Goal: Task Accomplishment & Management: Manage account settings

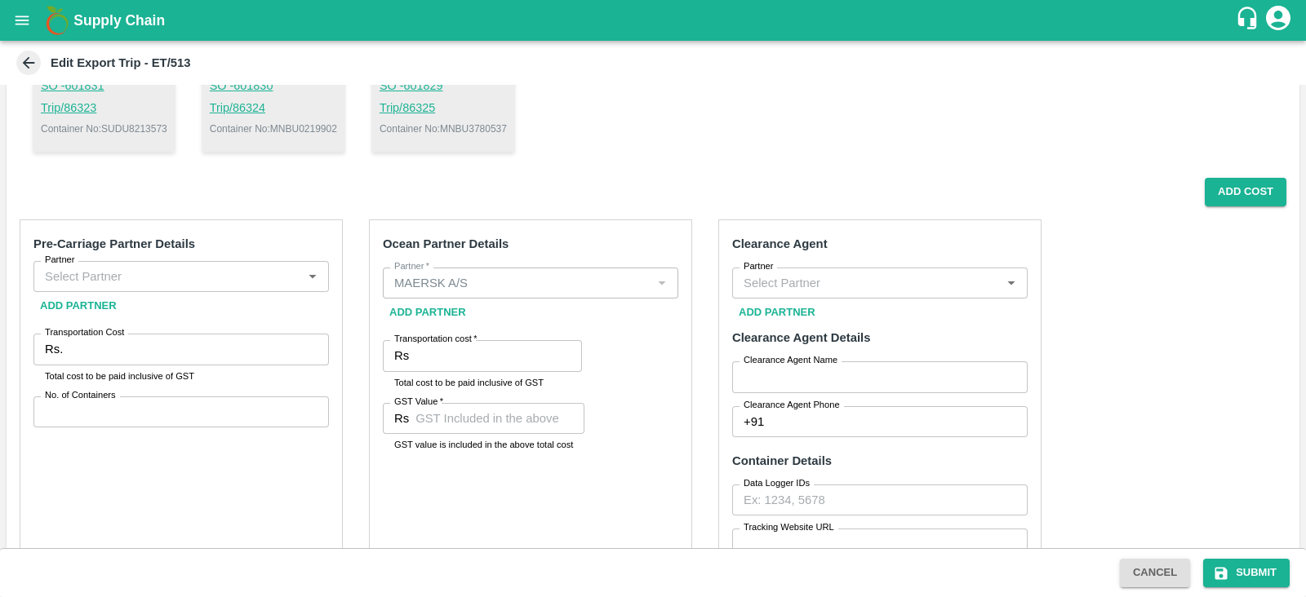
scroll to position [89, 0]
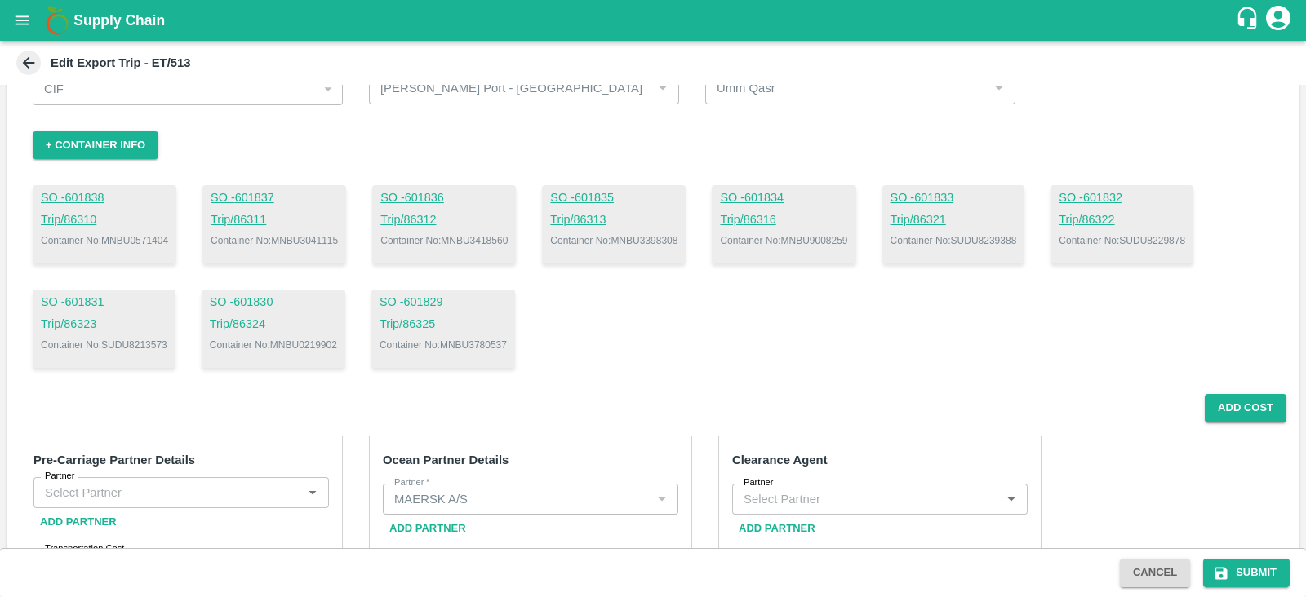
click at [328, 236] on p "Container No: MNBU3041115" at bounding box center [274, 240] width 127 height 15
copy p "MNBU3041115"
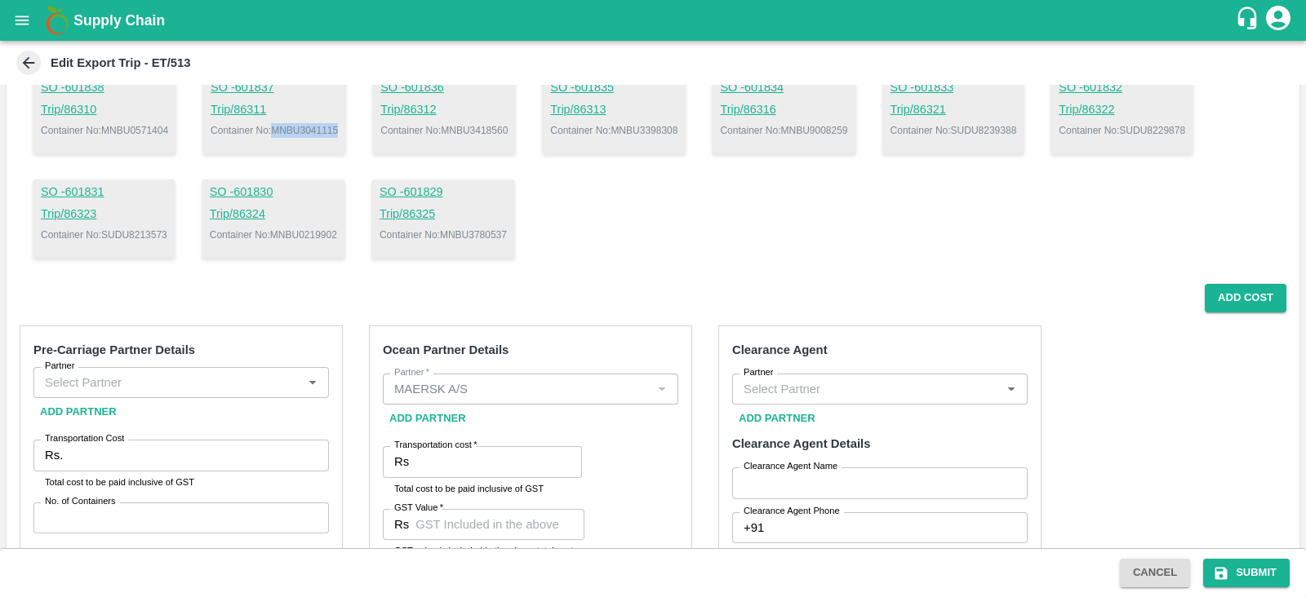
scroll to position [201, 0]
click at [1208, 287] on button "Add Cost" at bounding box center [1246, 296] width 82 height 29
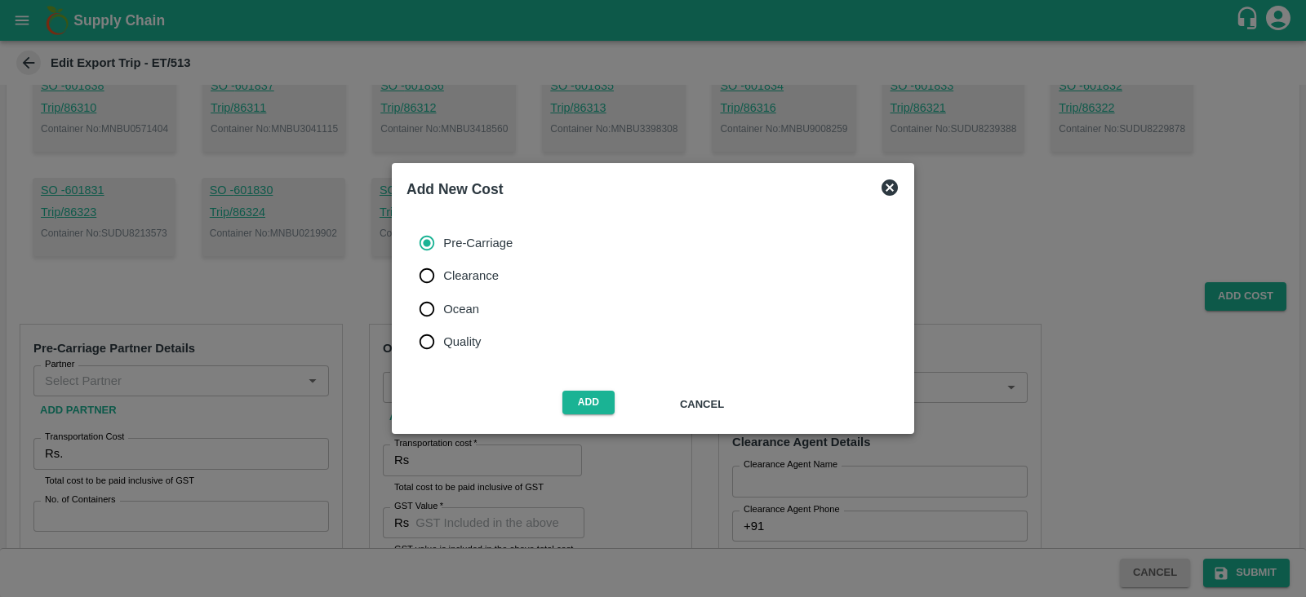
click at [474, 312] on span "Ocean" at bounding box center [461, 309] width 36 height 18
click at [443, 312] on input "Ocean" at bounding box center [427, 309] width 33 height 33
radio input "true"
click at [583, 412] on button "Add" at bounding box center [588, 403] width 52 height 24
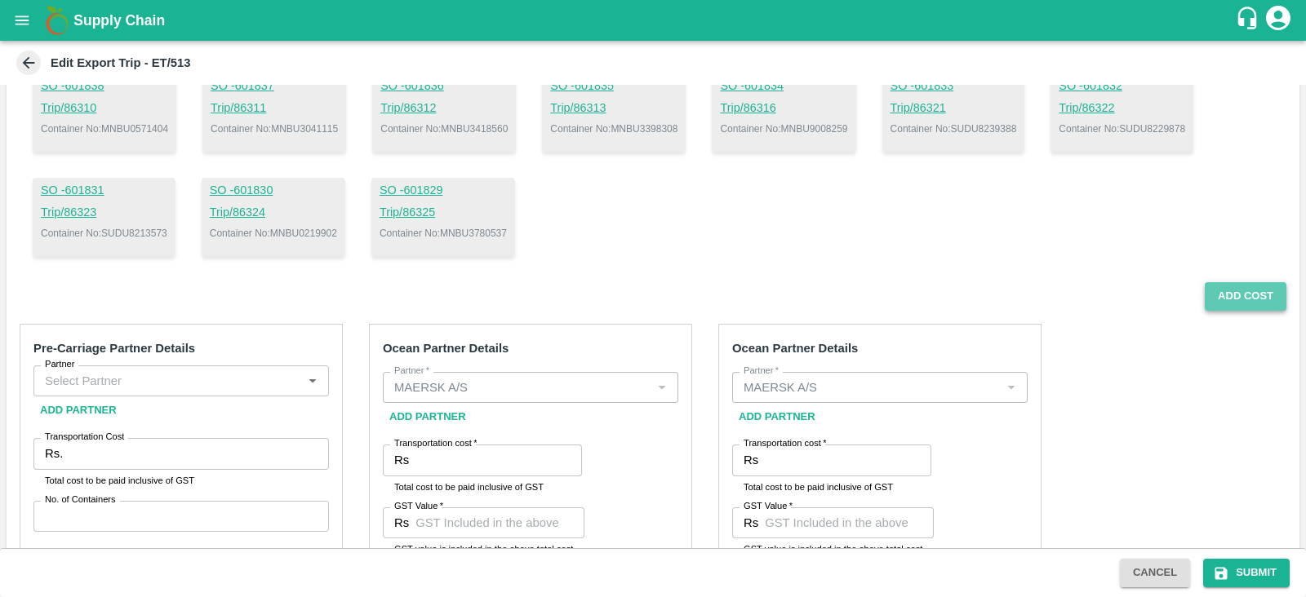
click at [1225, 295] on button "Add Cost" at bounding box center [1246, 296] width 82 height 29
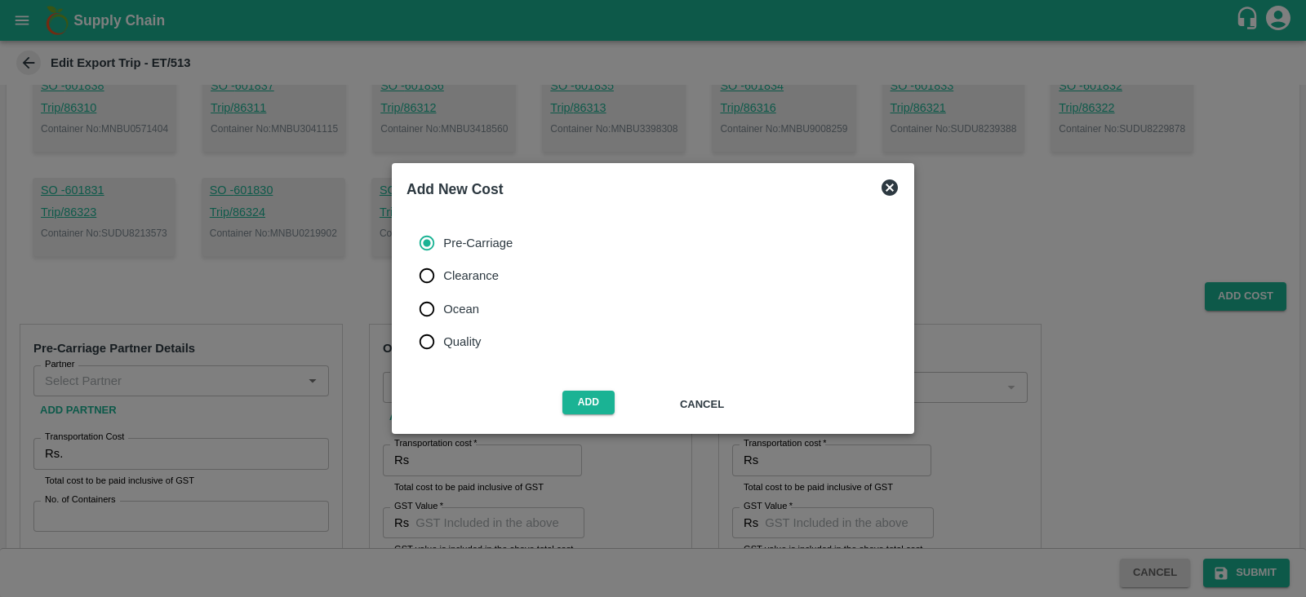
click at [446, 313] on span "Ocean" at bounding box center [461, 309] width 36 height 18
click at [443, 313] on input "Ocean" at bounding box center [427, 309] width 33 height 33
radio input "true"
click at [611, 402] on button "Add" at bounding box center [588, 403] width 52 height 24
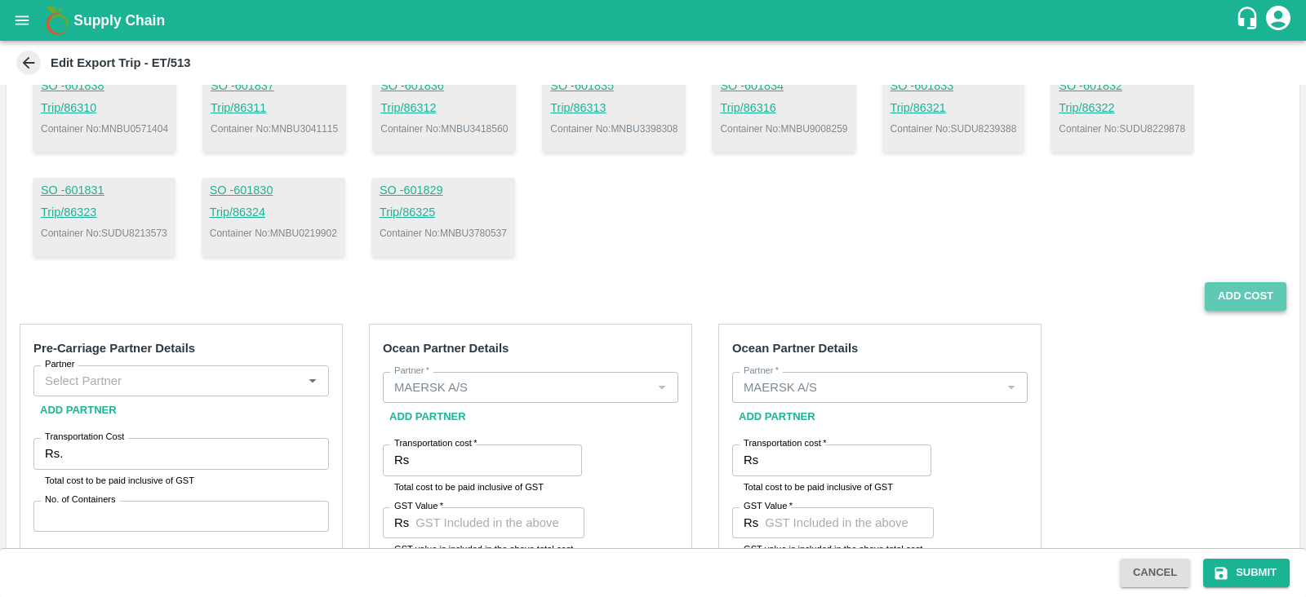
click at [1230, 302] on button "Add Cost" at bounding box center [1246, 296] width 82 height 29
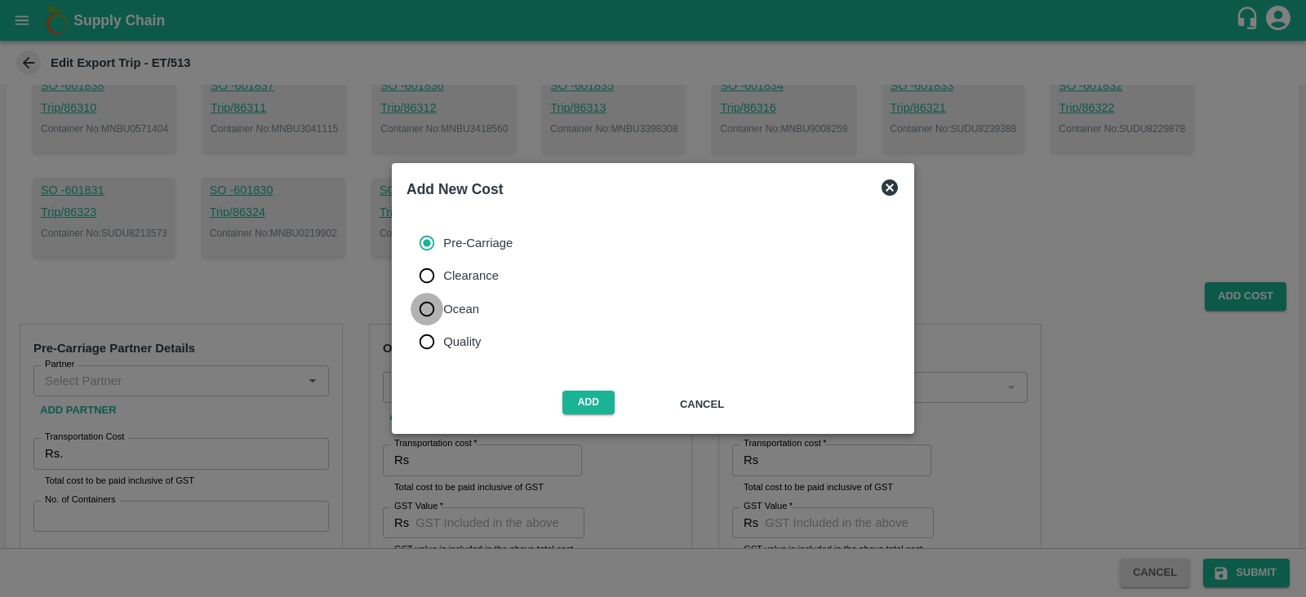
click at [441, 303] on input "Ocean" at bounding box center [427, 309] width 33 height 33
radio input "true"
click at [578, 398] on button "Add" at bounding box center [588, 403] width 52 height 24
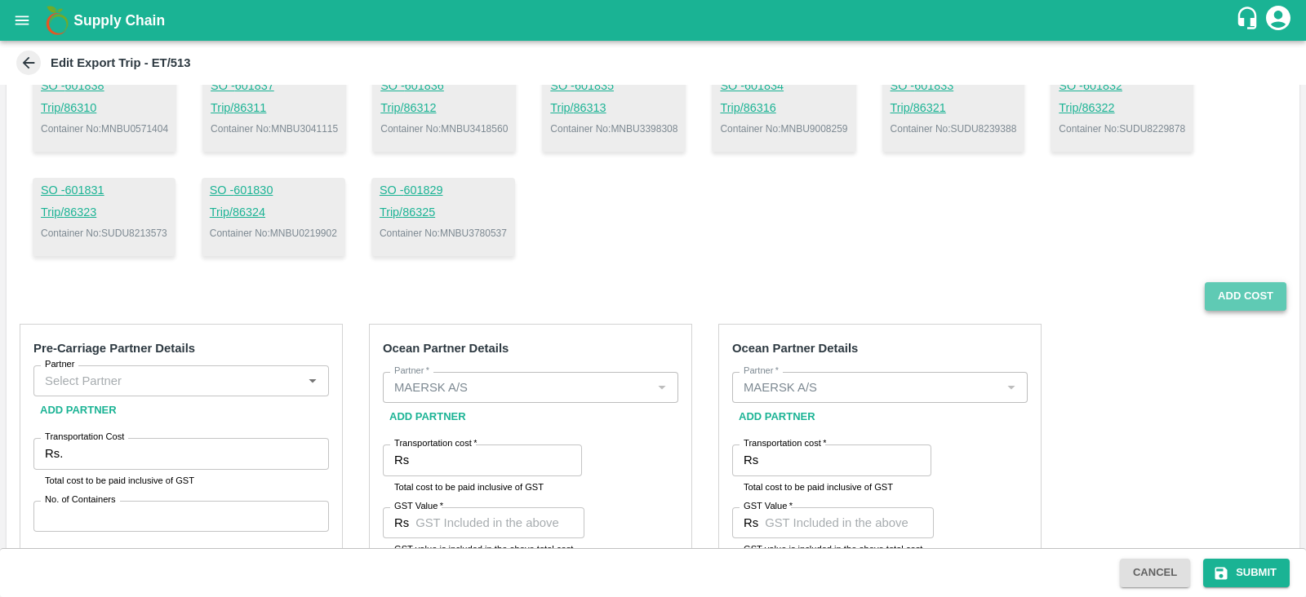
click at [1225, 304] on button "Add Cost" at bounding box center [1246, 296] width 82 height 29
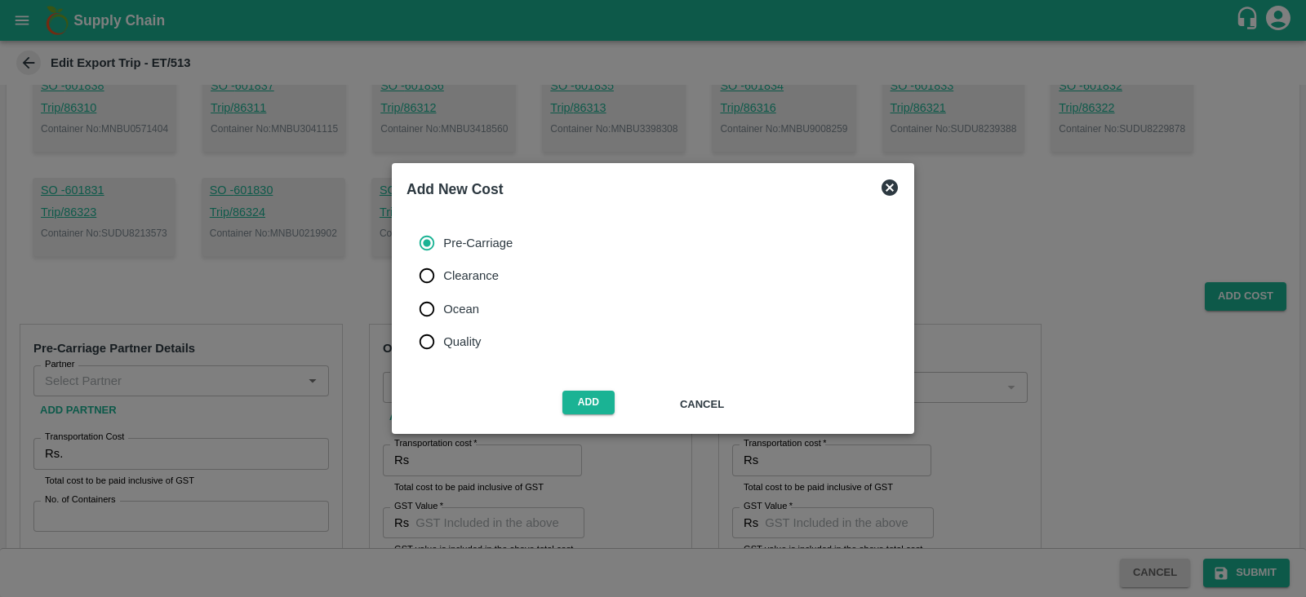
click at [455, 306] on span "Ocean" at bounding box center [461, 309] width 36 height 18
click at [443, 306] on input "Ocean" at bounding box center [427, 309] width 33 height 33
radio input "true"
click at [588, 397] on button "Add" at bounding box center [588, 403] width 52 height 24
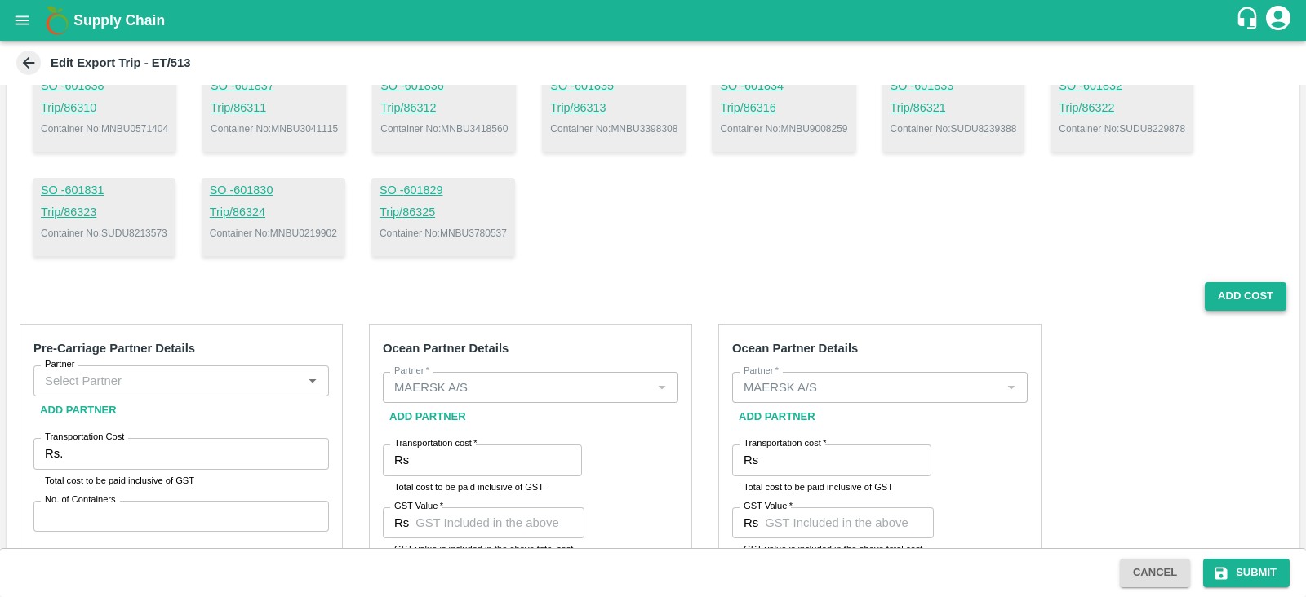
click at [1228, 300] on button "Add Cost" at bounding box center [1246, 296] width 82 height 29
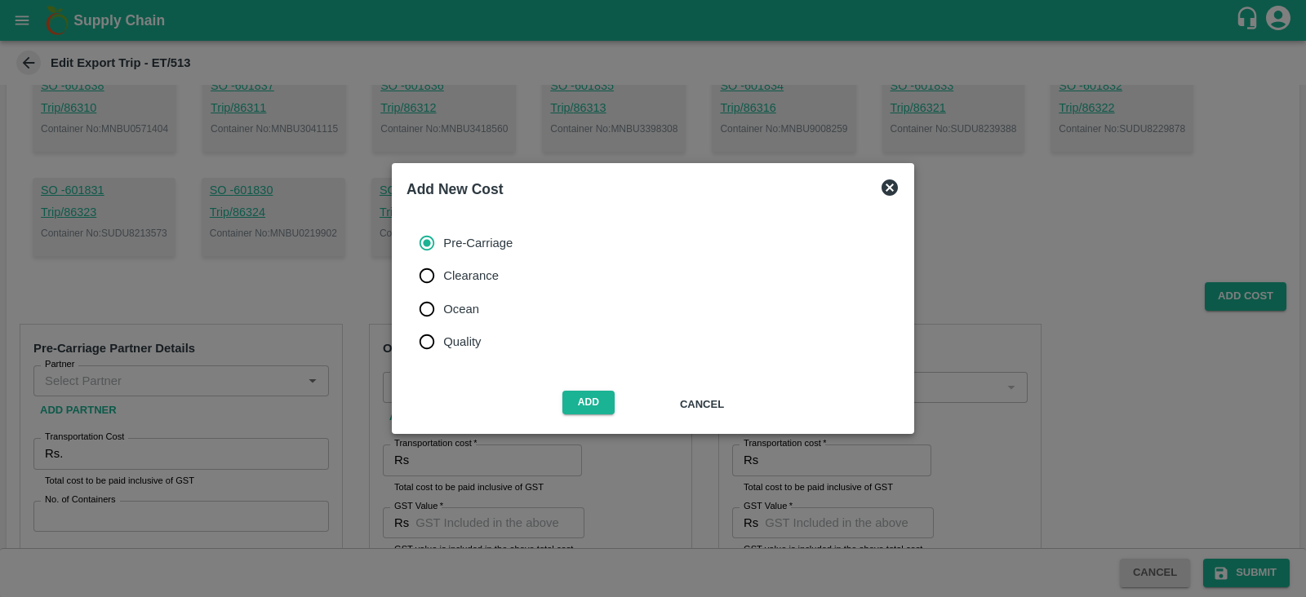
click at [460, 309] on span "Ocean" at bounding box center [461, 309] width 36 height 18
click at [443, 309] on input "Ocean" at bounding box center [427, 309] width 33 height 33
radio input "true"
click at [592, 403] on button "Add" at bounding box center [588, 403] width 52 height 24
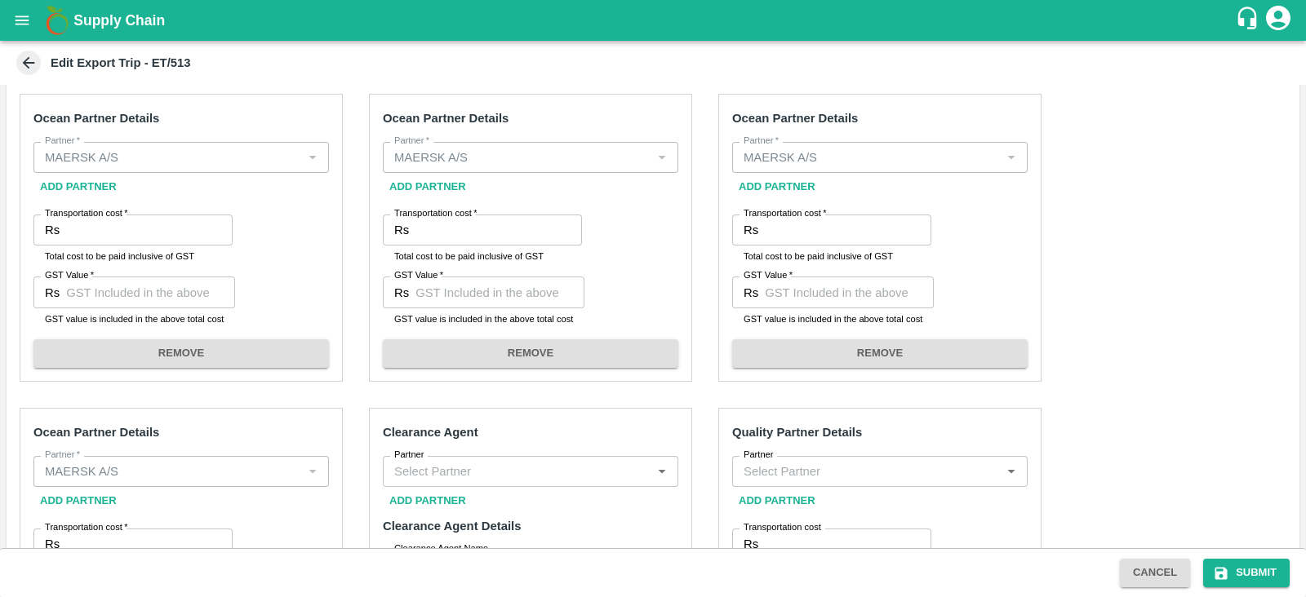
scroll to position [1041, 0]
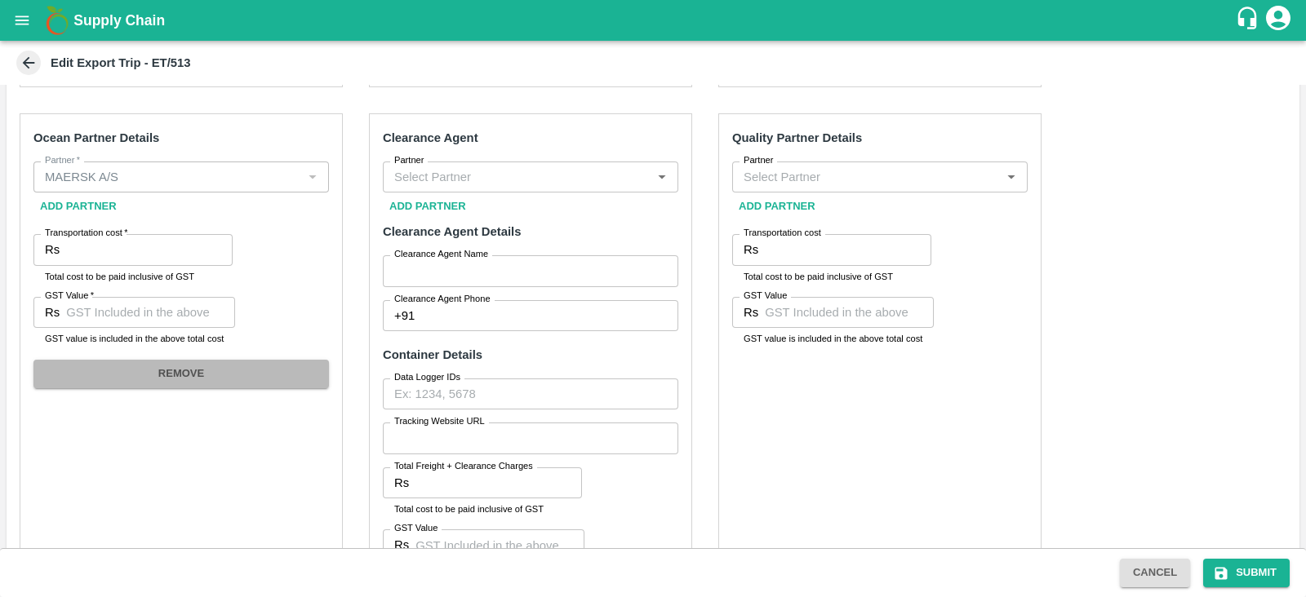
click at [233, 374] on button "REMOVE" at bounding box center [180, 374] width 295 height 29
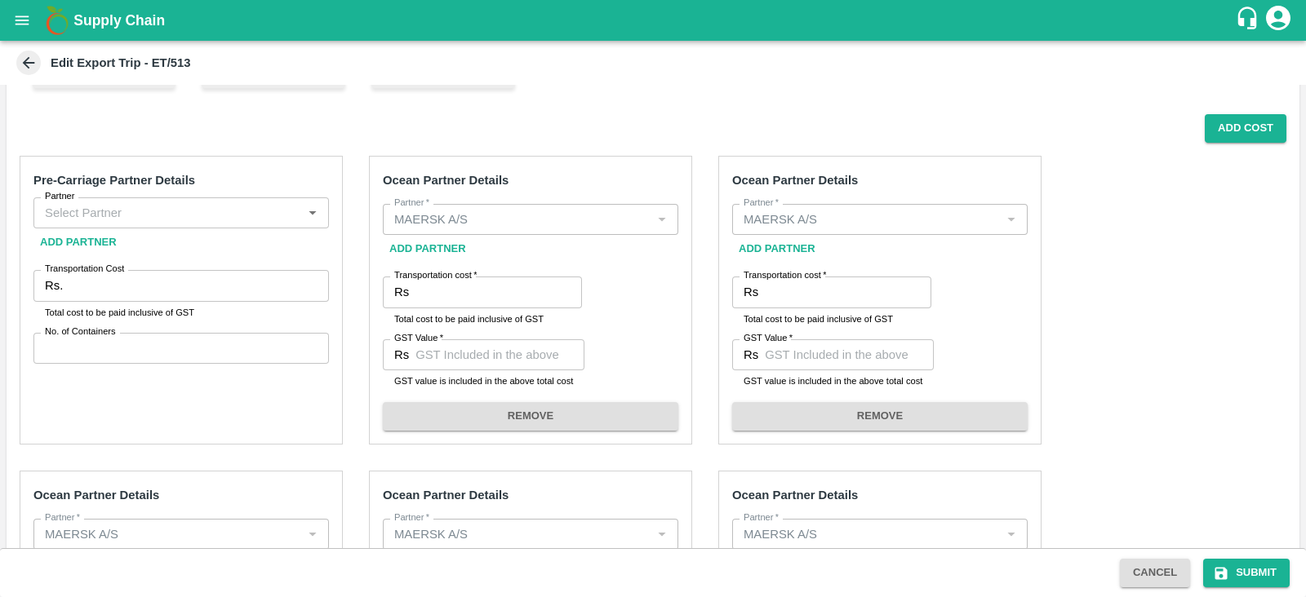
scroll to position [344, 0]
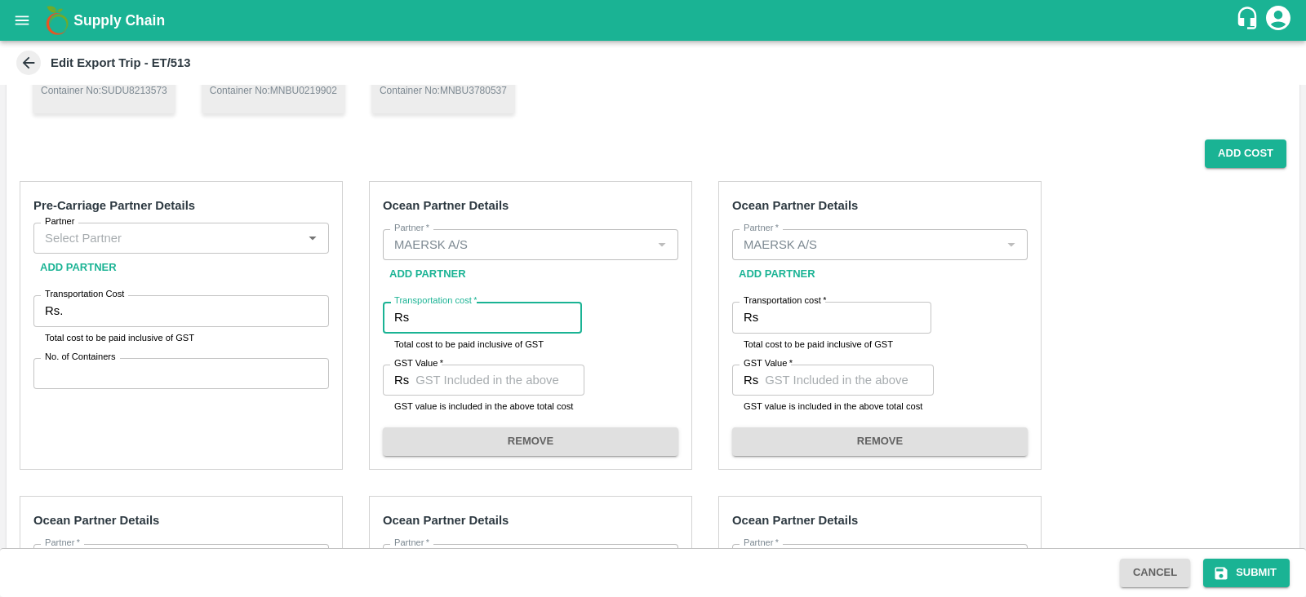
click at [498, 326] on input "Transportation cost   *" at bounding box center [498, 317] width 167 height 31
paste input "20022.24"
type input "20022.24"
click at [491, 384] on input "GST Value   *" at bounding box center [499, 380] width 169 height 31
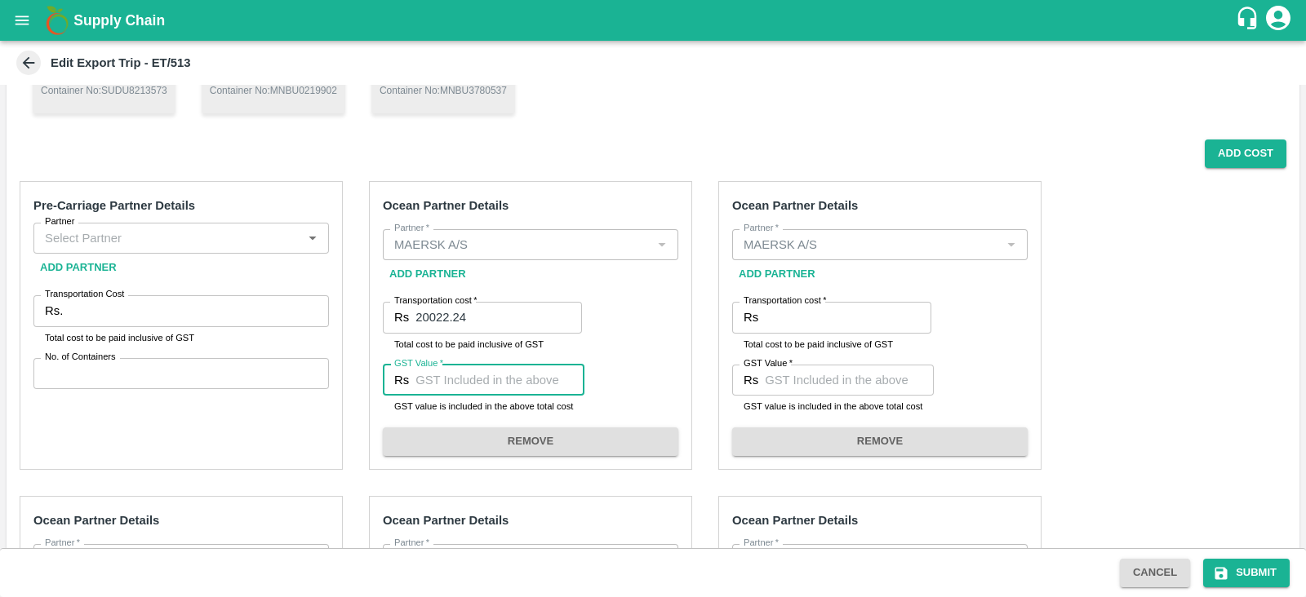
paste input "3054.24"
type input "3054.24"
click at [824, 306] on label "Transportation cost   *" at bounding box center [785, 301] width 82 height 13
click at [824, 306] on input "Transportation cost   *" at bounding box center [848, 317] width 167 height 31
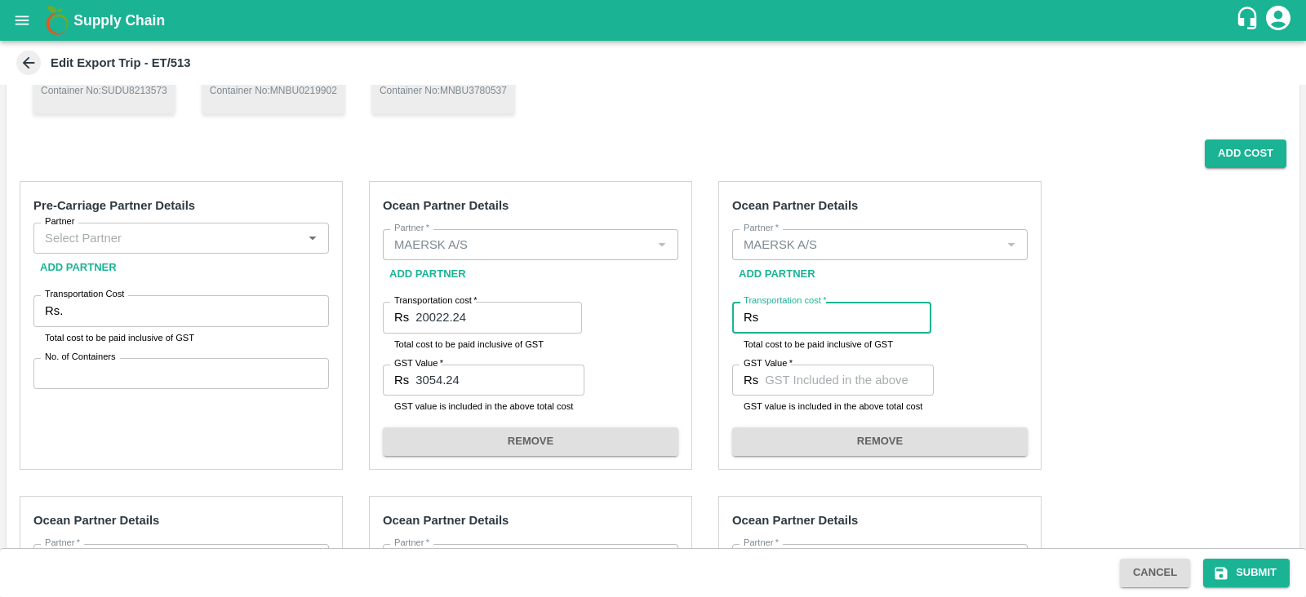
paste input "648436.27"
type input "648436.27"
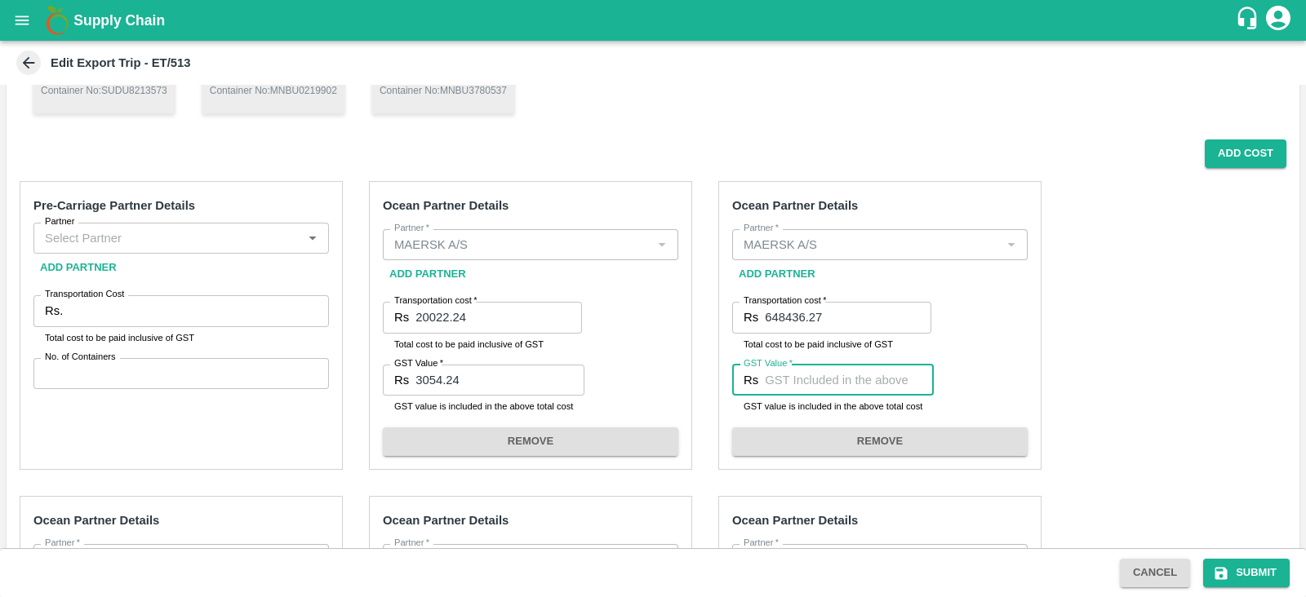
click at [810, 382] on input "GST Value   *" at bounding box center [849, 380] width 169 height 31
paste input "33131.52"
type input "33131.52"
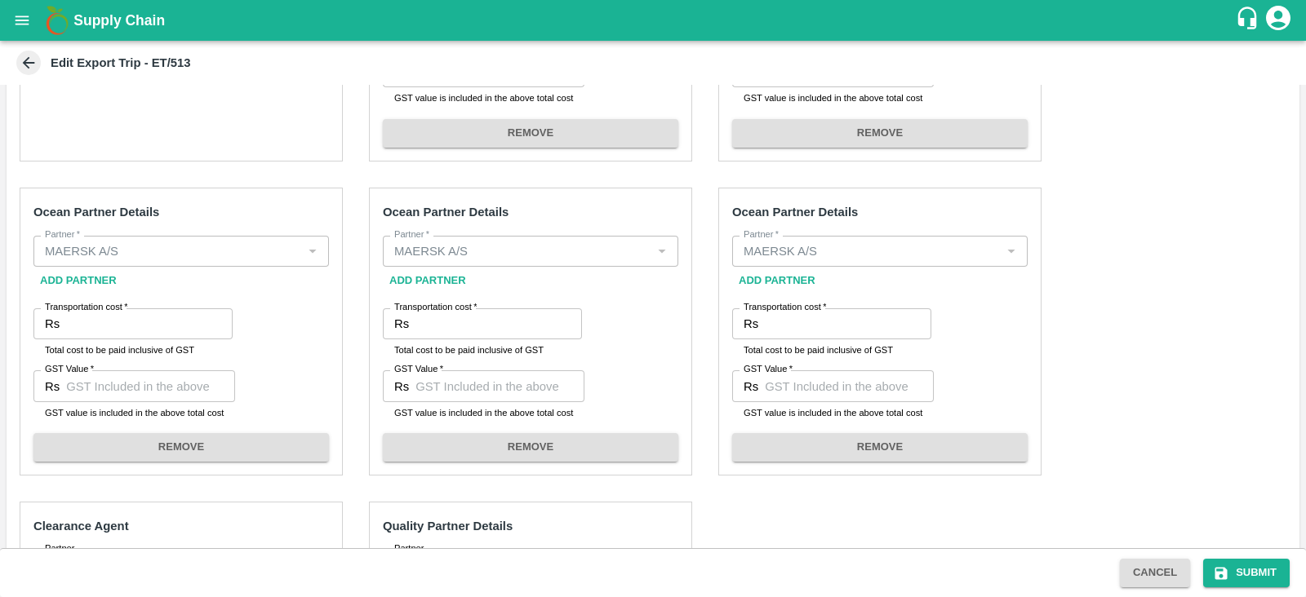
scroll to position [652, 0]
click at [159, 335] on input "Transportation cost   *" at bounding box center [149, 324] width 167 height 31
paste input "204895.20"
type input "204895.20"
click at [168, 393] on input "GST Value   *" at bounding box center [150, 386] width 169 height 31
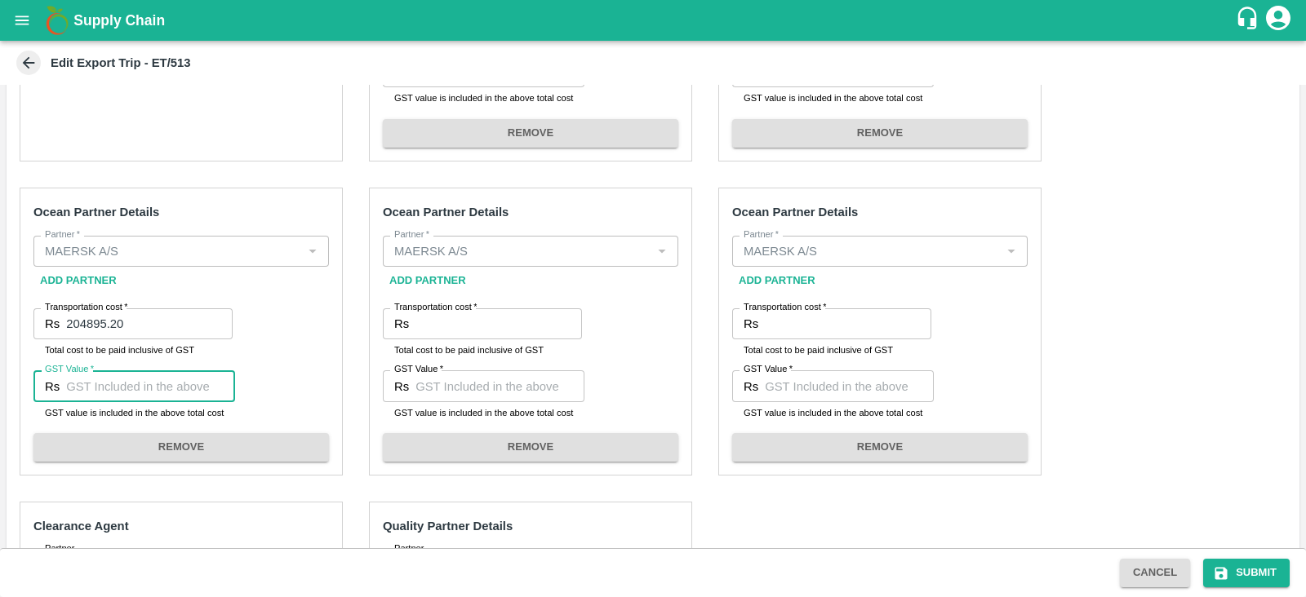
paste input "31255.20"
type input "31255.20"
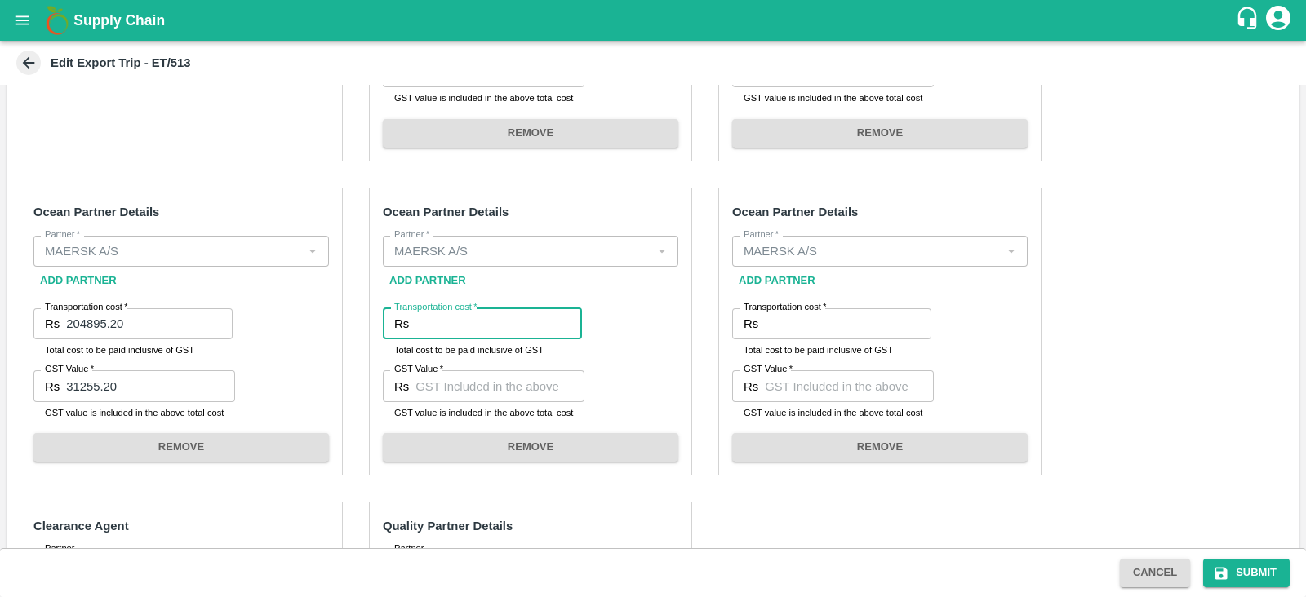
click at [504, 312] on input "Transportation cost   *" at bounding box center [498, 324] width 167 height 31
paste input "648436.27"
type input "648436.27"
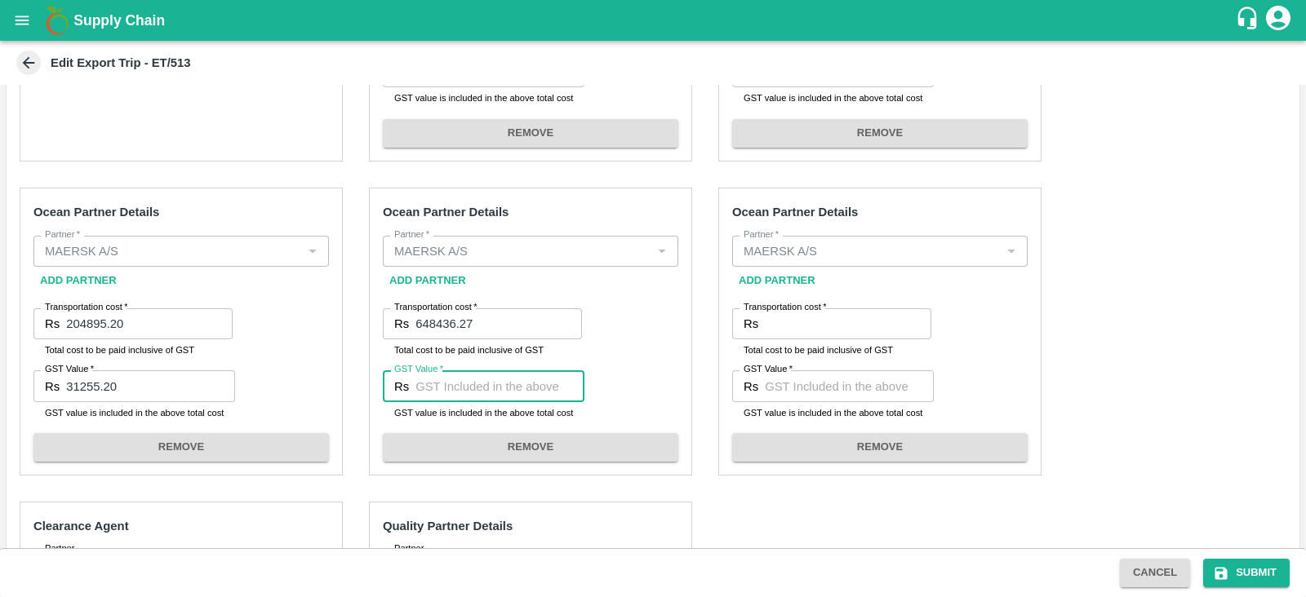
click at [482, 395] on input "GST Value   *" at bounding box center [499, 386] width 169 height 31
paste input "33131.52"
type input "33131.52"
click at [816, 311] on label "Transportation cost   *" at bounding box center [785, 307] width 82 height 13
click at [816, 311] on input "Transportation cost   *" at bounding box center [848, 324] width 167 height 31
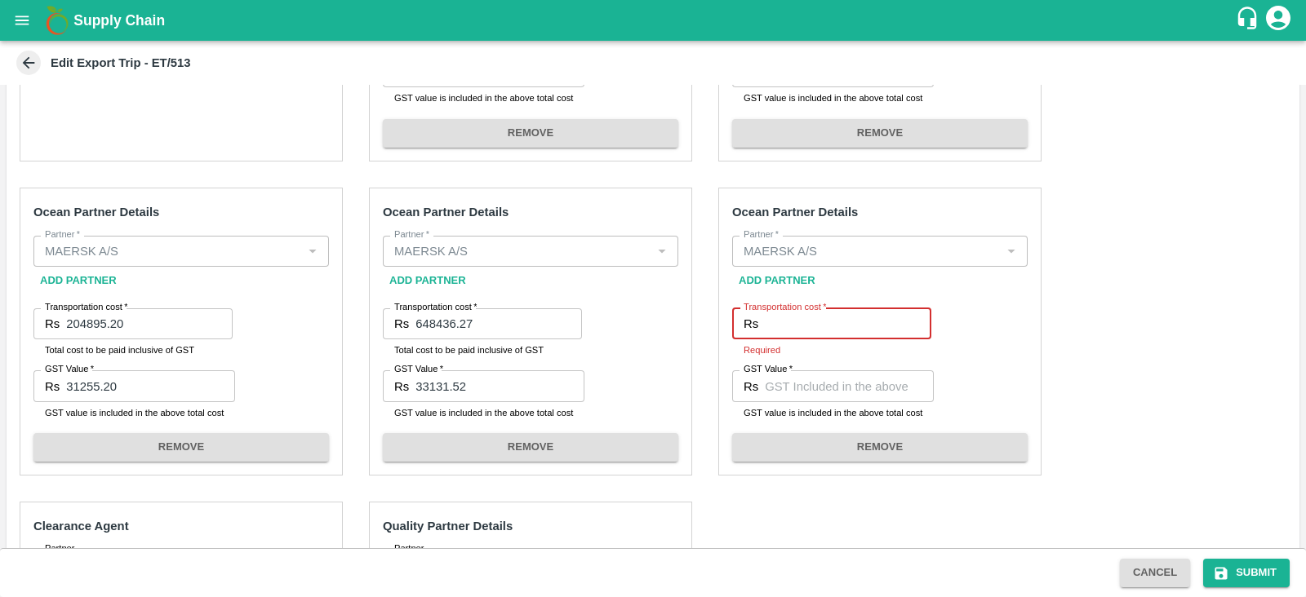
paste input "204895.20"
type input "204895.20"
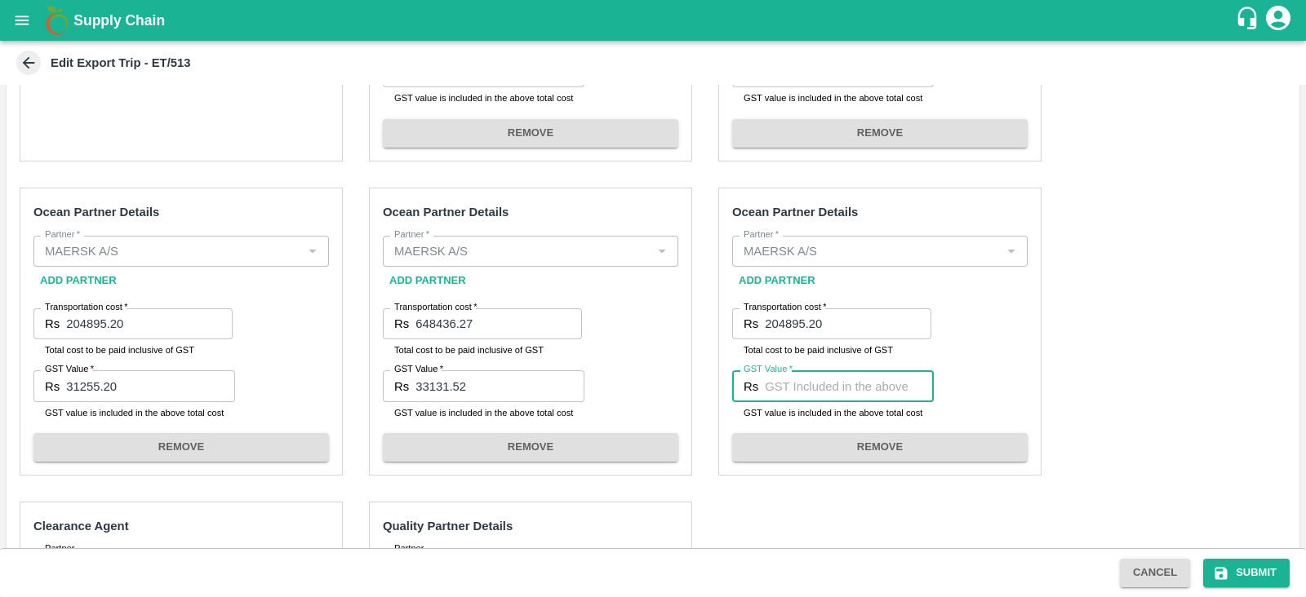
click at [817, 375] on input "GST Value   *" at bounding box center [849, 386] width 169 height 31
paste input "31255.20"
type input "31255.20"
click at [1083, 308] on div "Pre-Carriage Partner Details Partner Partner Add Partner Transportation Cost Rs…" at bounding box center [653, 434] width 1293 height 1148
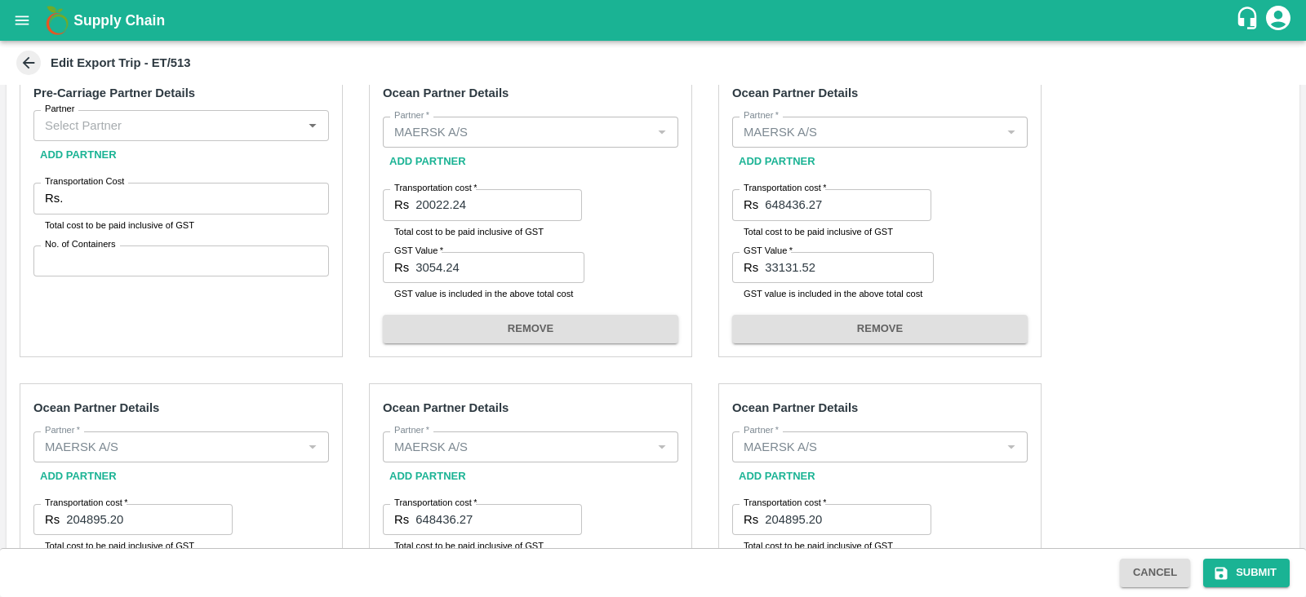
scroll to position [457, 0]
click at [200, 126] on input "Partner" at bounding box center [167, 124] width 259 height 21
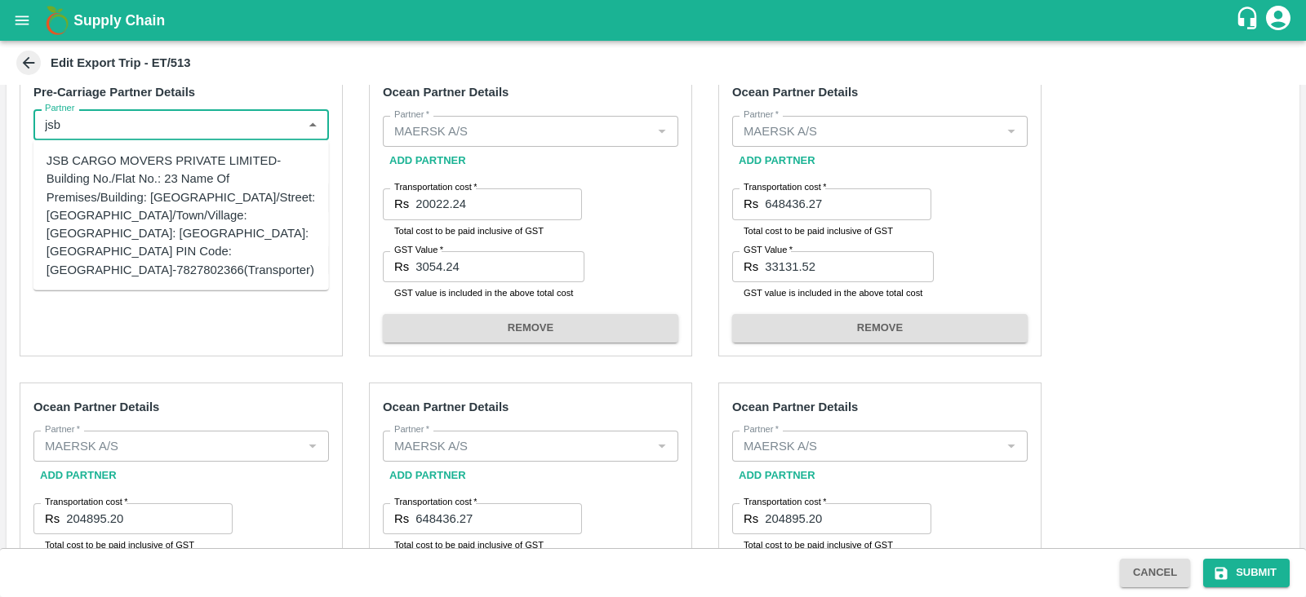
click at [197, 153] on div "JSB CARGO MOVERS PRIVATE LIMITED-Building No./Flat No.: 23 Name Of Premises/Bui…" at bounding box center [181, 215] width 269 height 127
type input "JSB CARGO MOVERS PRIVATE LIMITED-Building No./Flat No.: 23 Name Of Premises/Bui…"
click at [197, 153] on div "Add Partner" at bounding box center [180, 154] width 295 height 29
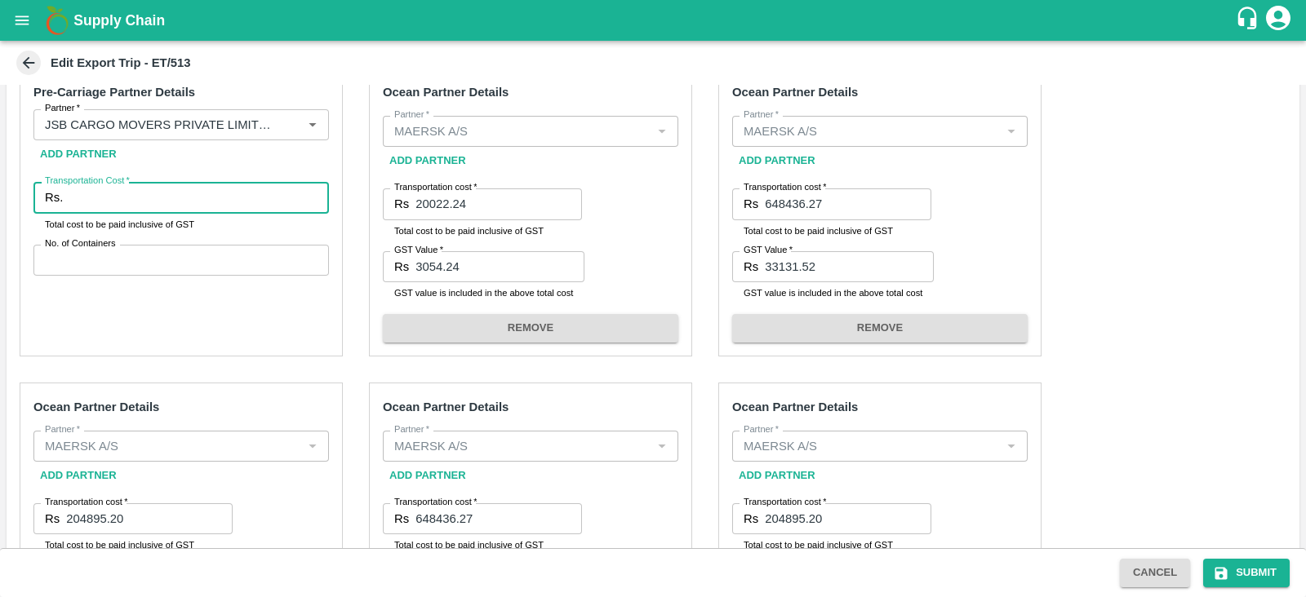
click at [162, 205] on input "Transportation Cost   *" at bounding box center [199, 197] width 260 height 31
paste input "204950"
click at [90, 196] on input "204950" at bounding box center [199, 197] width 260 height 31
type input "203950"
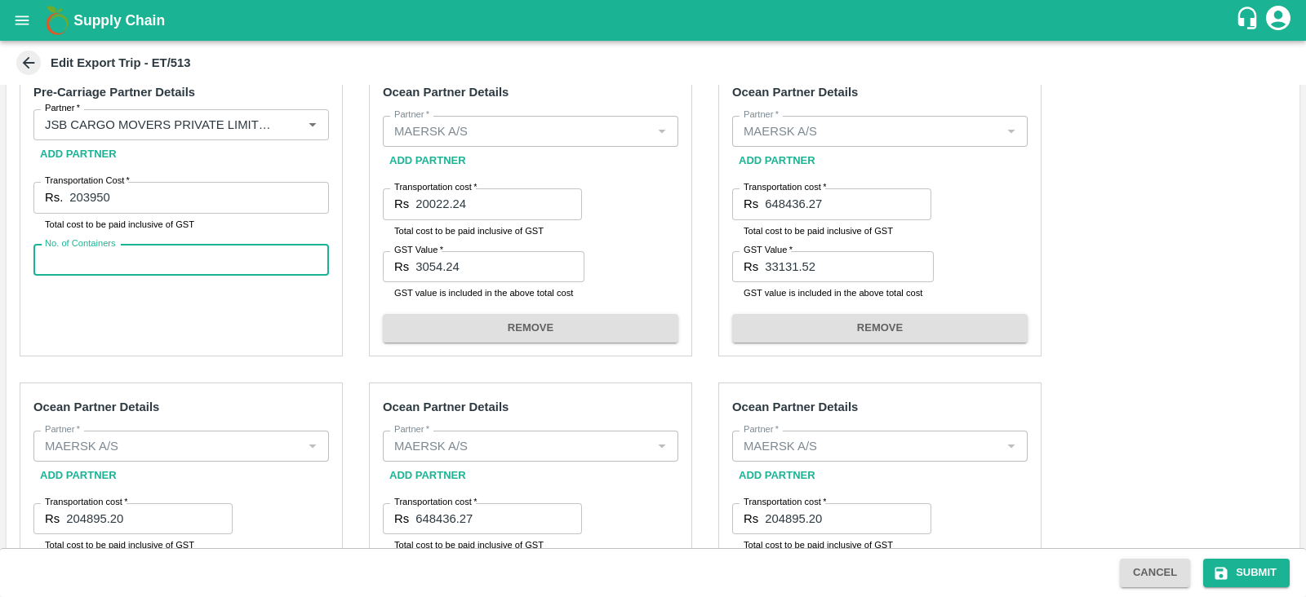
click at [186, 255] on input "No. of Containers" at bounding box center [180, 260] width 295 height 31
type input "3"
type input "5"
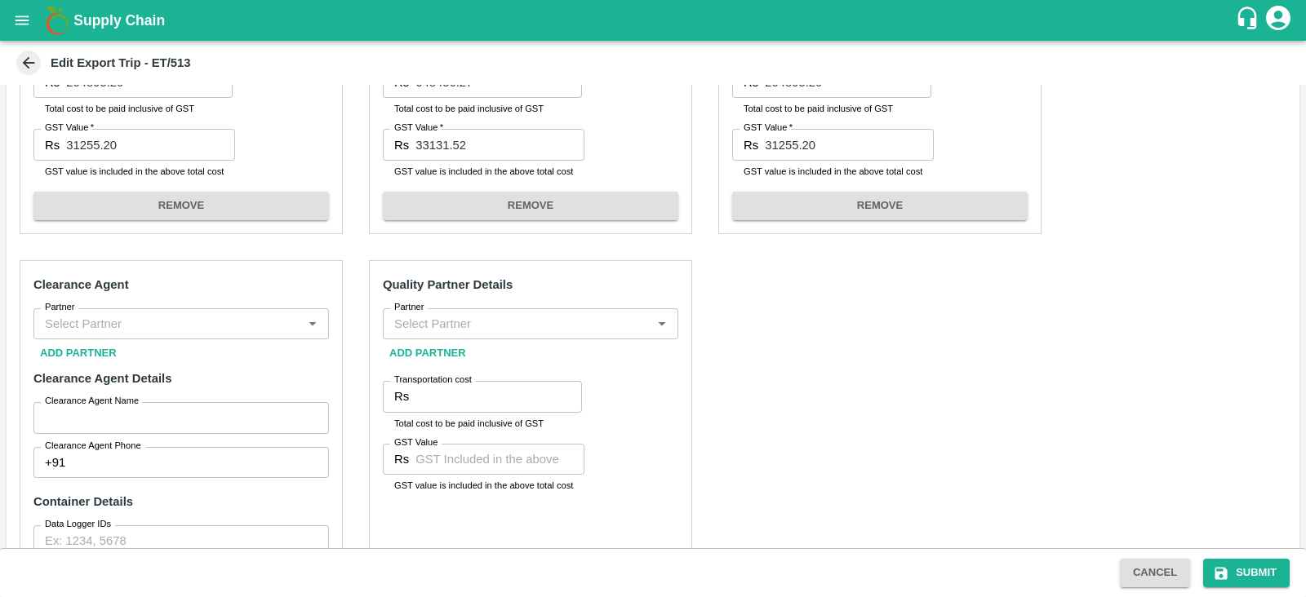
scroll to position [895, 0]
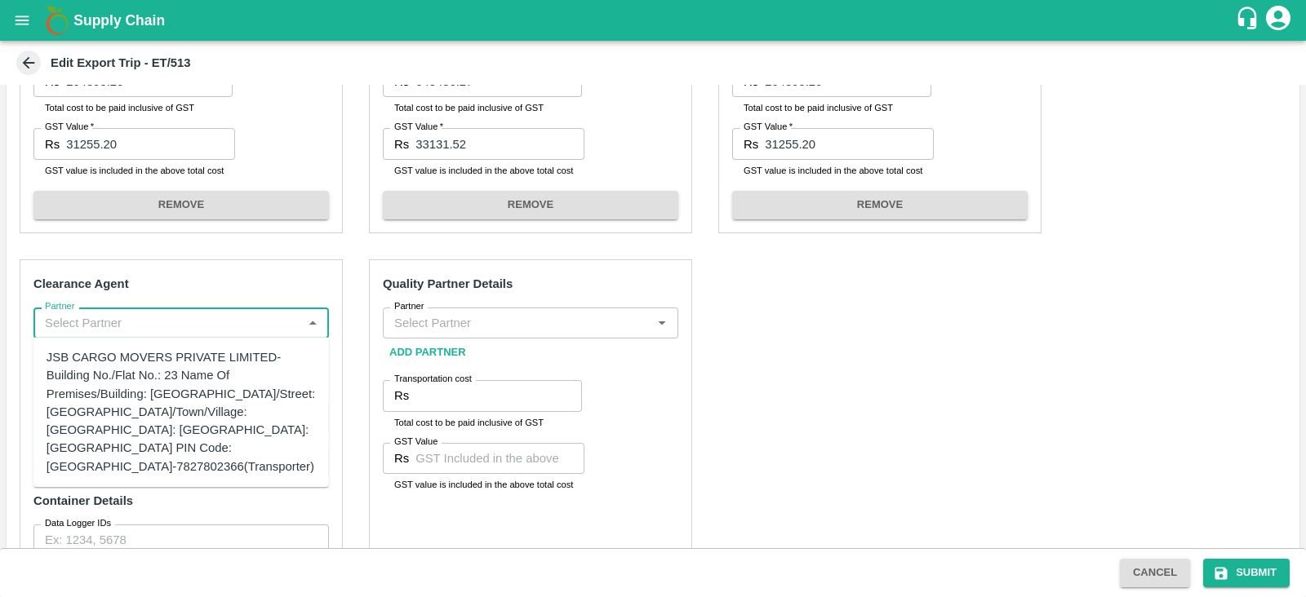
click at [222, 321] on input "Partner" at bounding box center [167, 323] width 259 height 21
click at [211, 389] on div "JSB CARGO MOVERS PRIVATE LIMITED-Building No./Flat No.: 23 Name Of Premises/Bui…" at bounding box center [181, 412] width 269 height 127
type input "JSB CARGO MOVERS PRIVATE LIMITED-Building No./Flat No.: 23 Name Of Premises/Bui…"
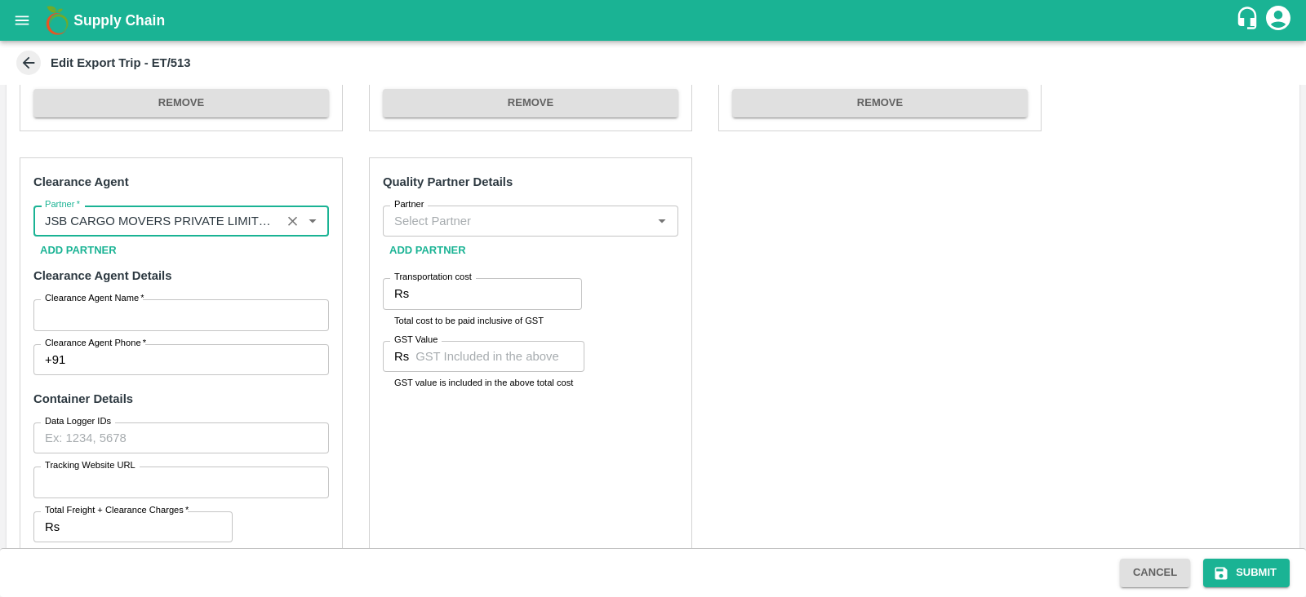
scroll to position [1028, 0]
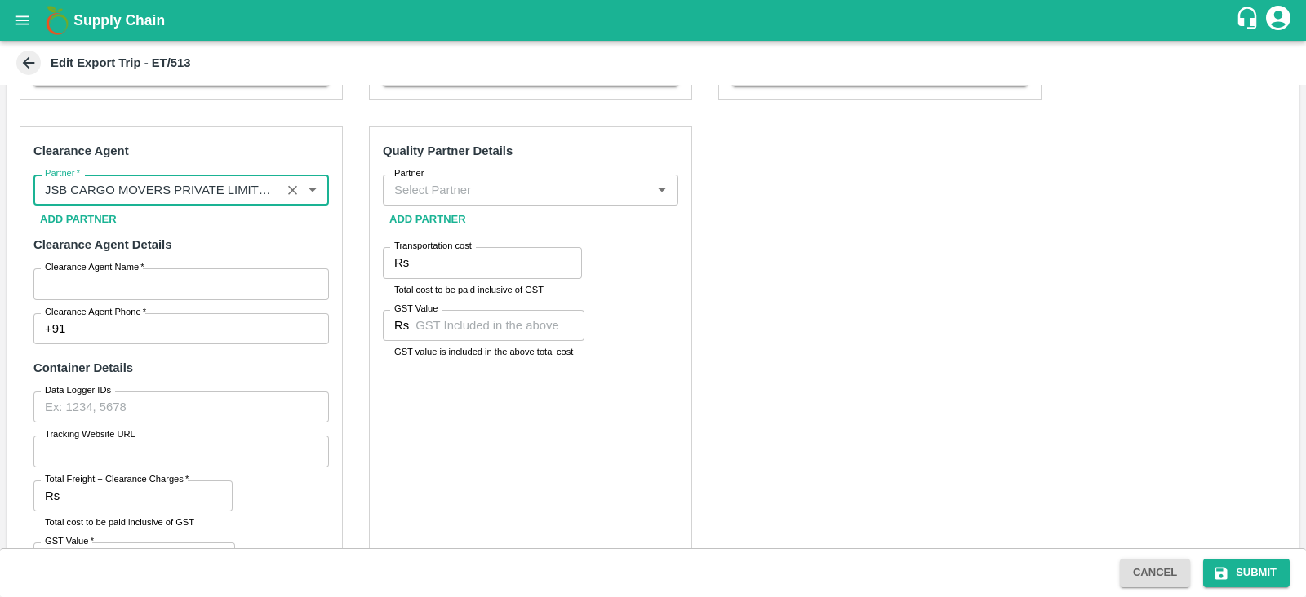
click at [131, 278] on input "Clearance Agent Name   *" at bounding box center [180, 284] width 295 height 31
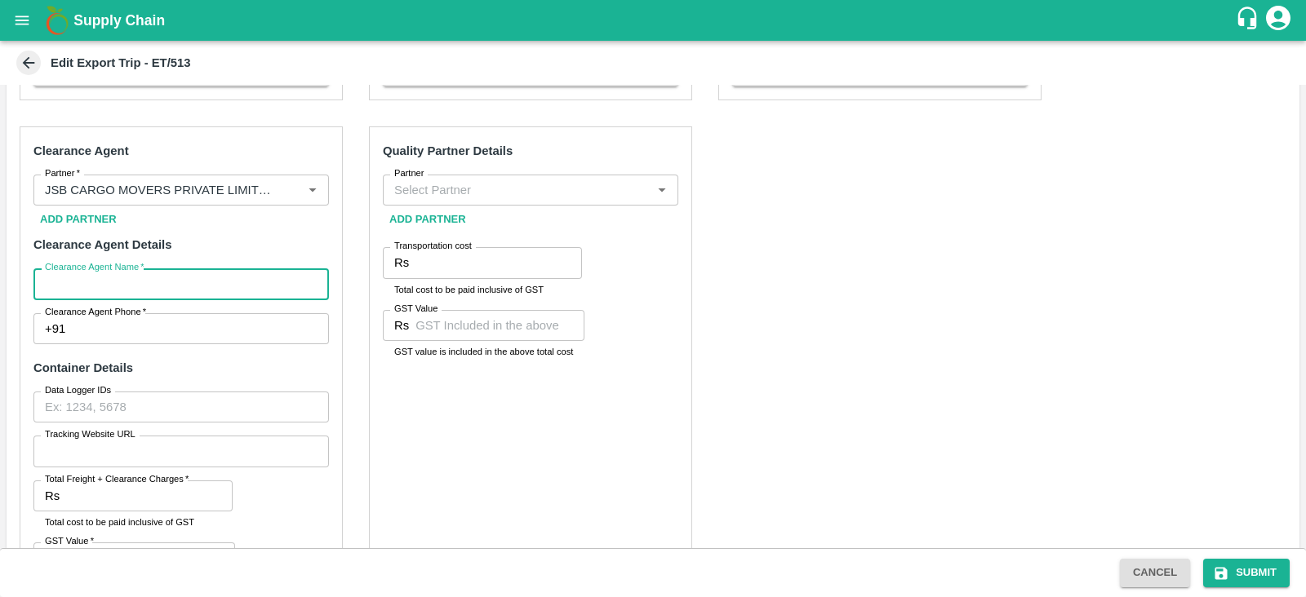
type input "JSB"
click at [229, 193] on input "Partner   *" at bounding box center [157, 190] width 238 height 21
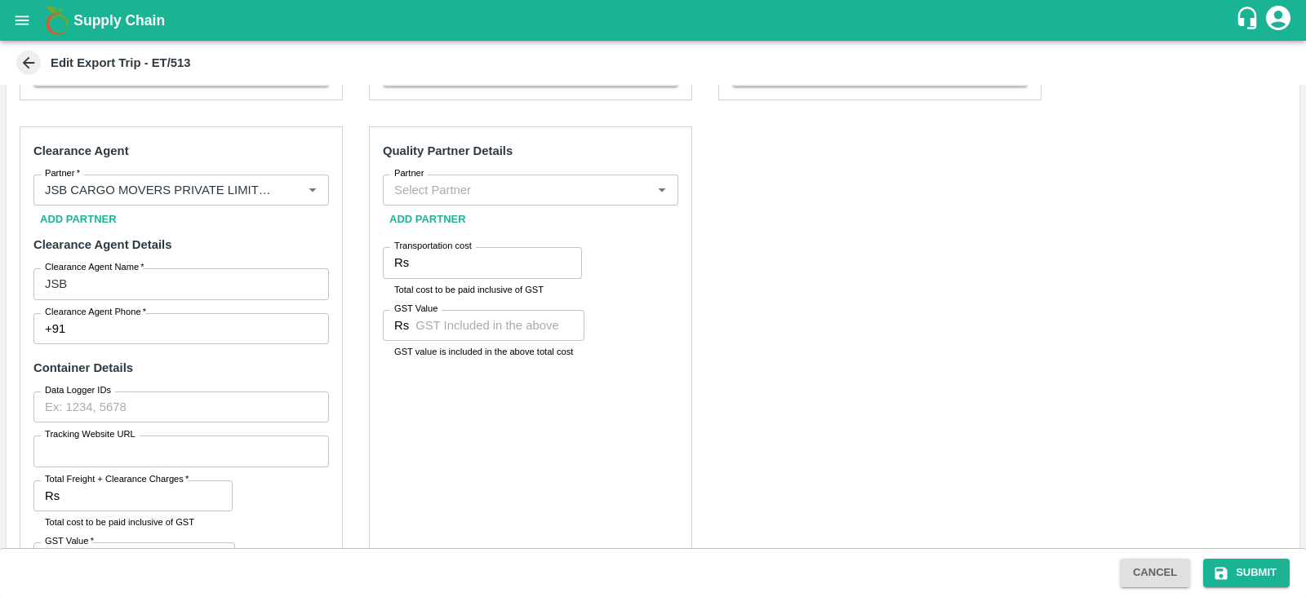
click at [213, 369] on h6 "Container Details" at bounding box center [180, 368] width 295 height 21
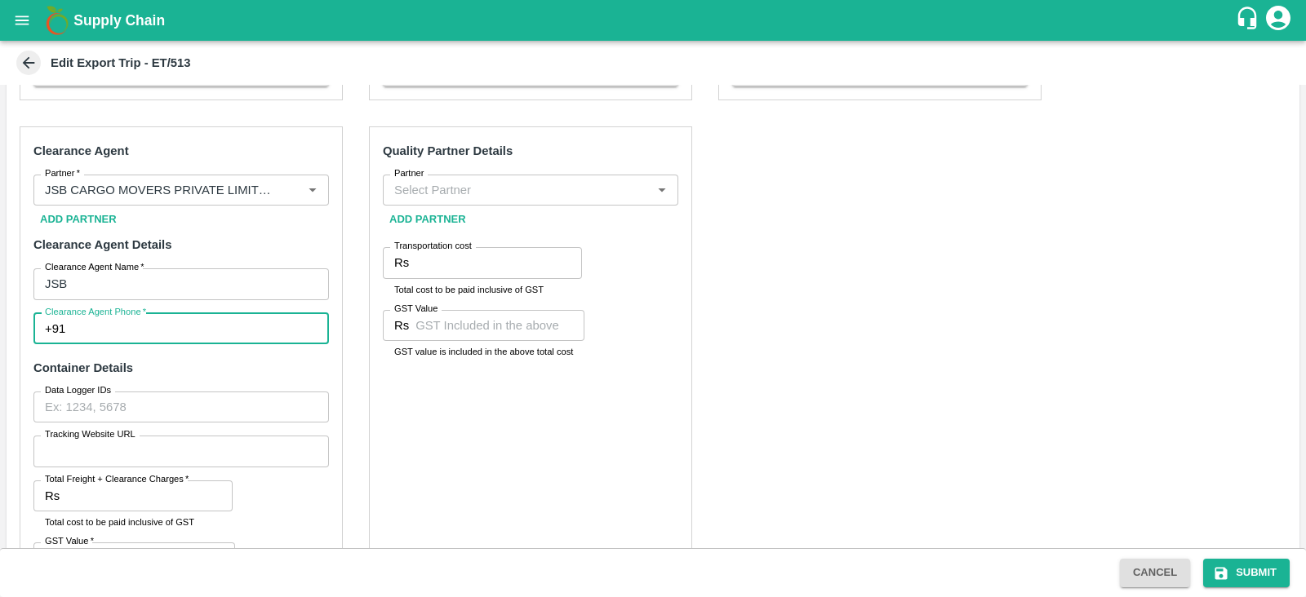
click at [196, 328] on input "Clearance Agent Phone   *" at bounding box center [200, 328] width 257 height 31
type input "7"
click at [175, 324] on input "Clearance Agent Phone   *" at bounding box center [200, 328] width 257 height 31
type input "7827802366"
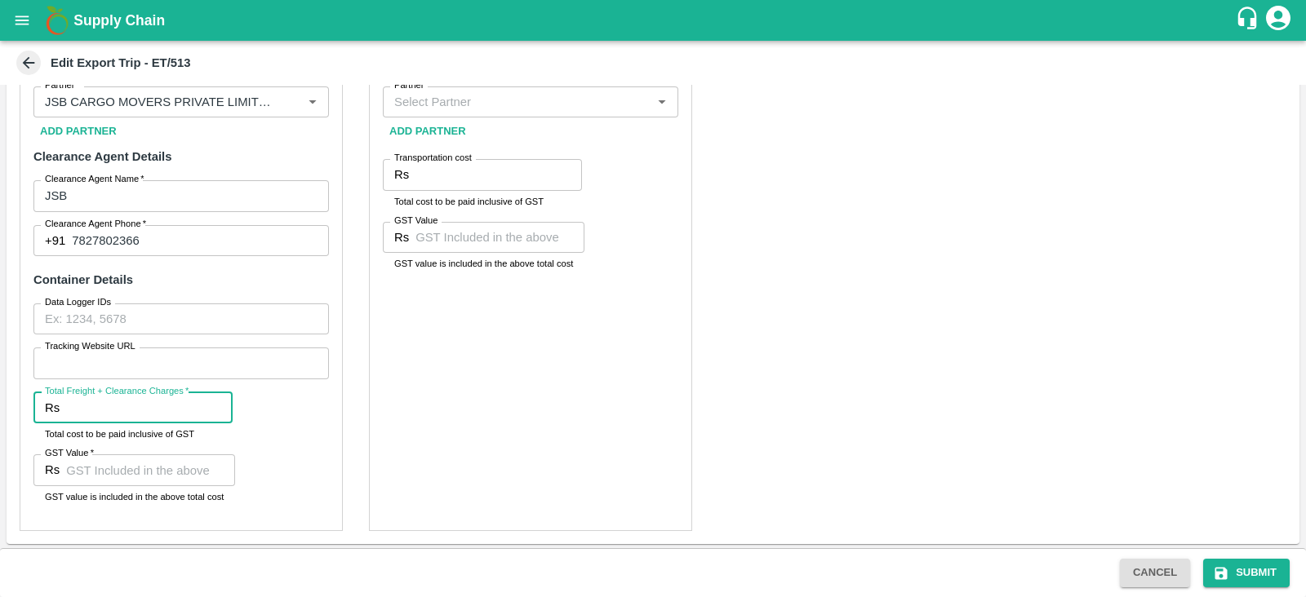
click at [150, 407] on input "Total Freight + Clearance Charges   *" at bounding box center [149, 408] width 167 height 31
paste input "25370"
type input "25370"
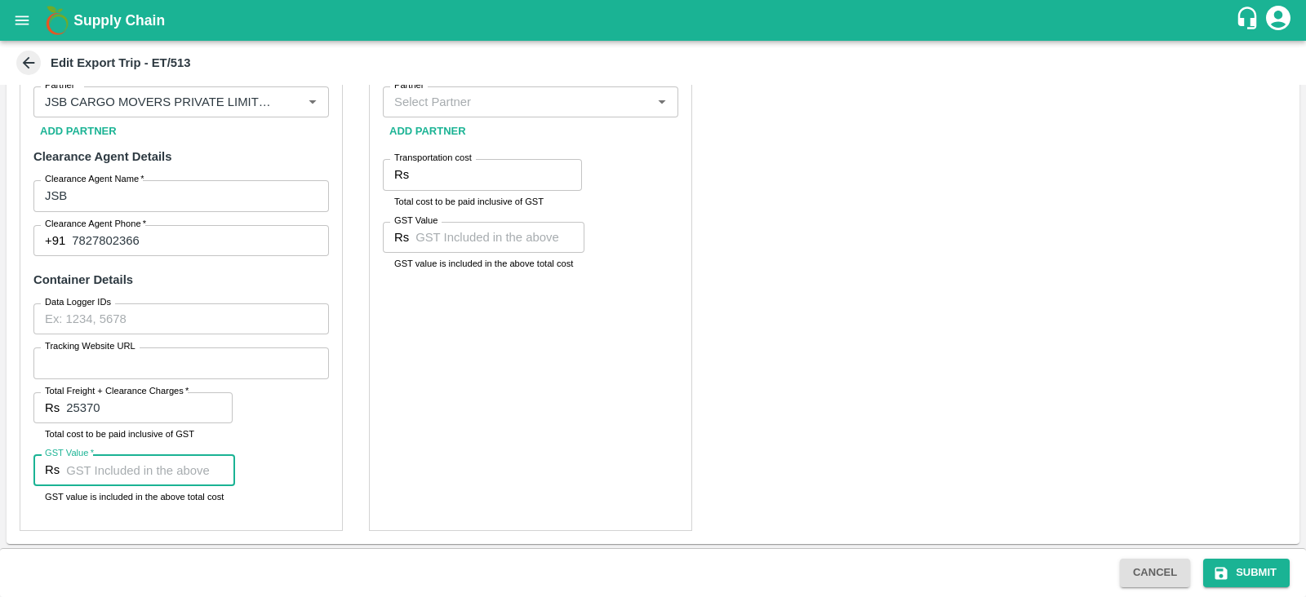
click at [165, 468] on input "GST Value   *" at bounding box center [150, 470] width 169 height 31
paste input "3870"
type input "3870"
click at [594, 451] on div "Quality Partner Details Partner Partner Add Partner Transportation cost Rs Tran…" at bounding box center [530, 284] width 323 height 493
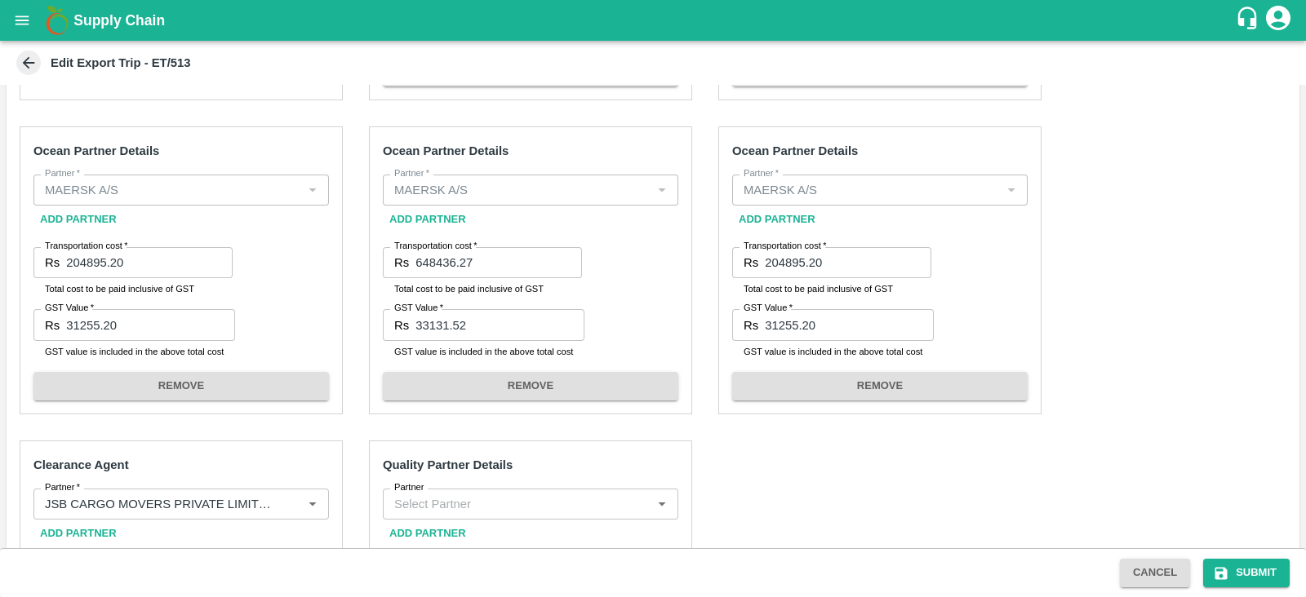
scroll to position [713, 0]
click at [1130, 312] on div "Pre-Carriage Partner Details Partner   * Partner   * Add Partner Transportation…" at bounding box center [653, 372] width 1293 height 1148
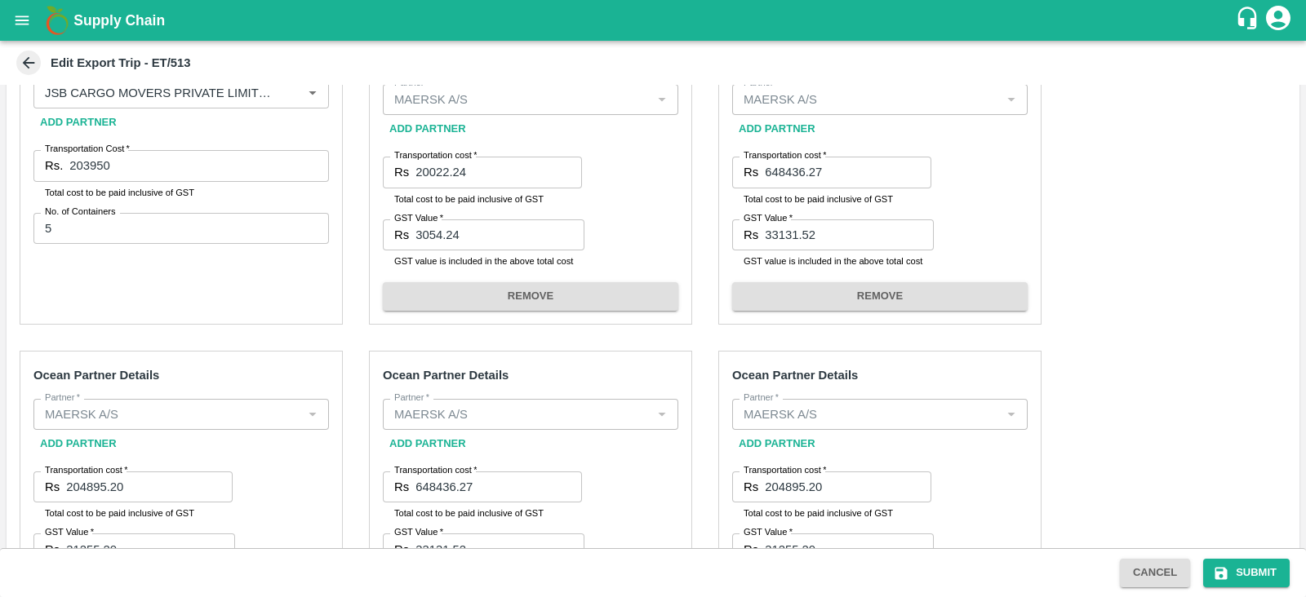
scroll to position [352, 0]
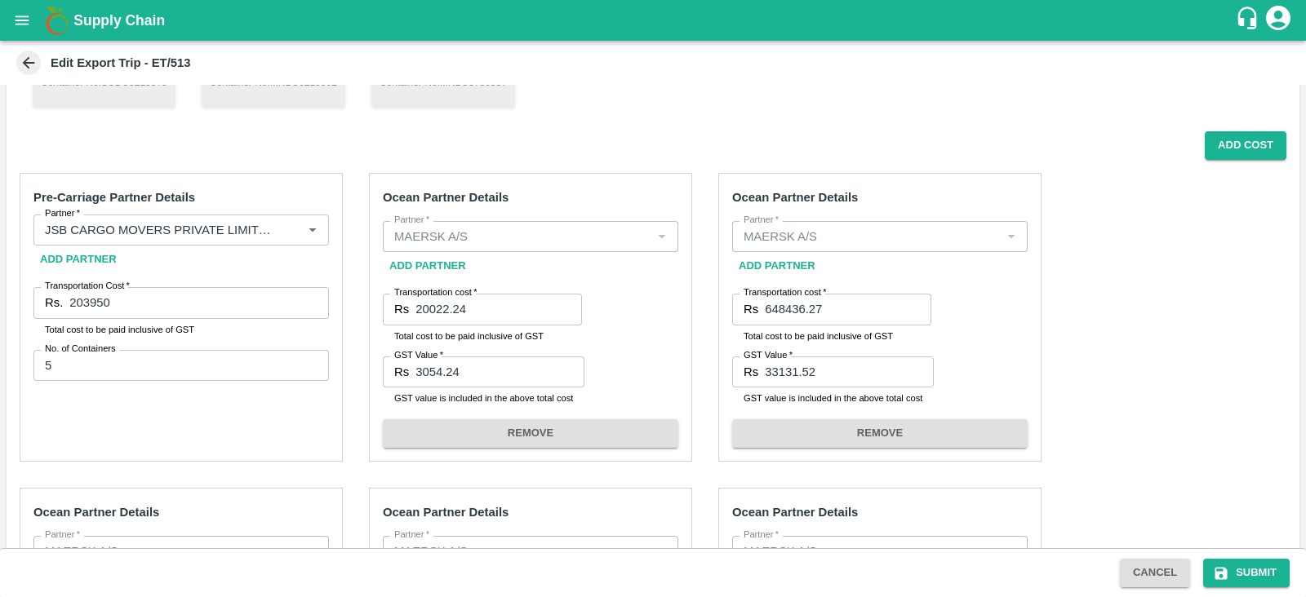
click at [813, 93] on div "SO - 601838 Trip/ 86310 Container No: MNBU0571404 SO - 601837 Trip/ 86311 Conta…" at bounding box center [653, 13] width 1241 height 183
click at [1216, 149] on button "Add Cost" at bounding box center [1246, 145] width 82 height 29
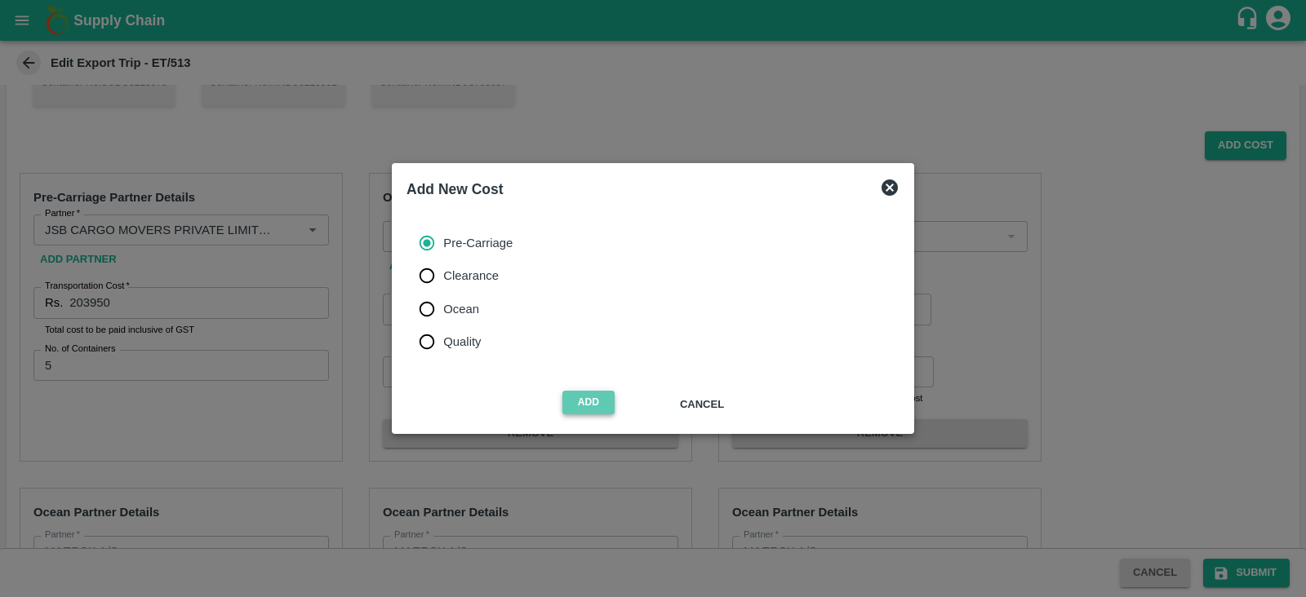
click at [596, 403] on button "Add" at bounding box center [588, 403] width 52 height 24
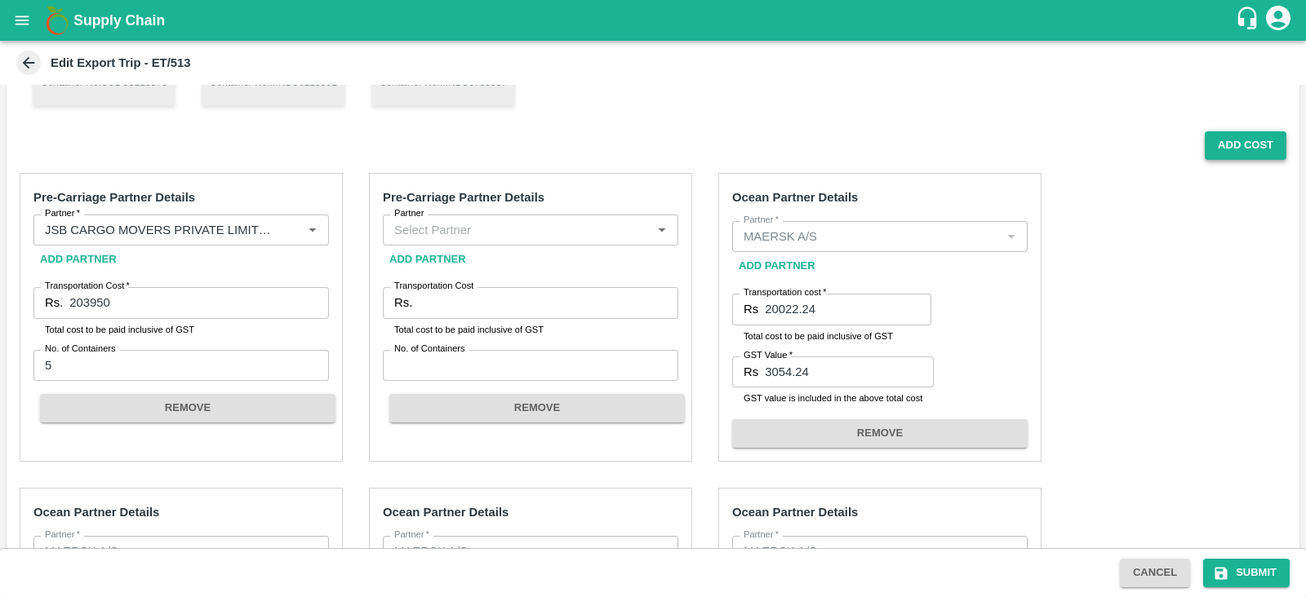
click at [1209, 146] on button "Add Cost" at bounding box center [1246, 145] width 82 height 29
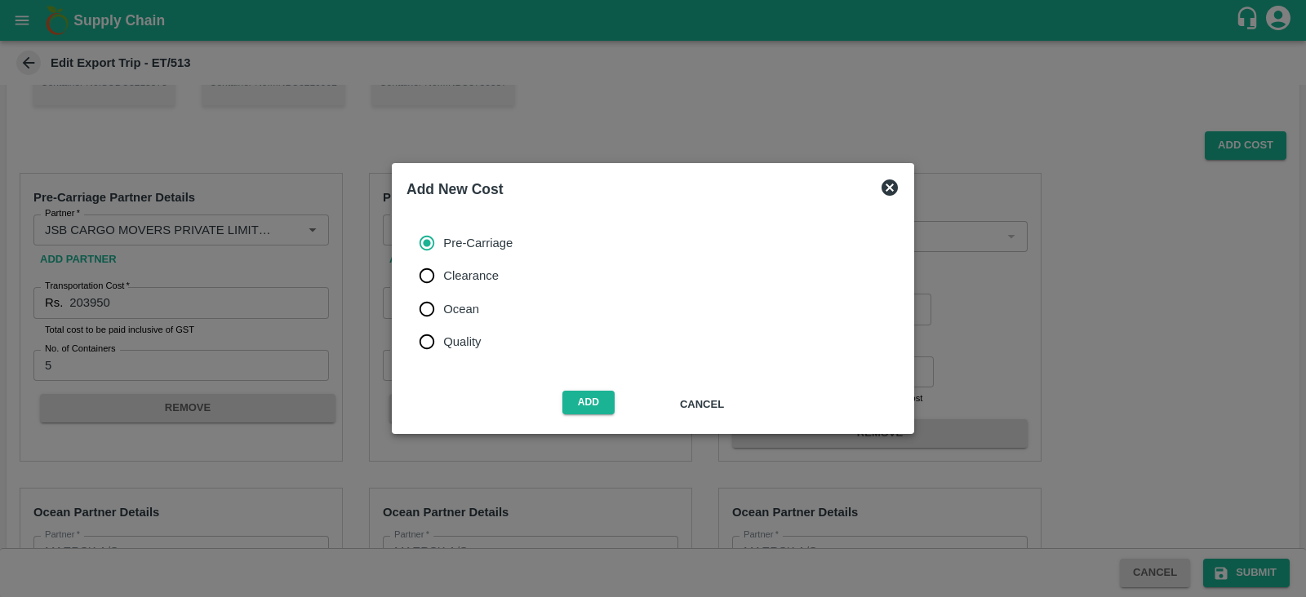
click at [482, 273] on span "Clearance" at bounding box center [471, 276] width 56 height 18
click at [443, 273] on input "Clearance" at bounding box center [427, 276] width 33 height 33
radio input "true"
click at [580, 402] on button "Add" at bounding box center [588, 403] width 52 height 24
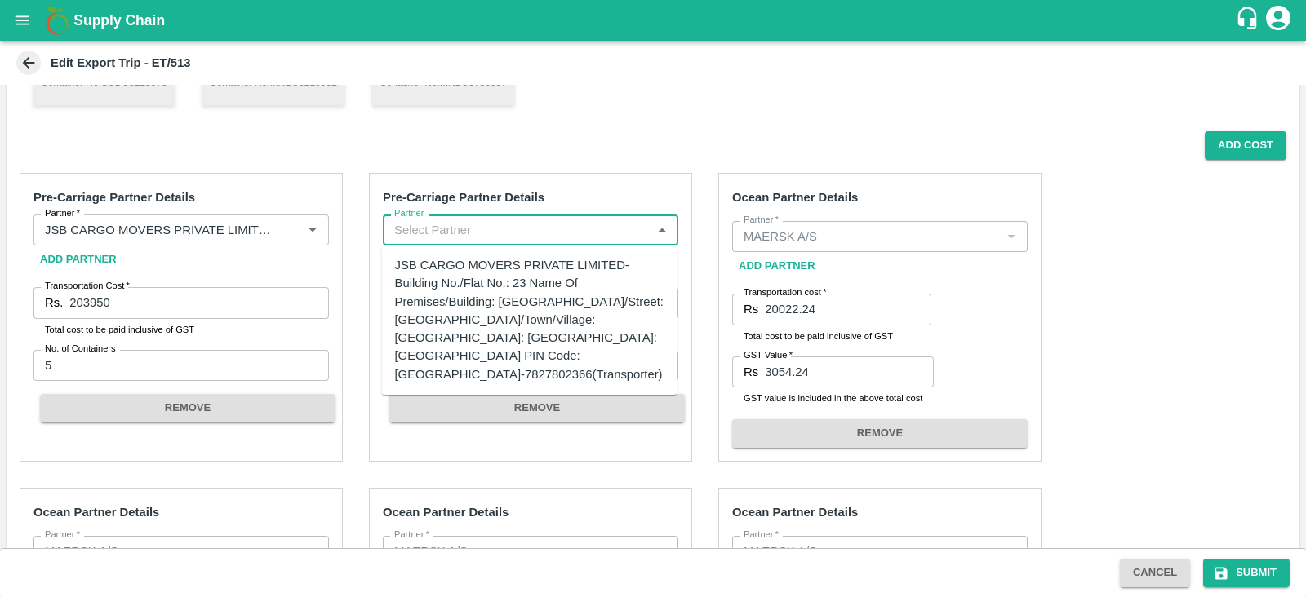
click at [508, 228] on input "Partner" at bounding box center [517, 230] width 259 height 21
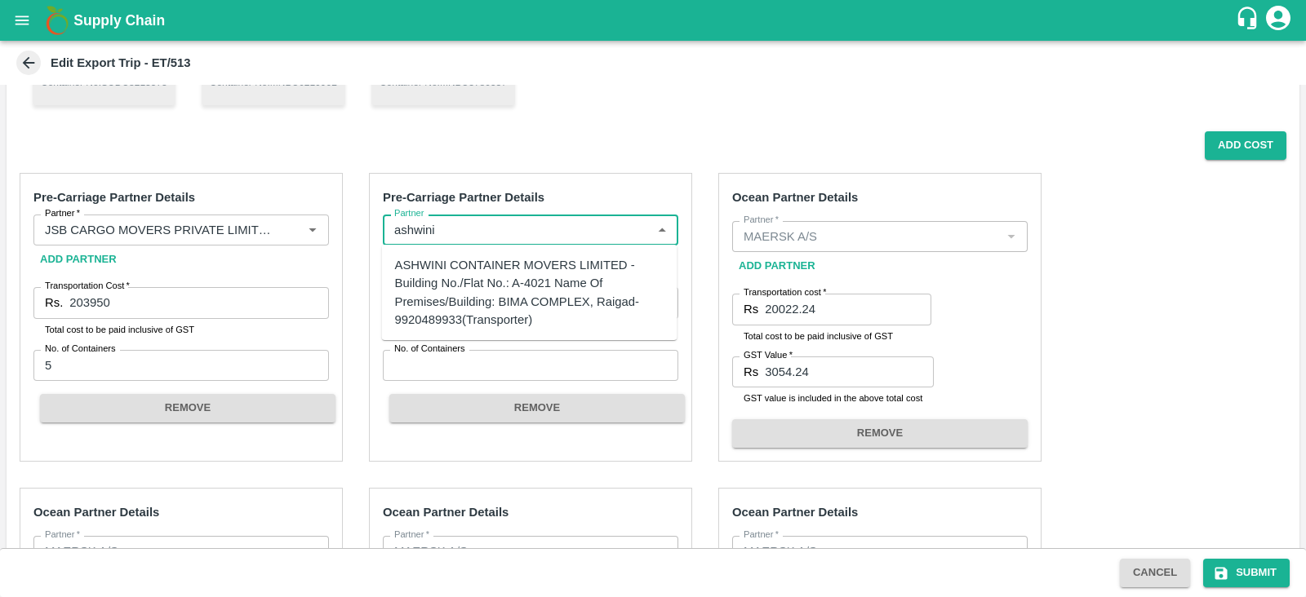
click at [476, 279] on div "ASHWINI CONTAINER MOVERS LIMITED -Building No./Flat No.: A-4021 Name Of Premise…" at bounding box center [529, 292] width 269 height 73
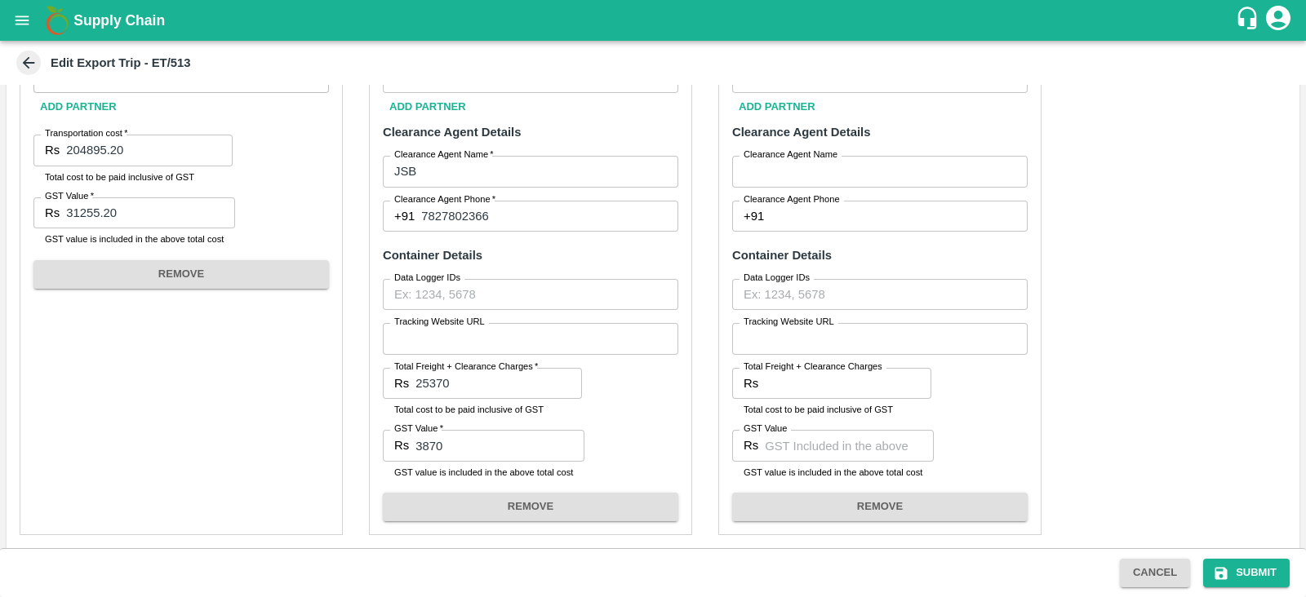
scroll to position [1140, 0]
type input "ASHWINI CONTAINER MOVERS LIMITED -Building No./Flat No.: A-4021 Name Of Premise…"
click at [809, 167] on input "Clearance Agent Name" at bounding box center [879, 171] width 295 height 31
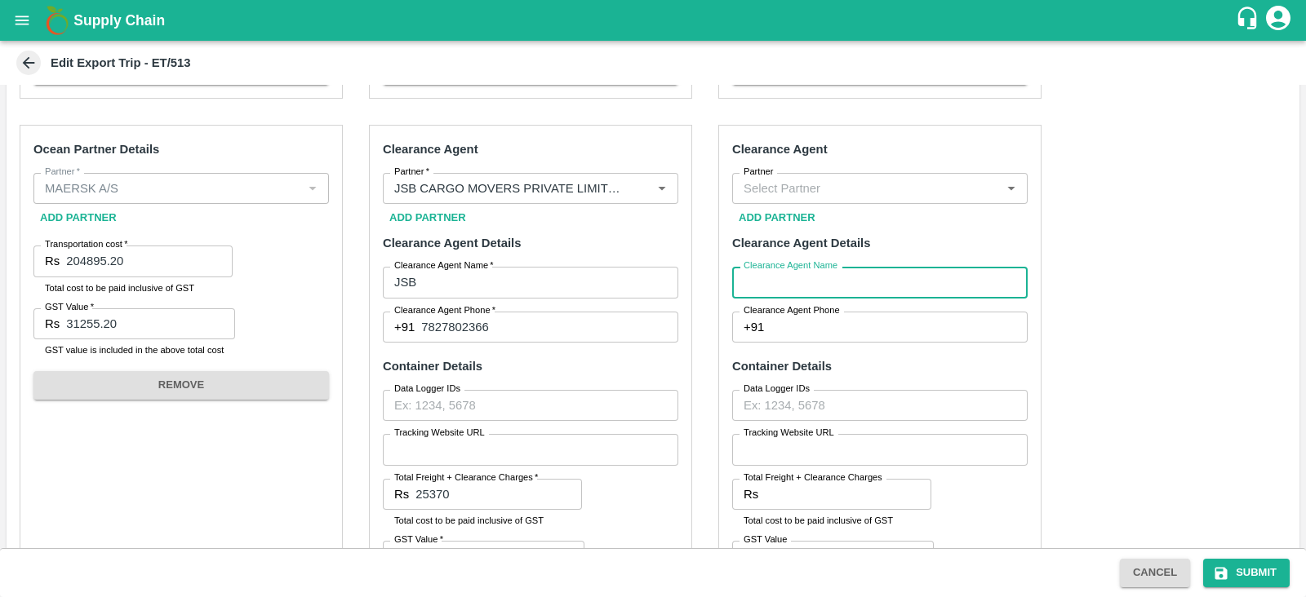
scroll to position [1028, 0]
type input "BGS"
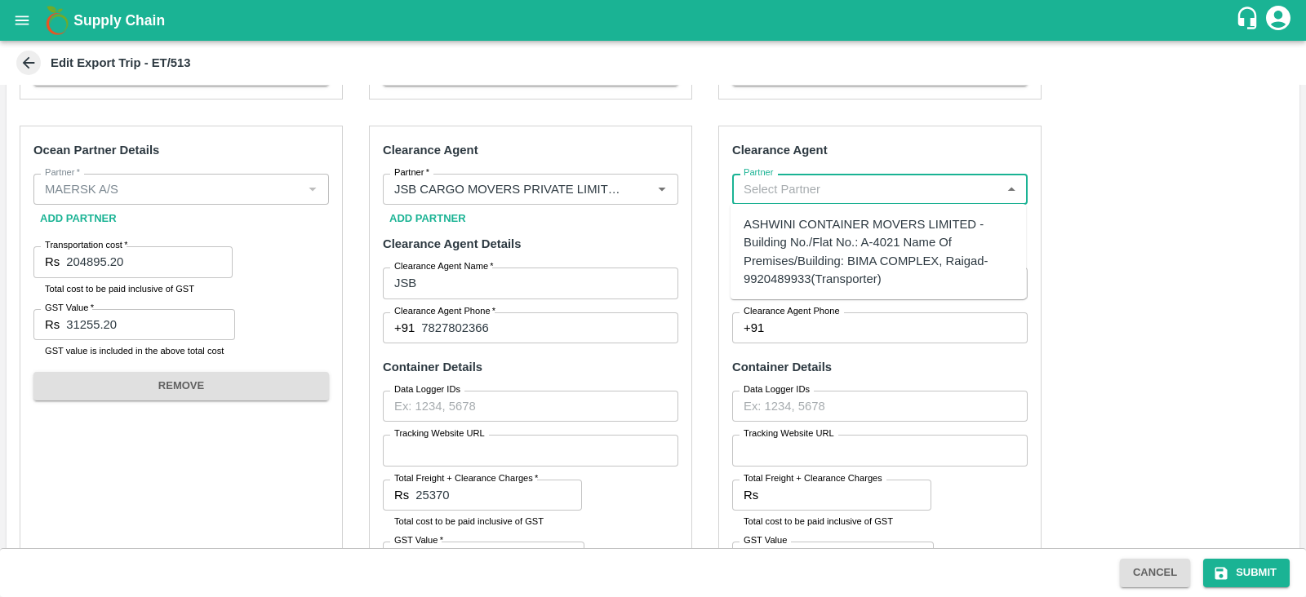
click at [812, 198] on input "Partner" at bounding box center [866, 189] width 259 height 21
click at [822, 244] on div "BGS LOGISTICS PRIVITE LIMITED -[STREET_ADDRESS] -9372736823(Transporter)" at bounding box center [878, 233] width 269 height 37
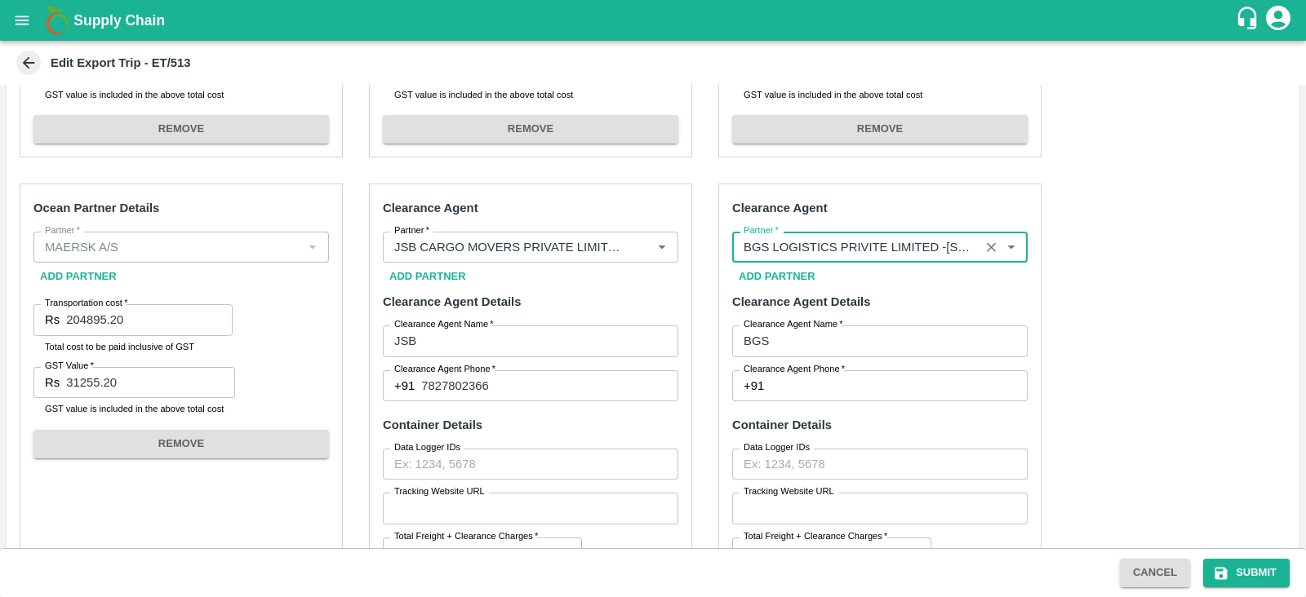
scroll to position [967, 0]
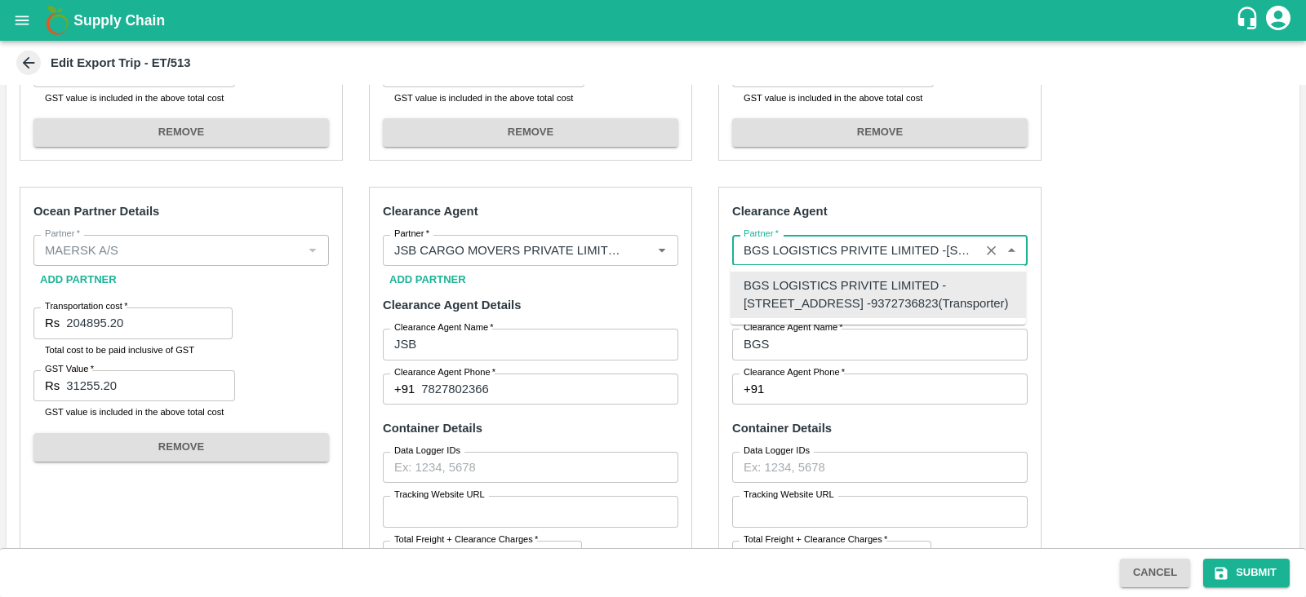
click at [822, 244] on input "Partner   *" at bounding box center [856, 250] width 238 height 21
type input "BGS LOGISTICS PRIVITE LIMITED -[STREET_ADDRESS] -9372736823(Transporter)"
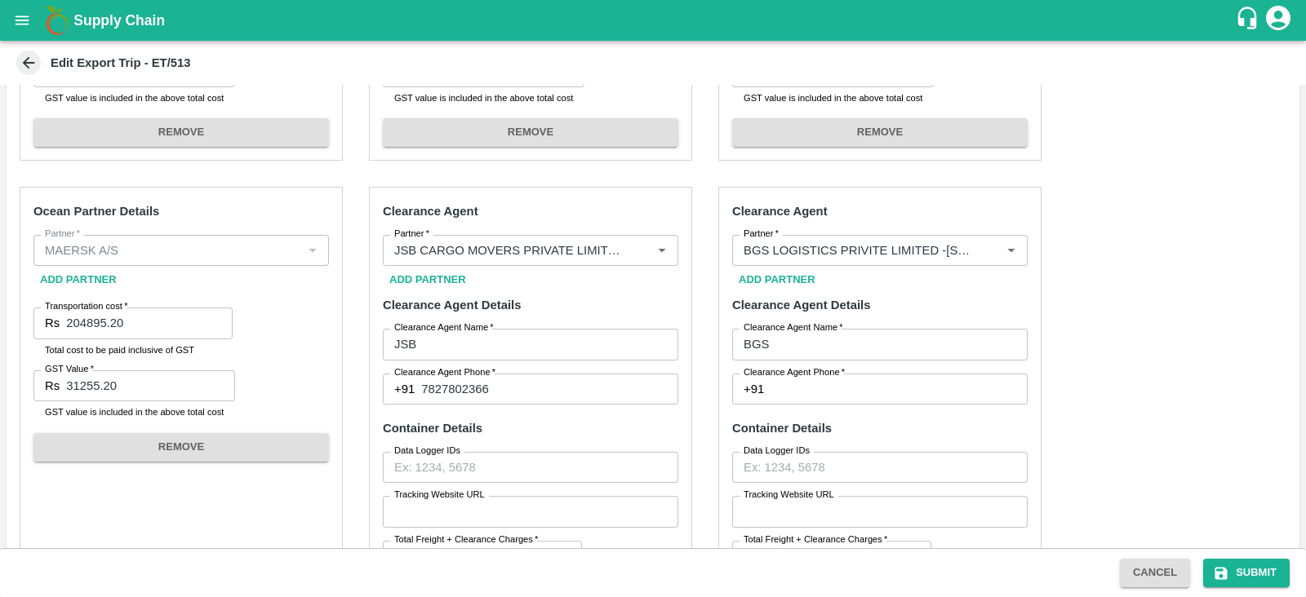
click at [1233, 323] on div "Pre-Carriage Partner Details Partner   * Partner   * Add Partner Transportation…" at bounding box center [653, 276] width 1293 height 1463
click at [906, 398] on input "Clearance Agent Phone   *" at bounding box center [899, 389] width 257 height 31
type input "9318355118"
click at [1202, 323] on div "Pre-Carriage Partner Details Partner   * Partner   * Add Partner Transportation…" at bounding box center [653, 276] width 1293 height 1463
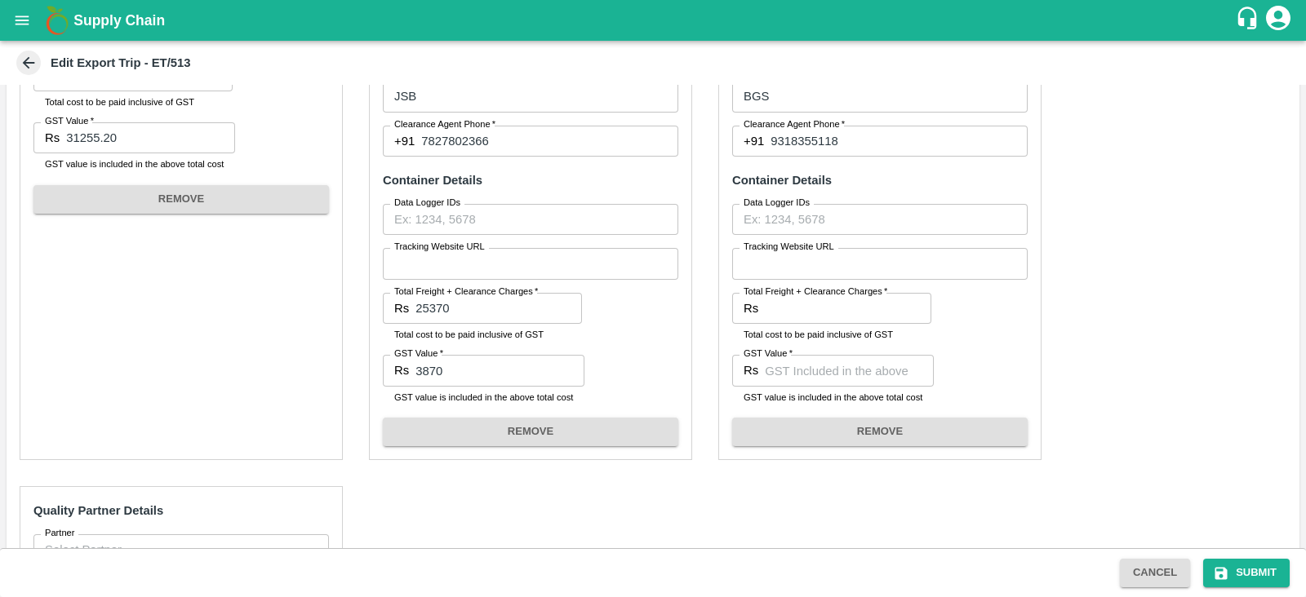
scroll to position [1216, 0]
click at [840, 318] on input "Total Freight + Clearance Charges   *" at bounding box center [848, 307] width 167 height 31
paste input "24780.00"
type input "24780.00"
click at [1082, 296] on div "Pre-Carriage Partner Details Partner   * Partner   * Add Partner Transportation…" at bounding box center [653, 27] width 1293 height 1463
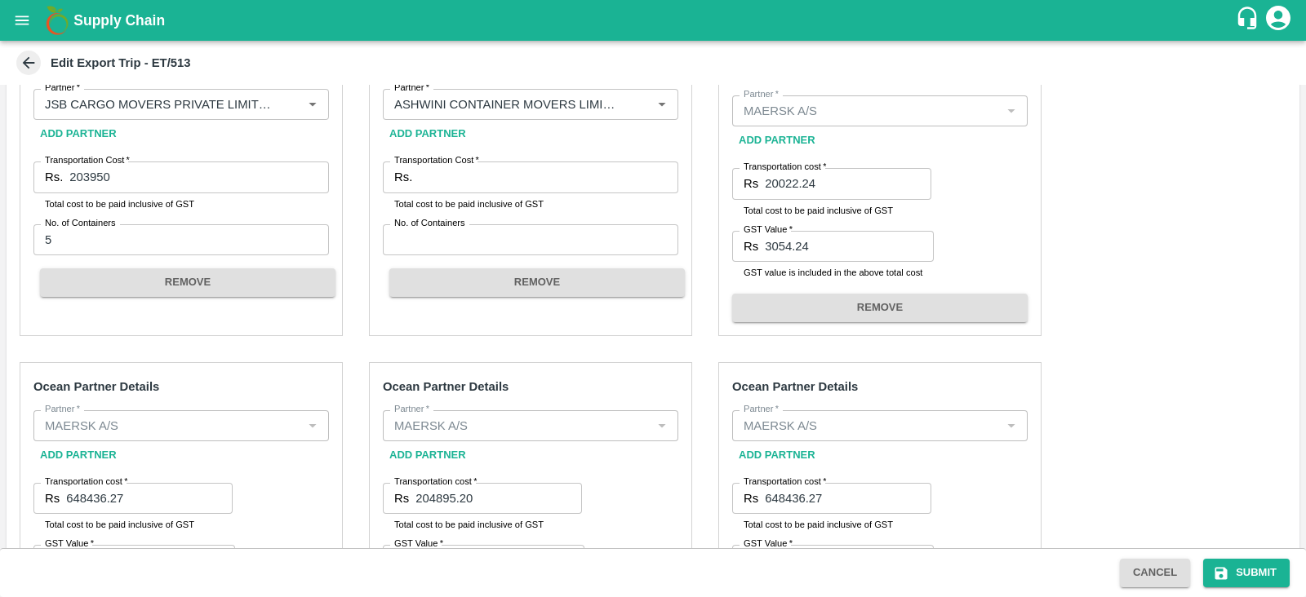
scroll to position [477, 0]
click at [440, 170] on input "Transportation Cost   *" at bounding box center [549, 177] width 260 height 31
paste input "195323.36"
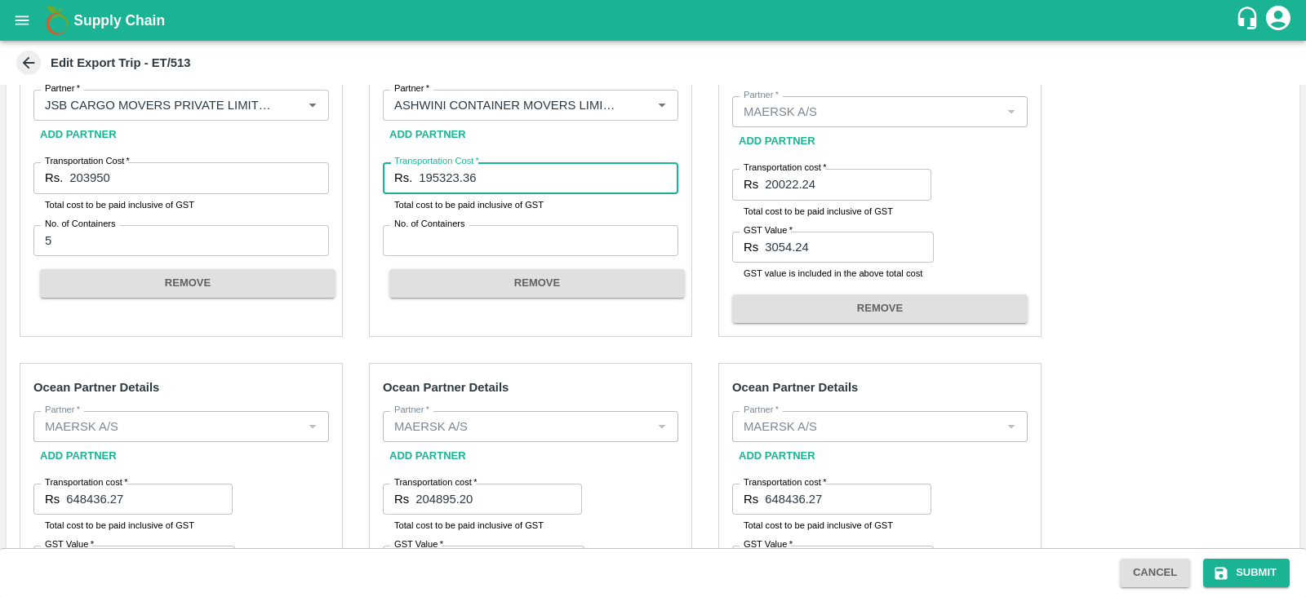
type input "195323.36"
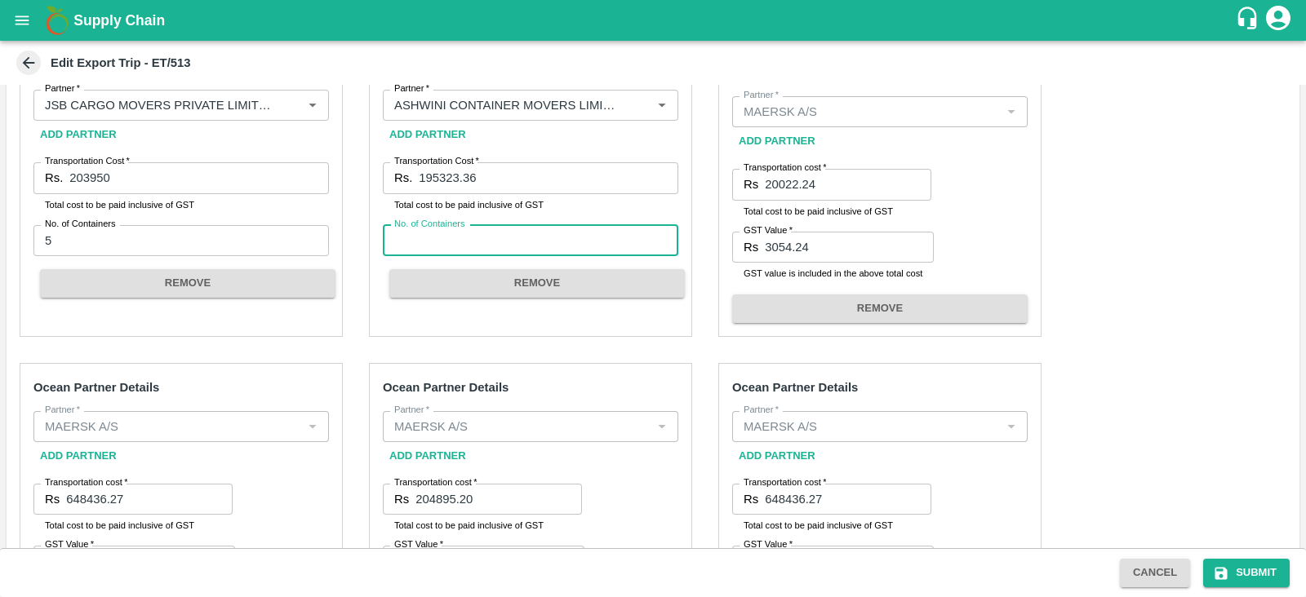
click at [452, 232] on input "No. of Containers" at bounding box center [530, 240] width 295 height 31
type input "5"
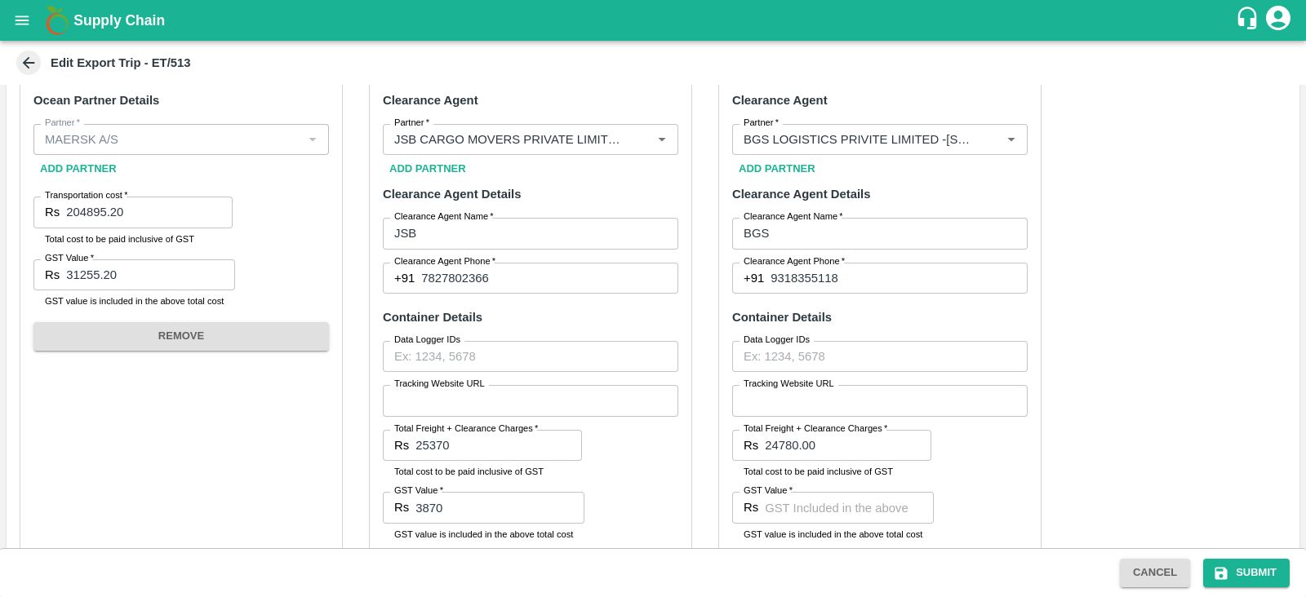
scroll to position [1079, 0]
click at [818, 348] on input "Data Logger IDs" at bounding box center [879, 355] width 295 height 31
click at [801, 495] on input "GST Value   *" at bounding box center [849, 506] width 169 height 31
type input "3780"
click at [1212, 435] on div "Pre-Carriage Partner Details Partner   * Partner   * Add Partner Transportation…" at bounding box center [653, 164] width 1293 height 1463
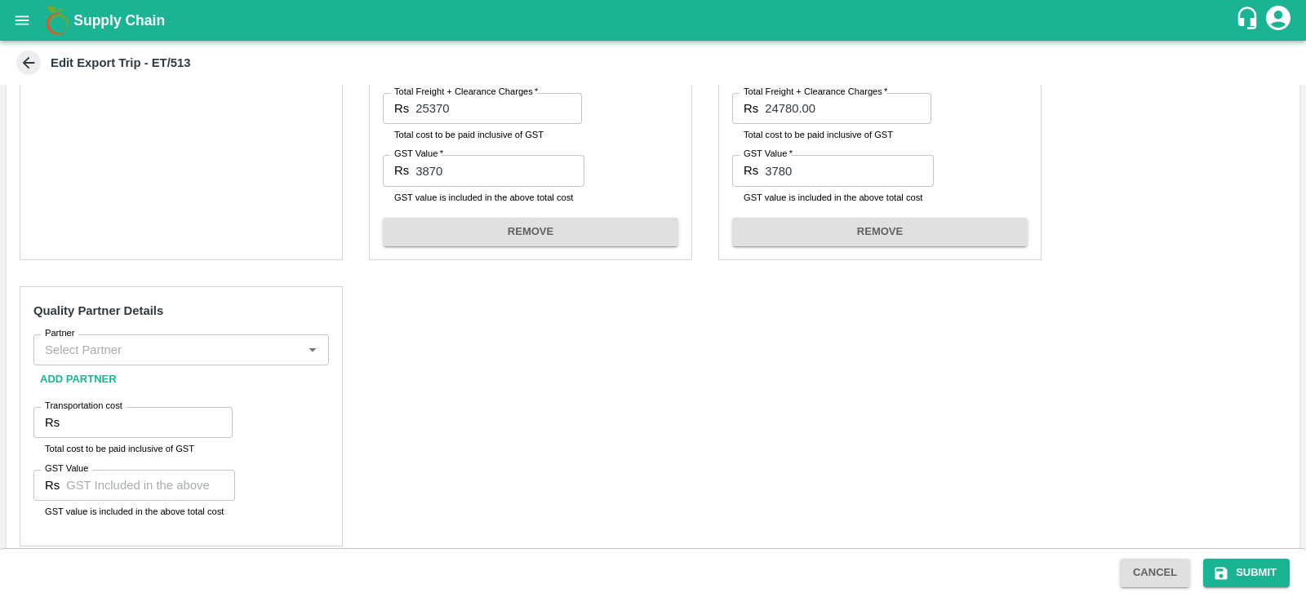
scroll to position [1430, 0]
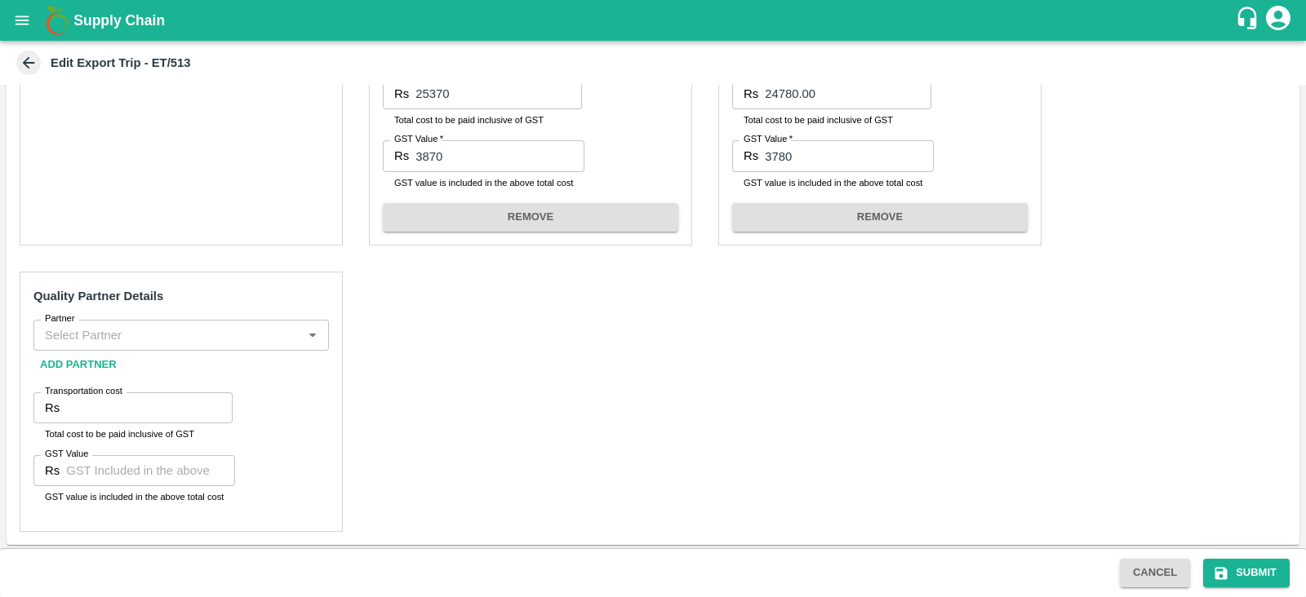
click at [200, 321] on div "Partner" at bounding box center [180, 335] width 295 height 31
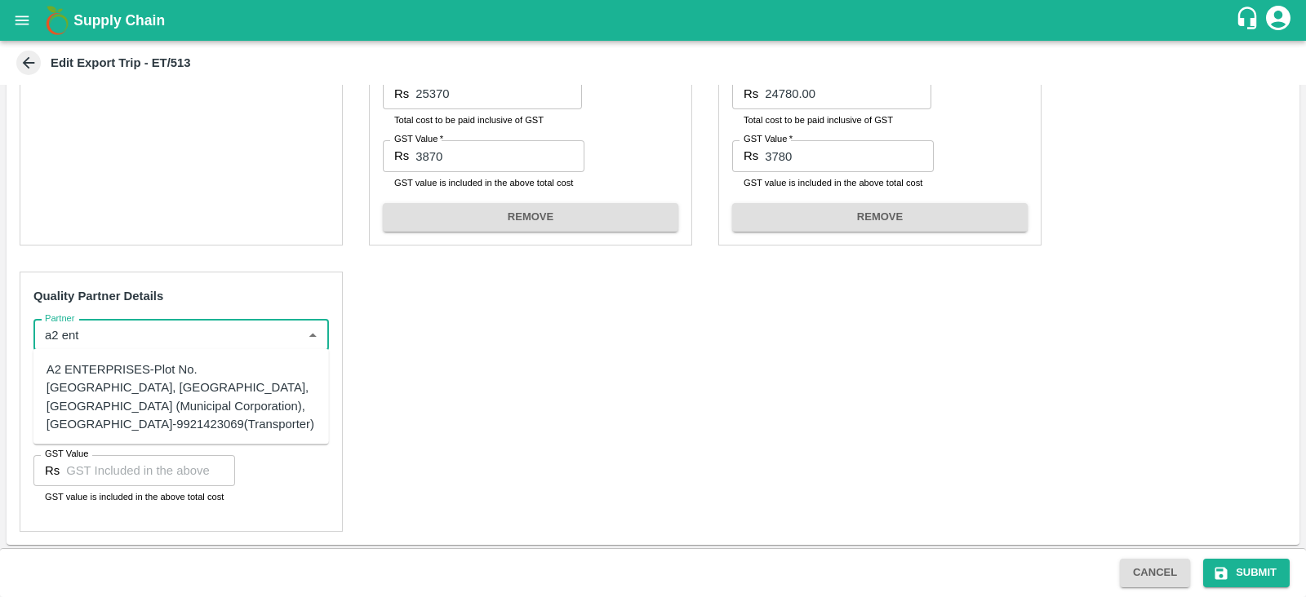
click at [164, 366] on div "A2 ENTERPRISES-Plot No.[GEOGRAPHIC_DATA], [GEOGRAPHIC_DATA], [GEOGRAPHIC_DATA] …" at bounding box center [181, 397] width 269 height 73
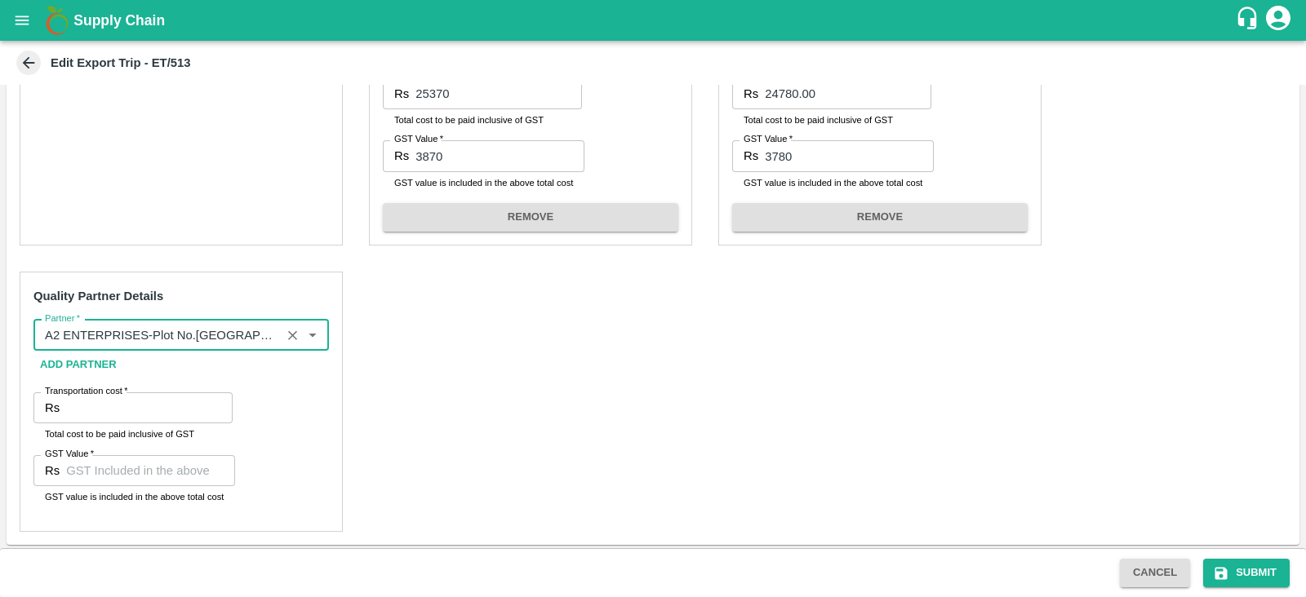
type input "A2 ENTERPRISES-Plot No.[GEOGRAPHIC_DATA], [GEOGRAPHIC_DATA], [GEOGRAPHIC_DATA] …"
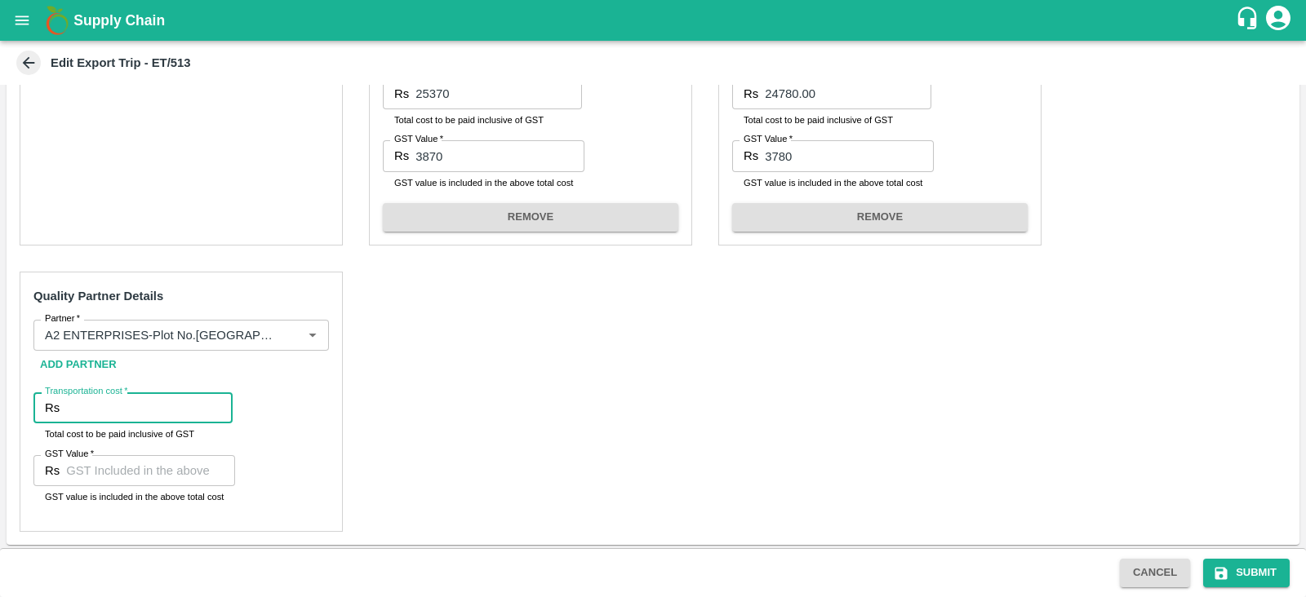
click at [106, 402] on input "Transportation cost   *" at bounding box center [149, 408] width 167 height 31
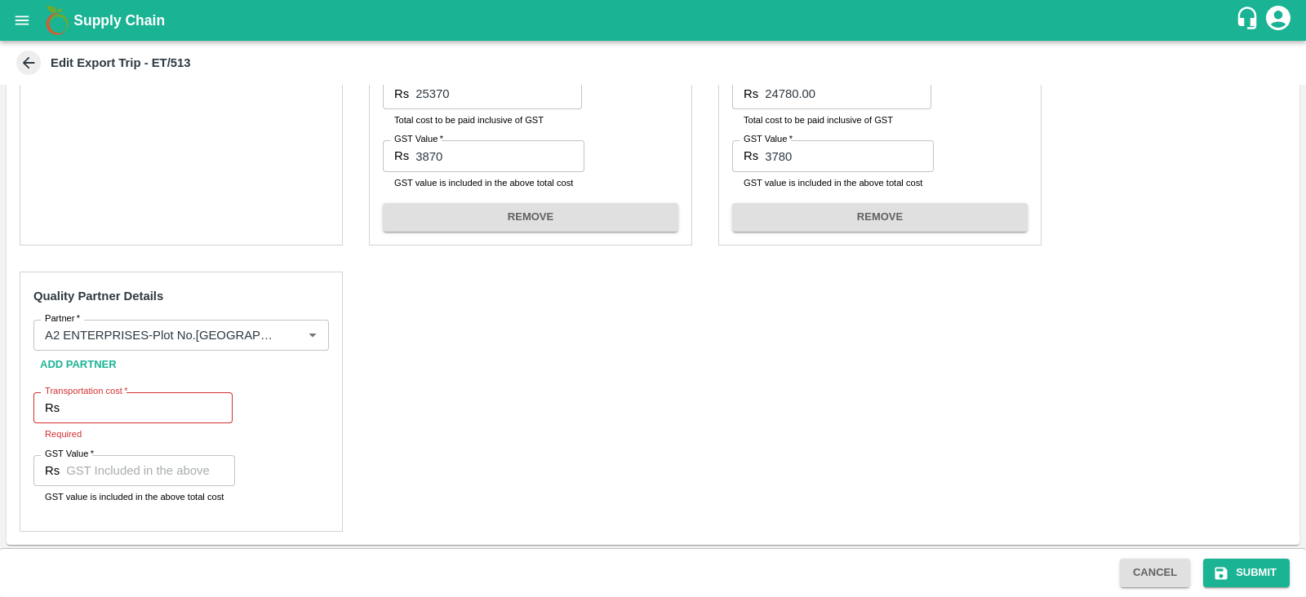
click at [116, 413] on input "Transportation cost   *" at bounding box center [149, 408] width 167 height 31
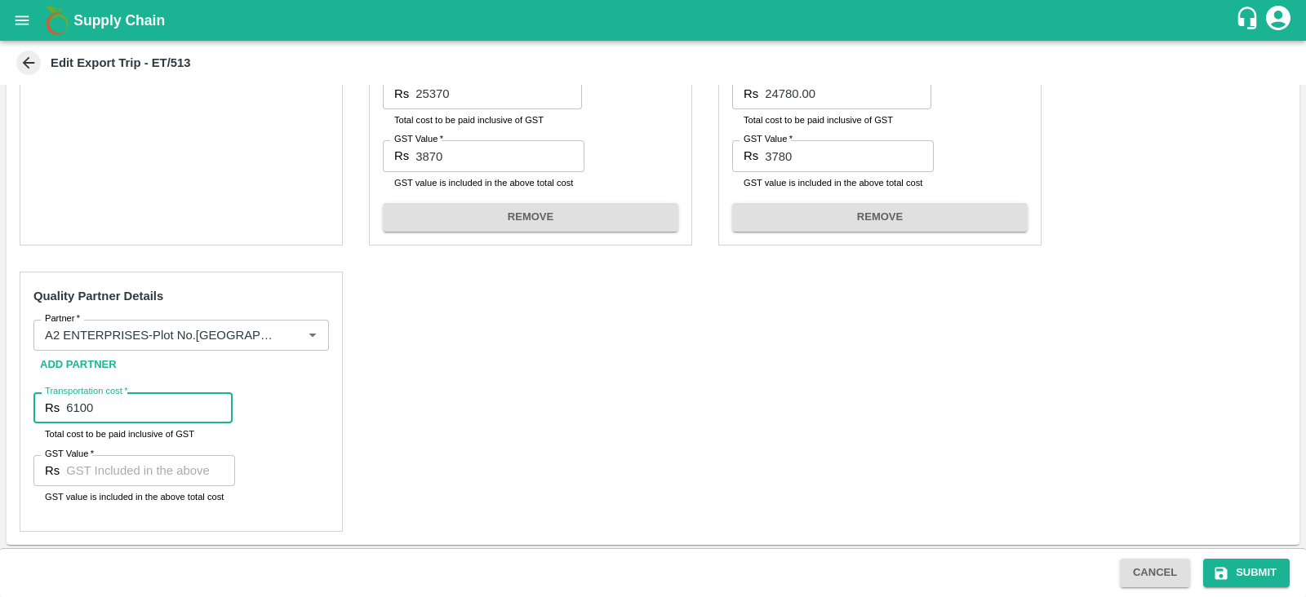
type input "6100"
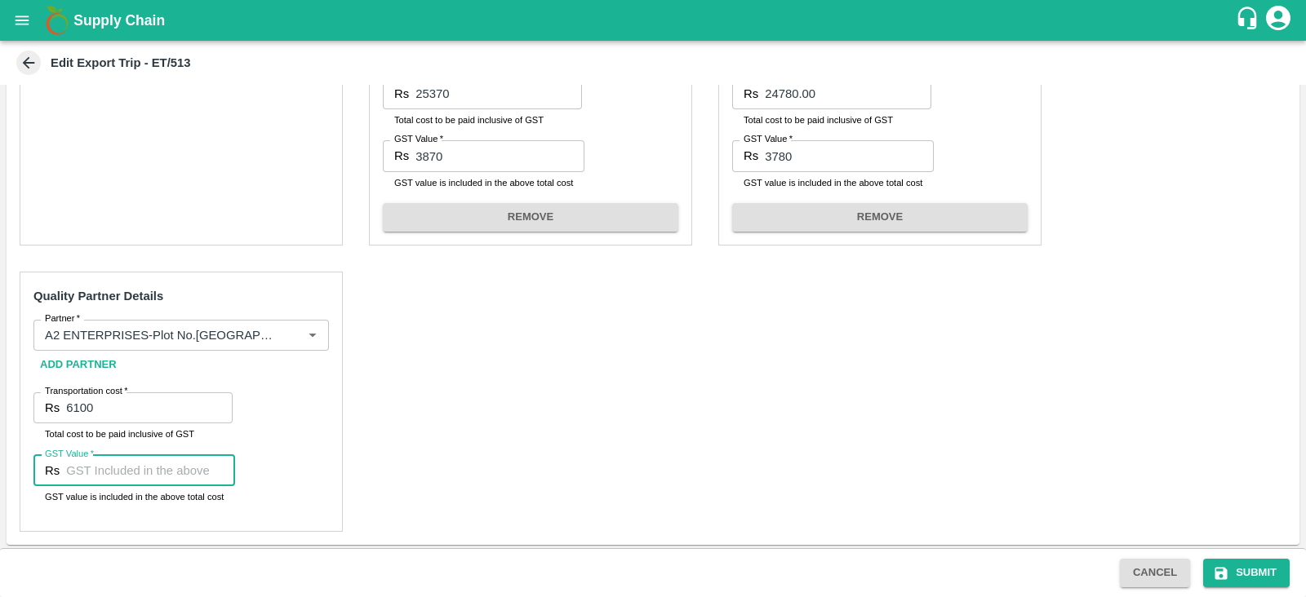
click at [127, 463] on input "GST Value   *" at bounding box center [150, 470] width 169 height 31
type input "00"
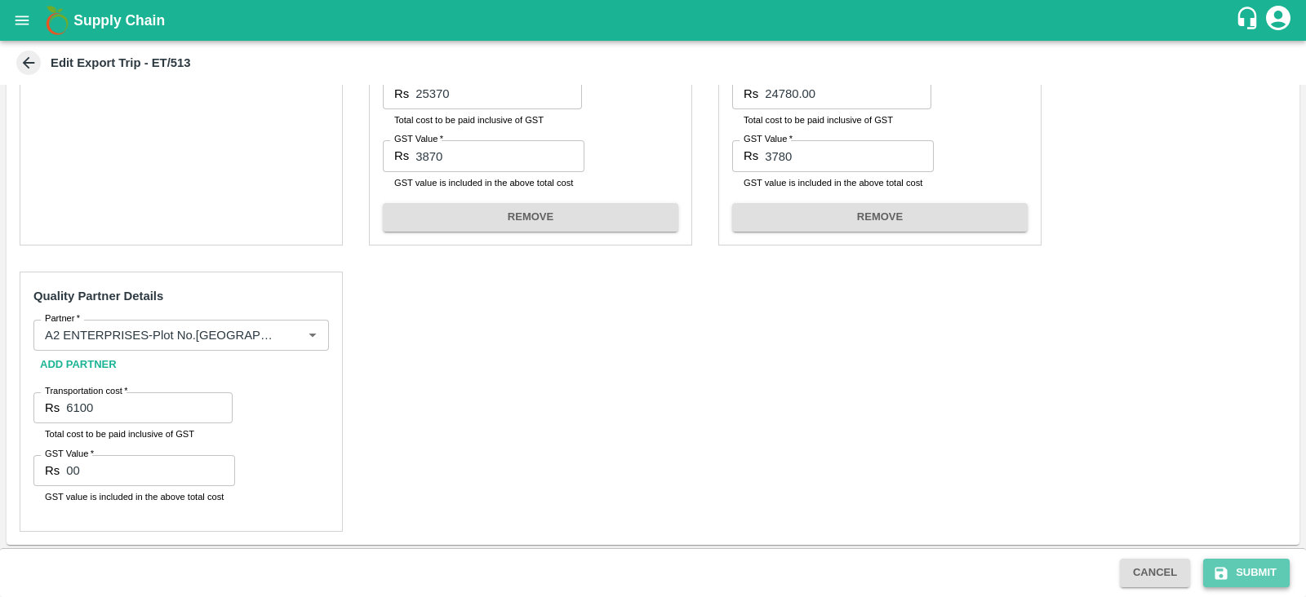
click at [1244, 562] on button "Submit" at bounding box center [1246, 573] width 87 height 29
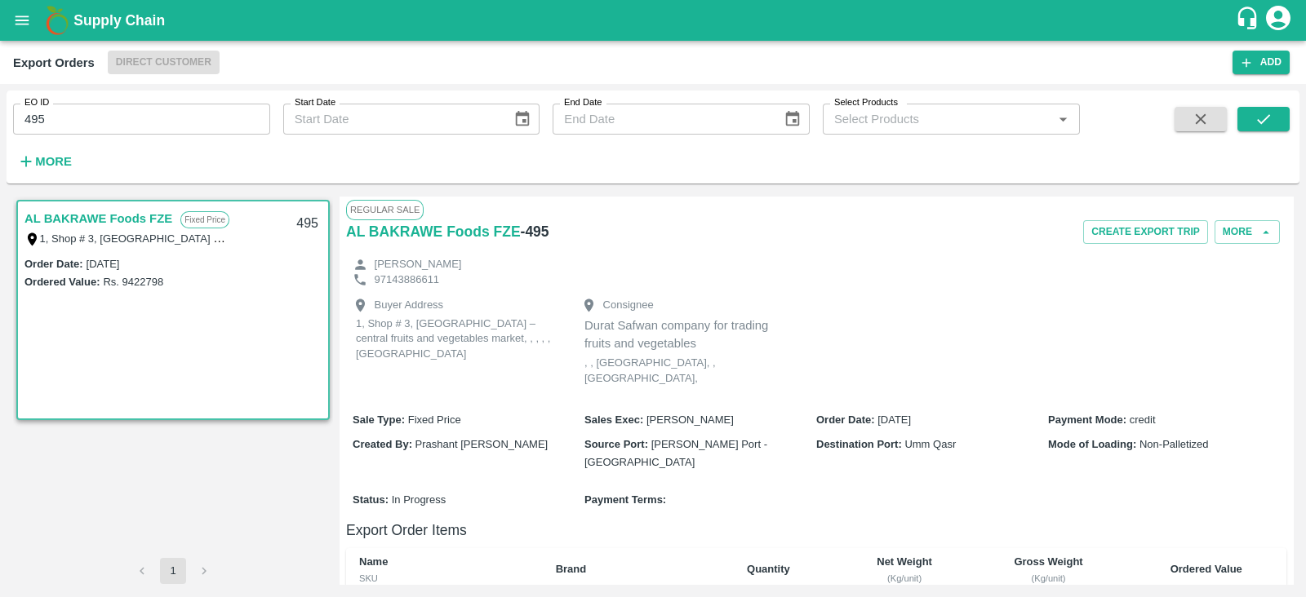
scroll to position [453, 0]
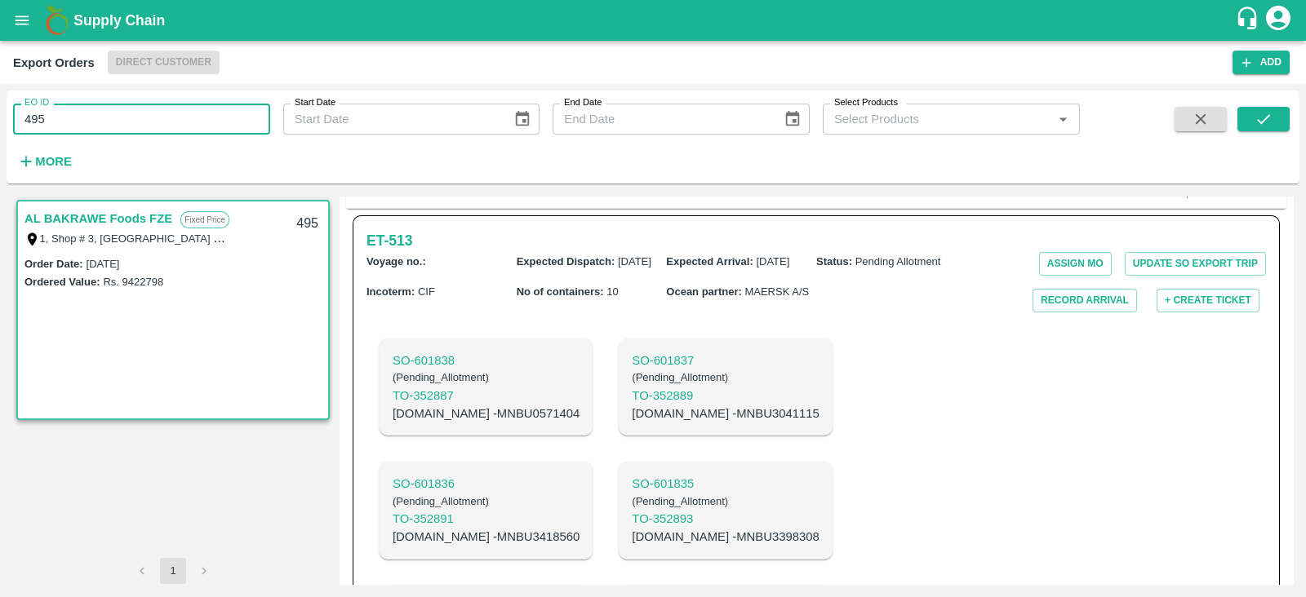
click at [174, 116] on input "495" at bounding box center [141, 119] width 257 height 31
type input "494"
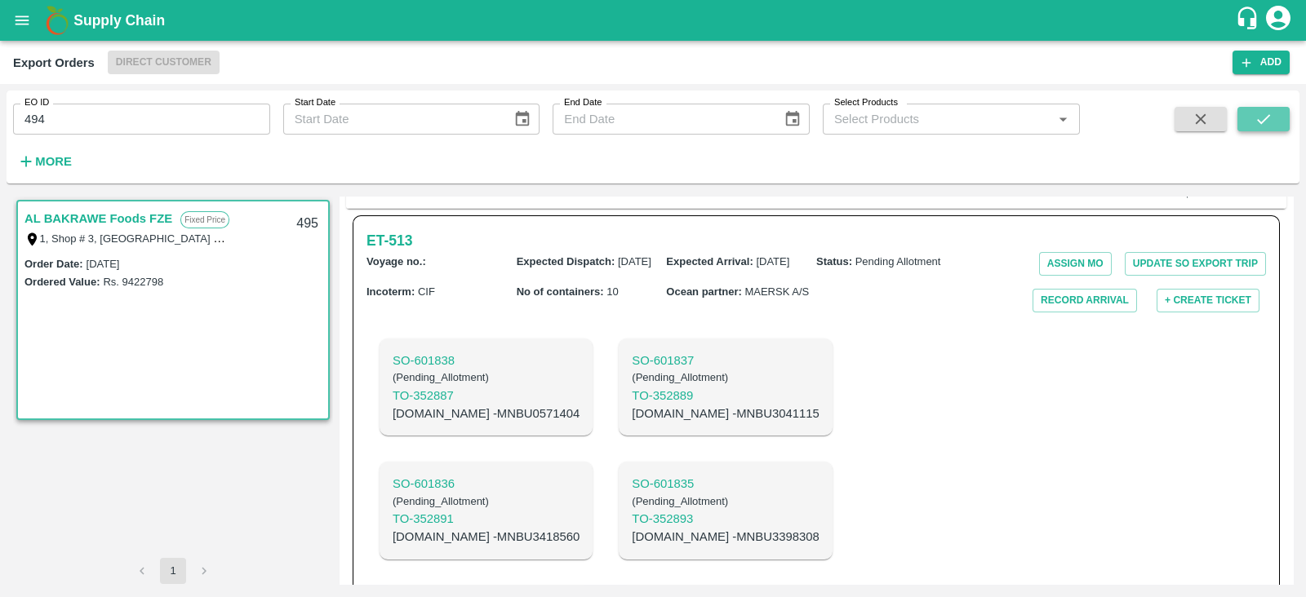
click at [1281, 122] on button "submit" at bounding box center [1263, 119] width 52 height 24
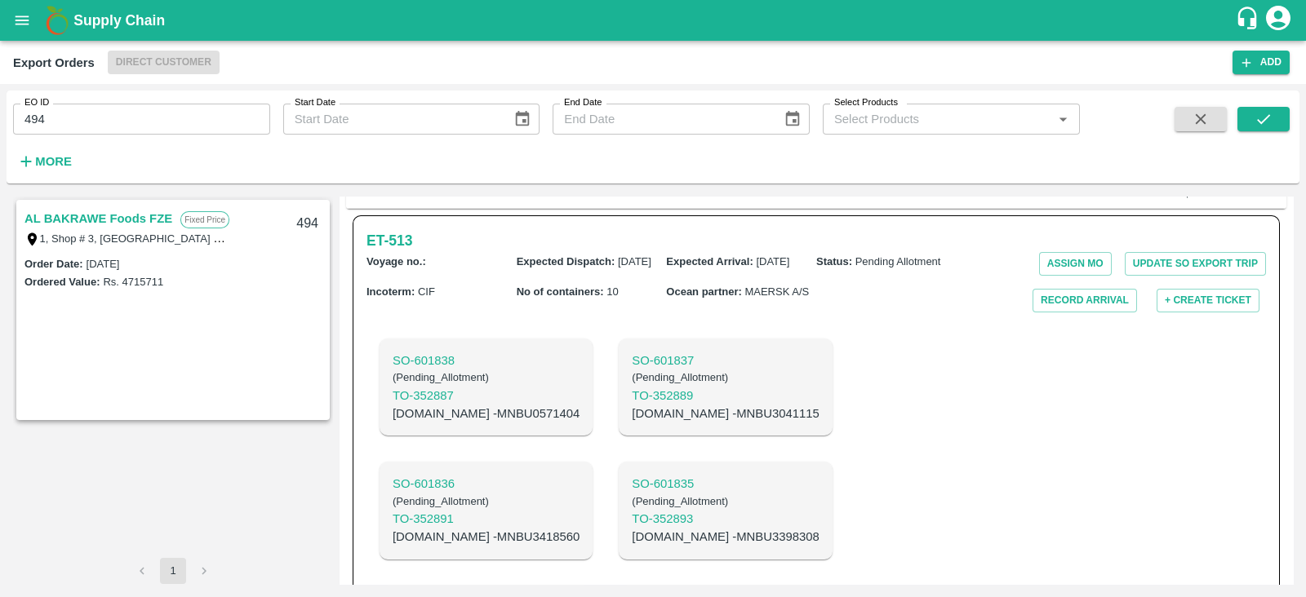
click at [89, 216] on link "AL BAKRAWE Foods FZE" at bounding box center [98, 218] width 148 height 21
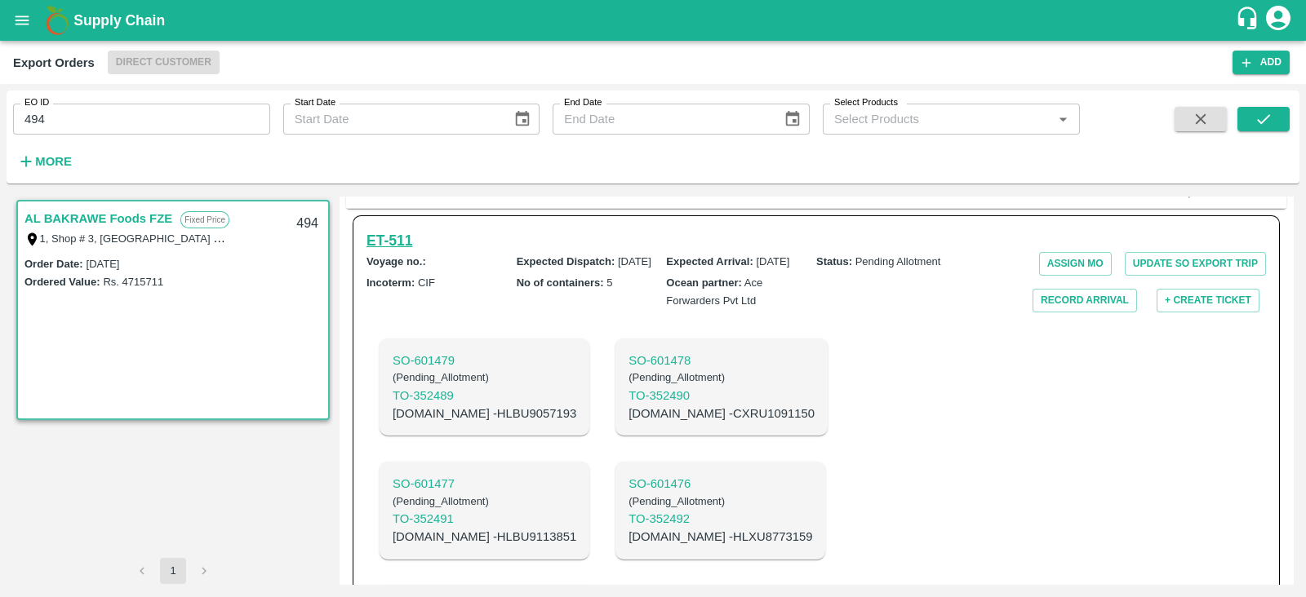
click at [392, 229] on h6 "ET- 511" at bounding box center [389, 240] width 46 height 23
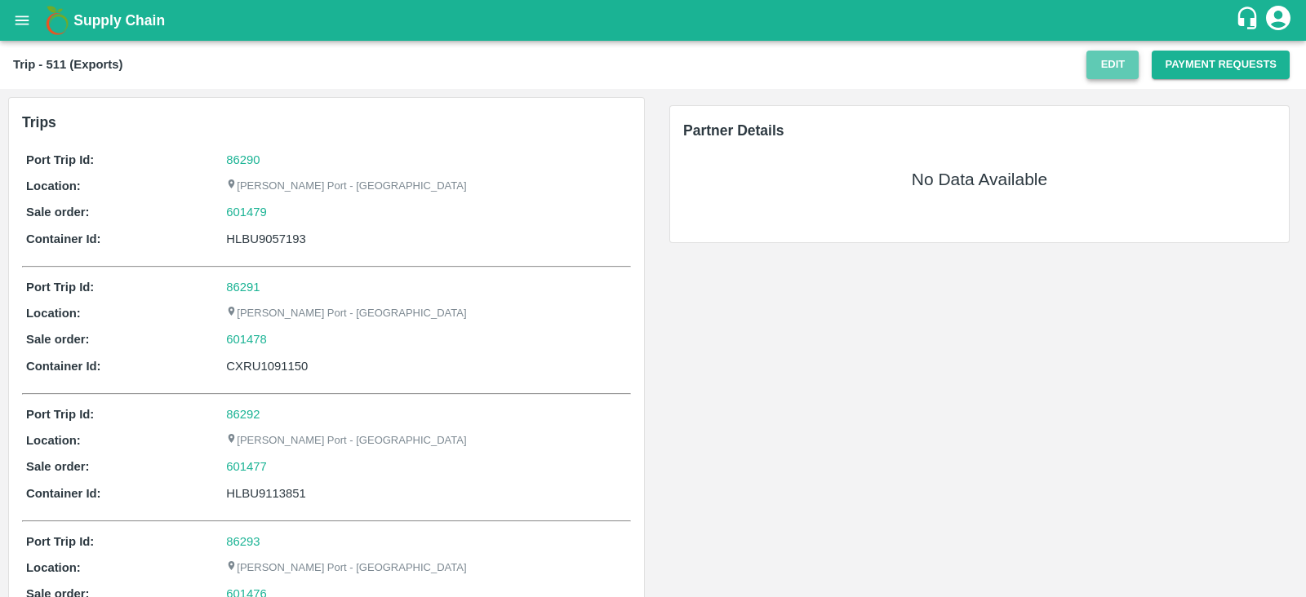
click at [1129, 63] on button "Edit" at bounding box center [1112, 65] width 52 height 29
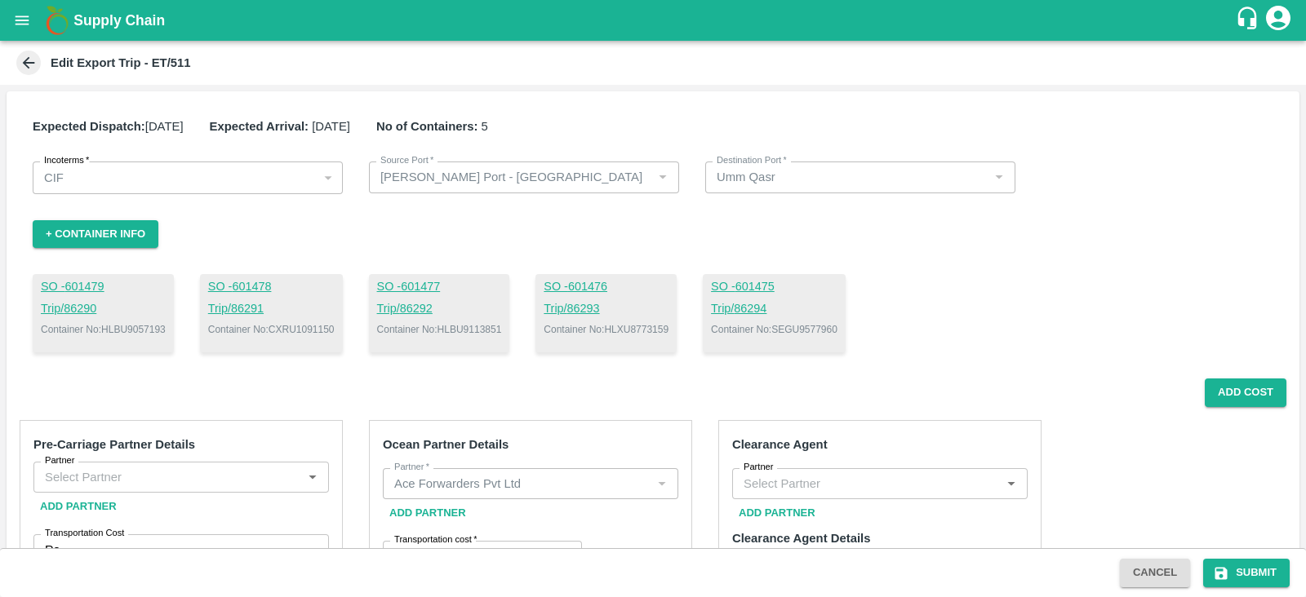
click at [641, 324] on p "Container No: HLXU8773159" at bounding box center [606, 329] width 125 height 15
copy p "HLXU8773159"
click at [995, 282] on div "SO - 601479 Trip/ 86290 Container No: HLBU9057193 SO - 601478 Trip/ 86291 Conta…" at bounding box center [653, 313] width 1241 height 78
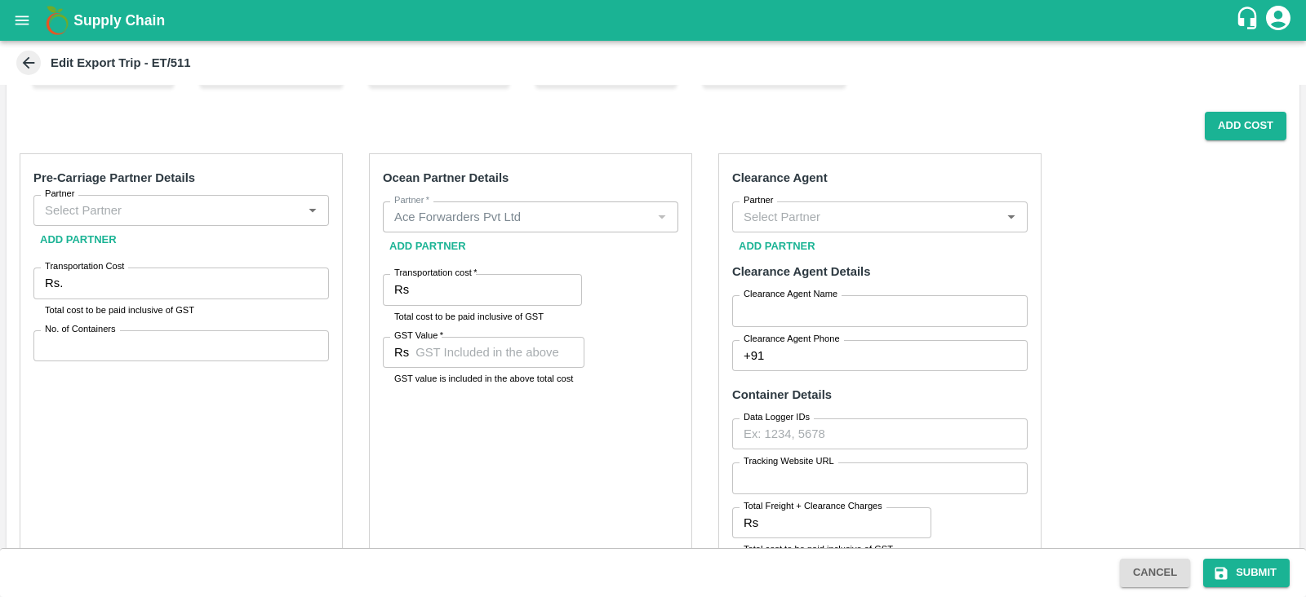
scroll to position [269, 0]
click at [220, 221] on div "Partner" at bounding box center [180, 208] width 295 height 31
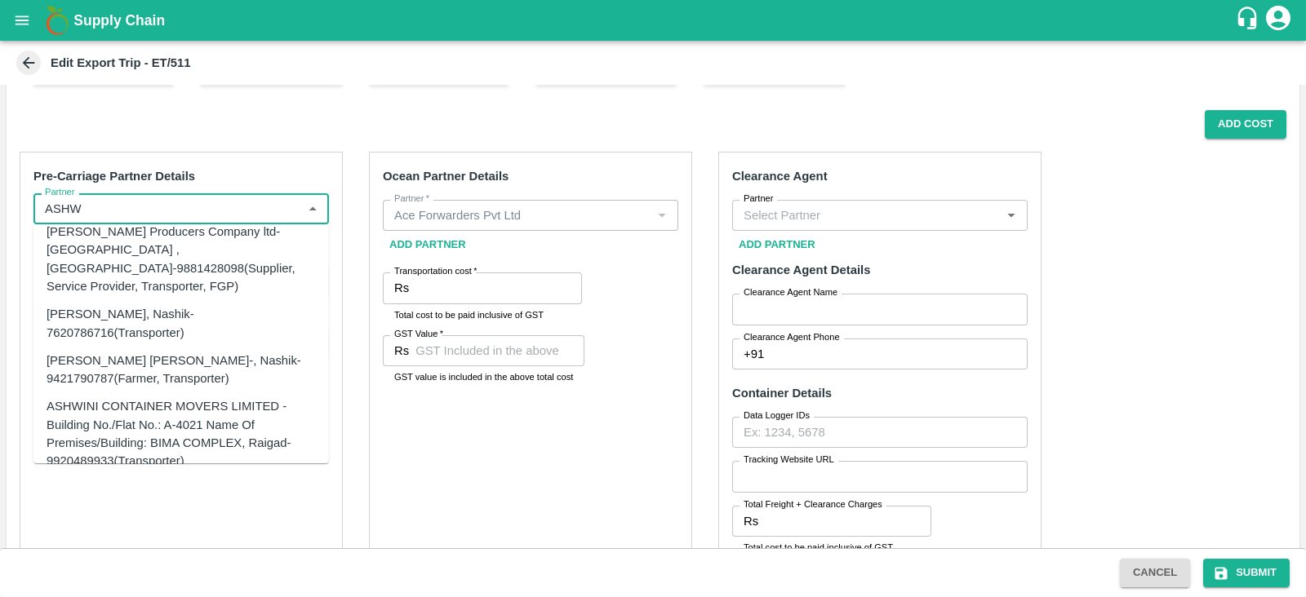
scroll to position [95, 0]
click at [189, 398] on div "ASHWINI CONTAINER MOVERS LIMITED -Building No./Flat No.: A-4021 Name Of Premise…" at bounding box center [181, 434] width 269 height 73
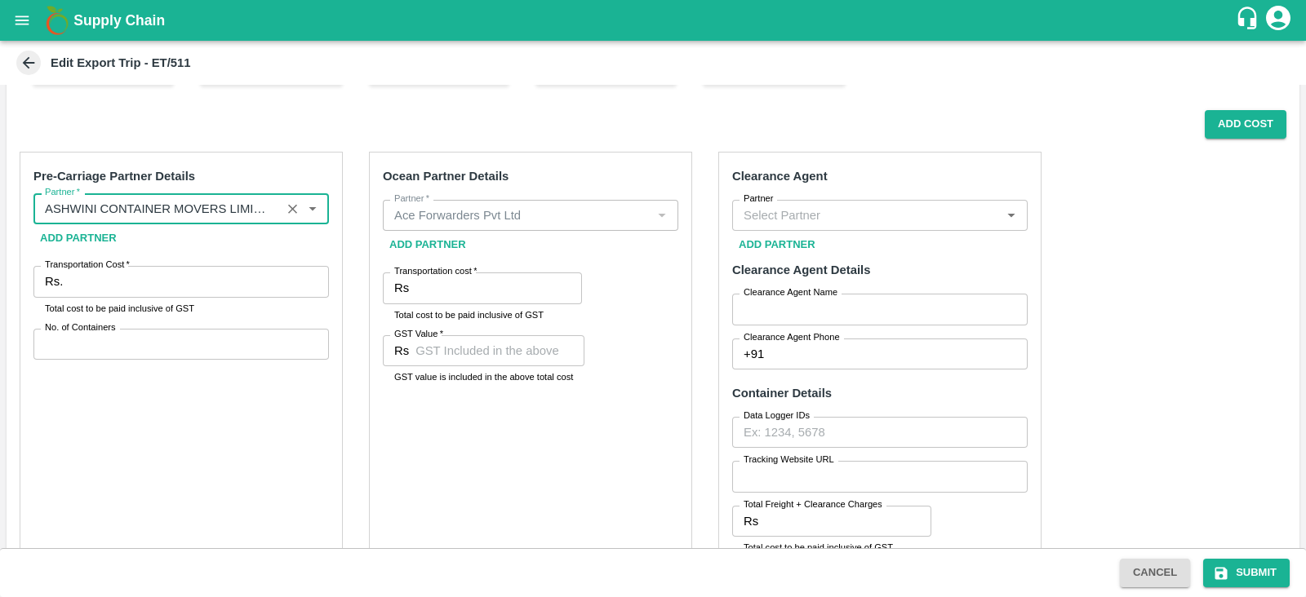
click at [770, 203] on label "Partner" at bounding box center [759, 199] width 30 height 13
type input "ASHWINI CONTAINER MOVERS LIMITED -Building No./Flat No.: A-4021 Name Of Premise…"
click at [770, 205] on input "Partner" at bounding box center [866, 215] width 259 height 21
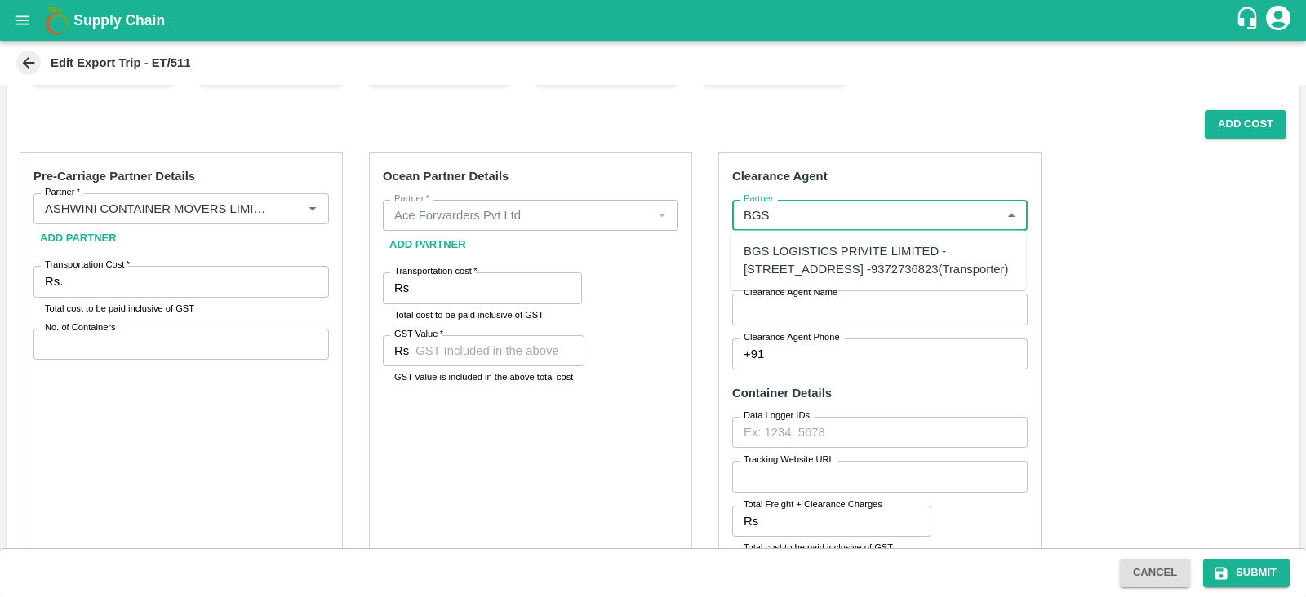
click at [845, 249] on div "BGS LOGISTICS PRIVITE LIMITED -[STREET_ADDRESS] -9372736823(Transporter)" at bounding box center [878, 260] width 269 height 37
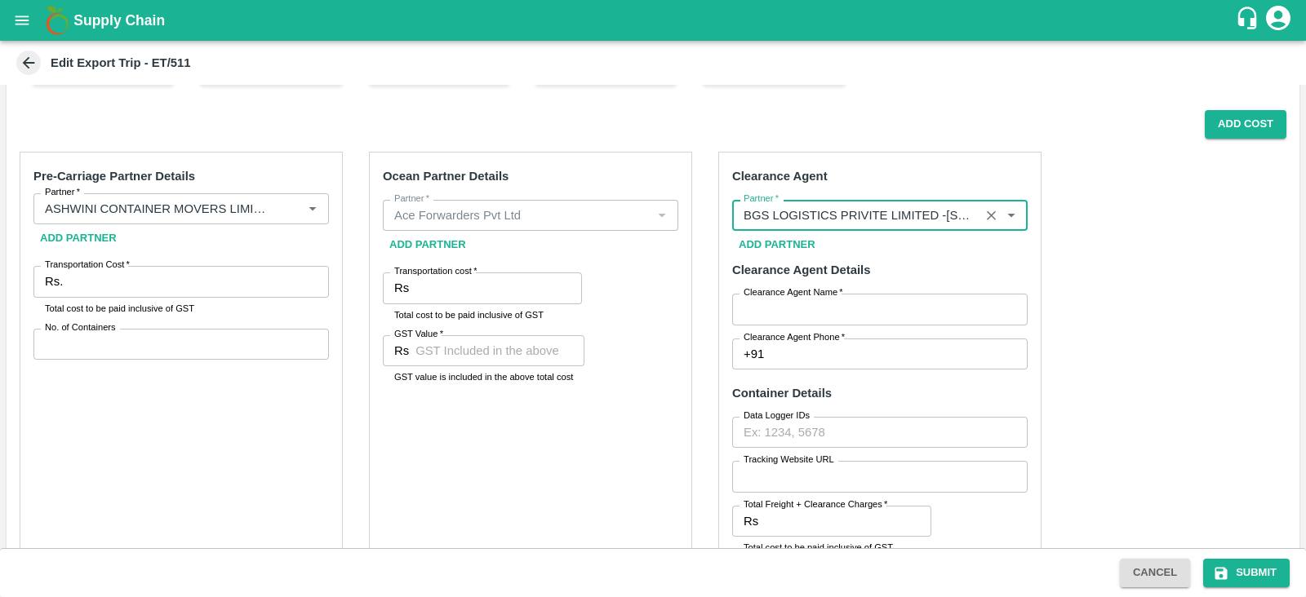
type input "BGS LOGISTICS PRIVITE LIMITED -[STREET_ADDRESS] -9372736823(Transporter)"
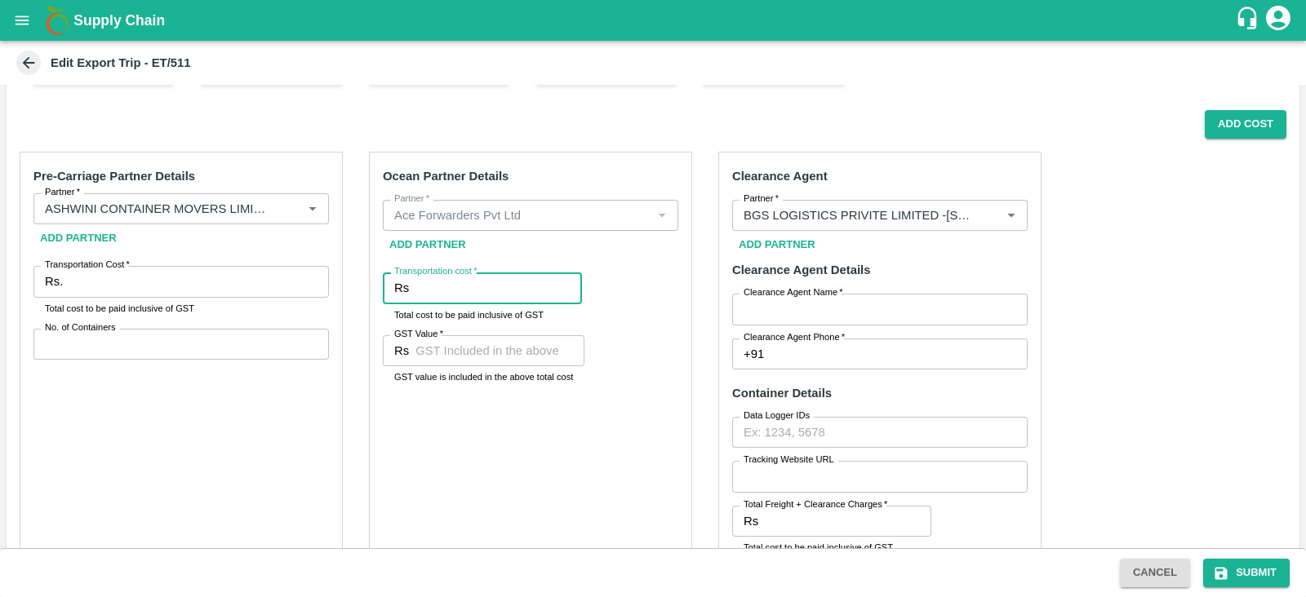
click at [446, 281] on input "Transportation cost   *" at bounding box center [498, 288] width 167 height 31
paste input "994121.36"
type input "994121.36"
click at [525, 437] on div "Ocean Partner Details Partner   * Partner   * Add Partner Transportation cost  …" at bounding box center [530, 398] width 323 height 493
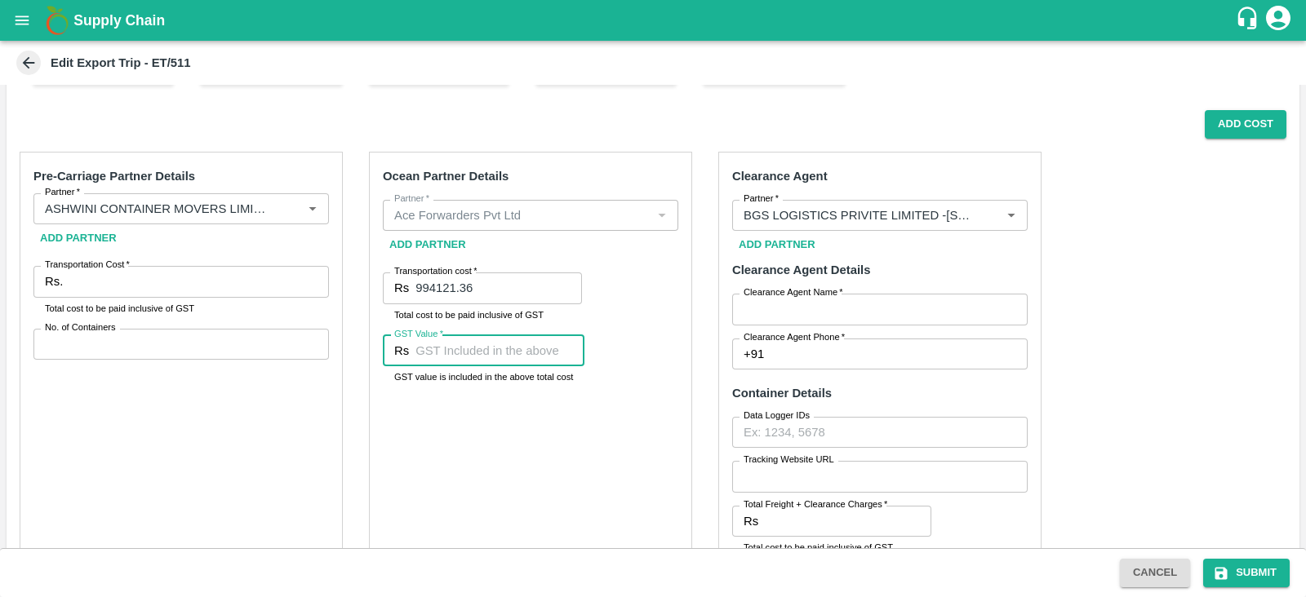
click at [490, 358] on input "GST Value   *" at bounding box center [499, 350] width 169 height 31
type input "70948.56"
click at [520, 431] on div "Ocean Partner Details Partner   * Partner   * Add Partner Transportation cost  …" at bounding box center [530, 398] width 323 height 493
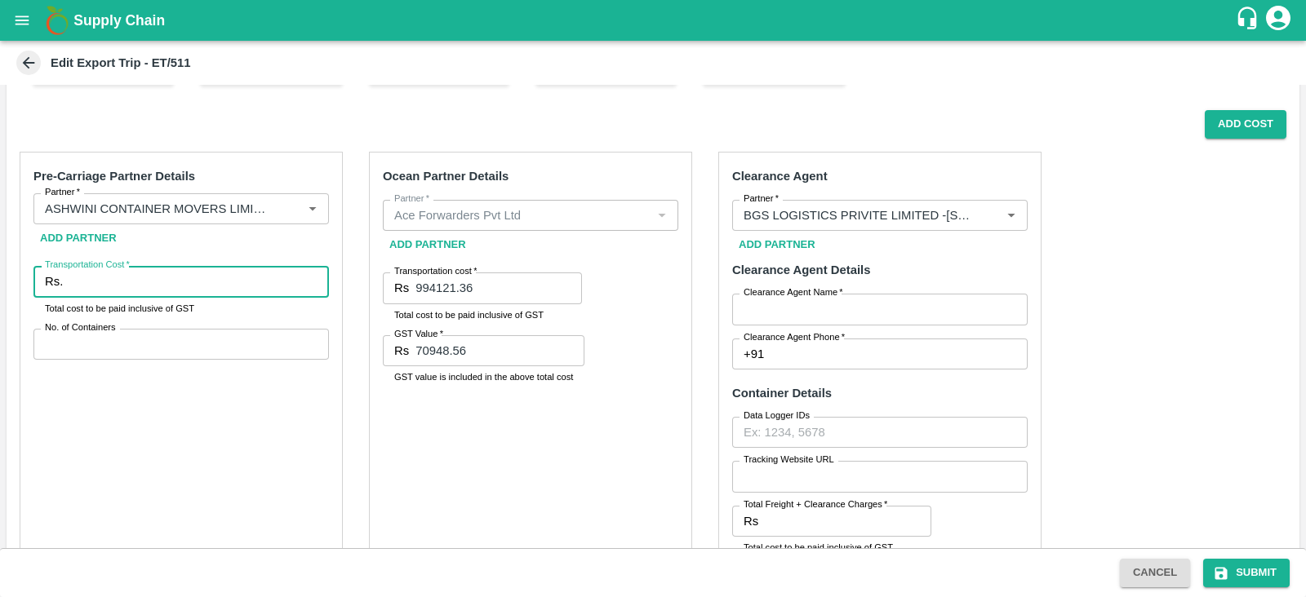
click at [192, 286] on input "Transportation Cost   *" at bounding box center [199, 281] width 260 height 31
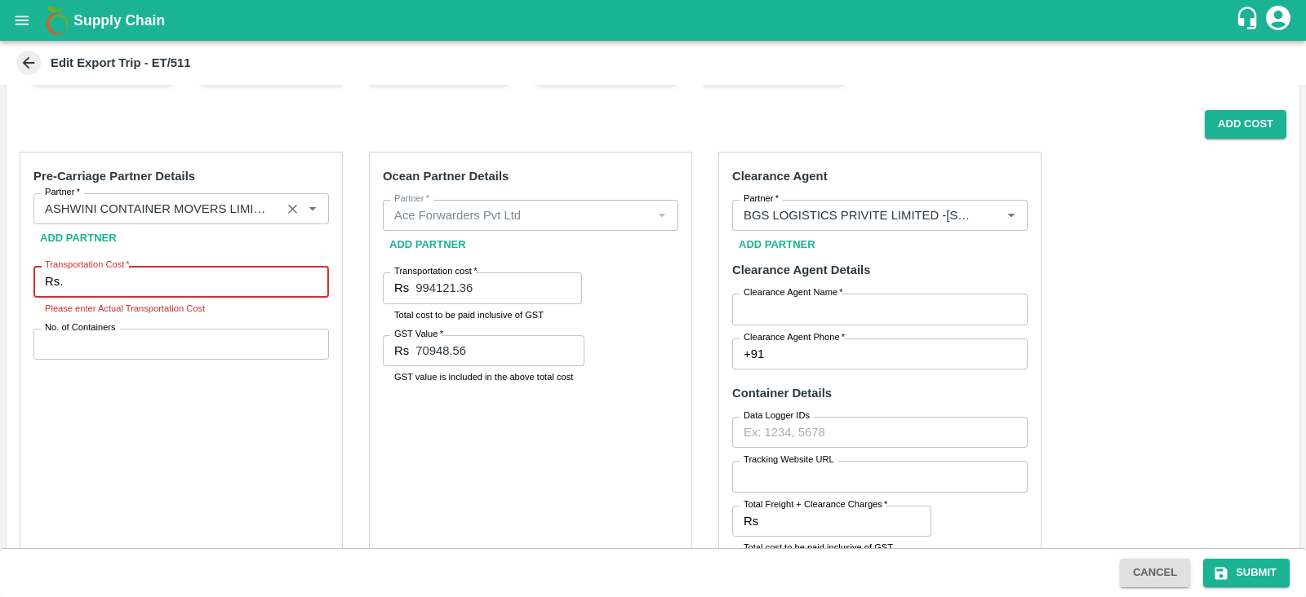
paste input "229570.85"
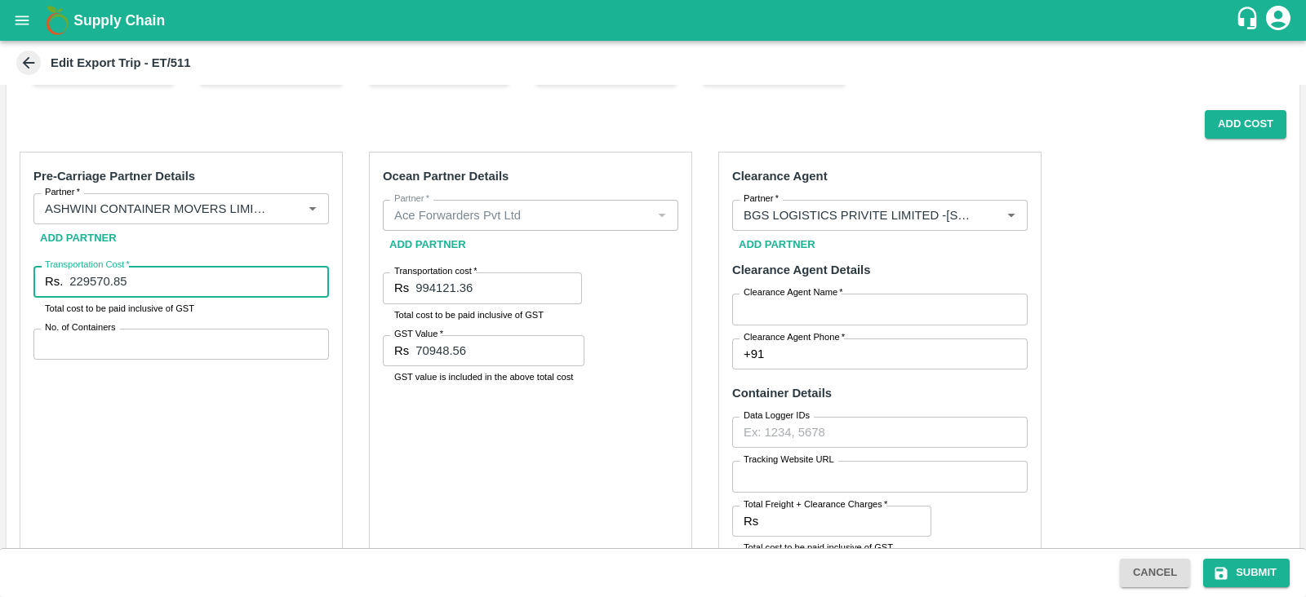
type input "229570.85"
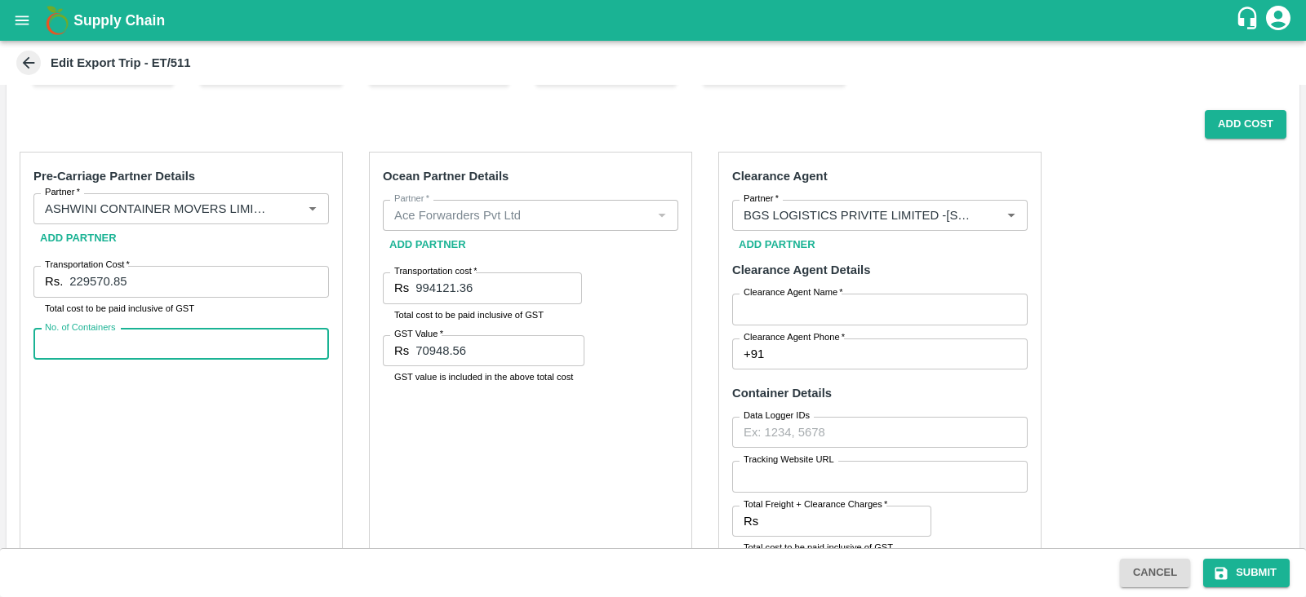
click at [172, 335] on input "No. of Containers" at bounding box center [180, 344] width 295 height 31
type input "5"
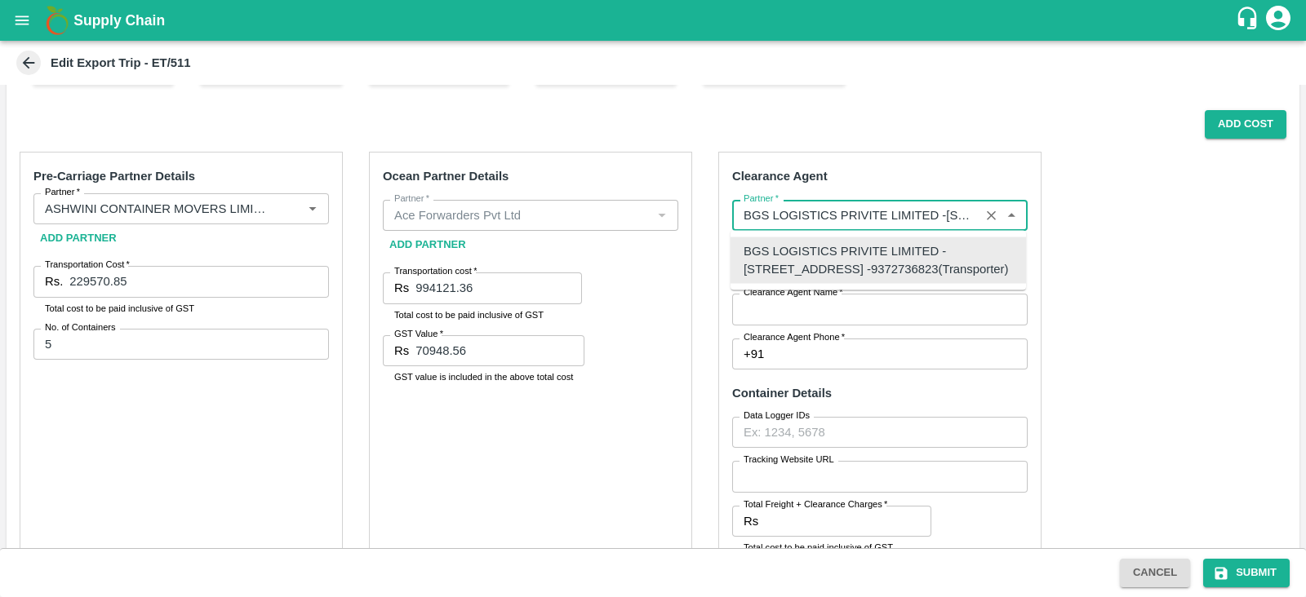
click at [861, 222] on input "Partner   *" at bounding box center [856, 215] width 238 height 21
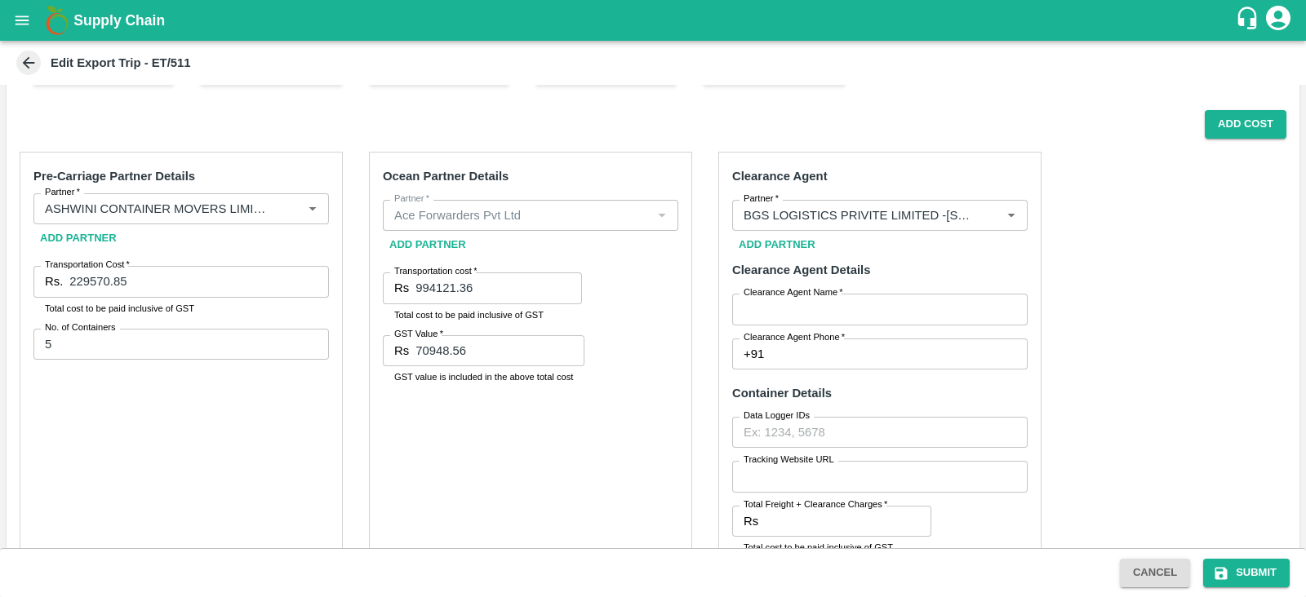
click at [1142, 344] on div "Pre-Carriage Partner Details Partner   * Partner   * Add Partner Transportation…" at bounding box center [653, 542] width 1293 height 806
click at [834, 313] on input "Clearance Agent Name   *" at bounding box center [879, 309] width 295 height 31
type input "BGS"
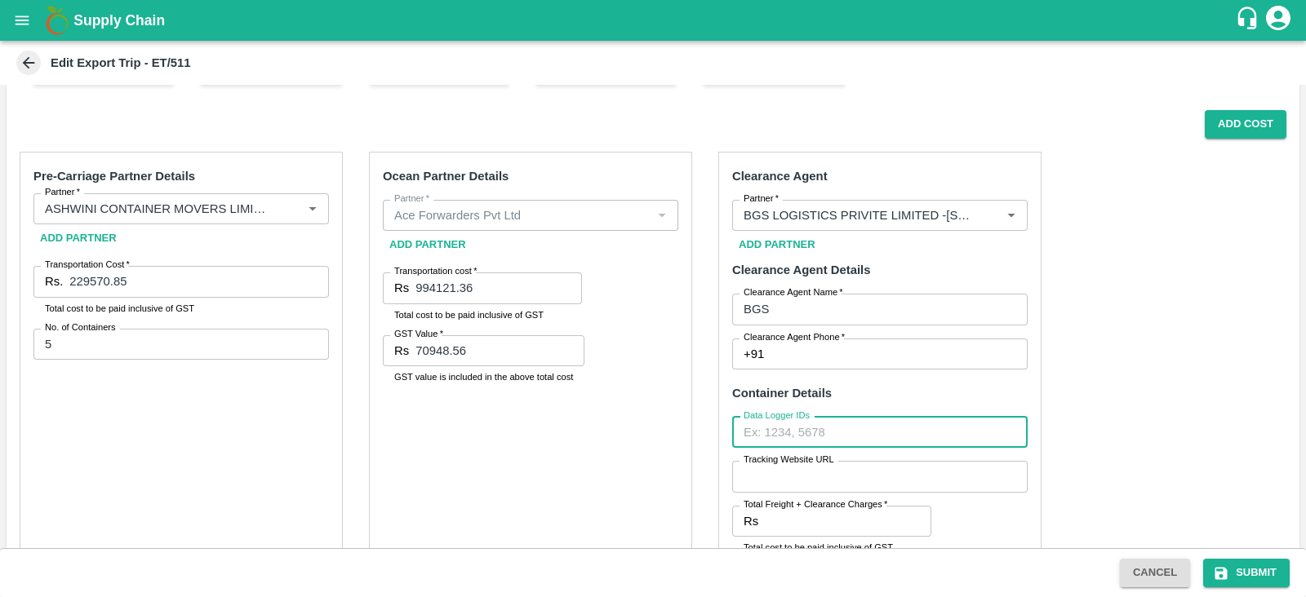
click at [816, 425] on input "Data Logger IDs" at bounding box center [879, 432] width 295 height 31
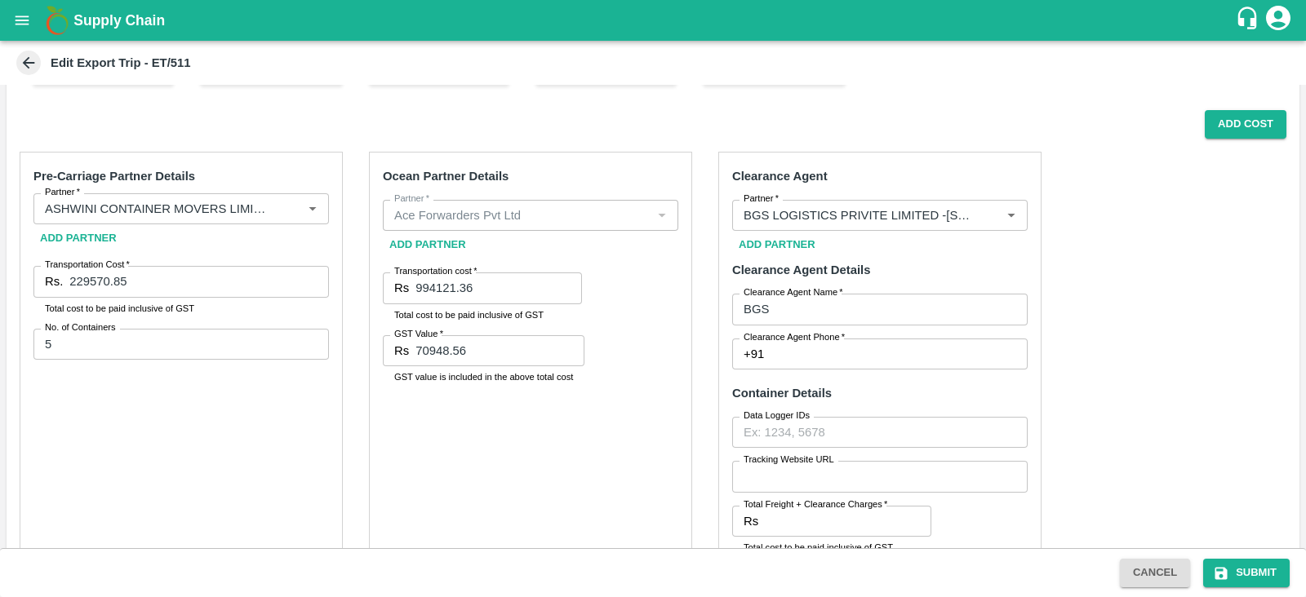
click at [809, 463] on label "Tracking Website URL" at bounding box center [789, 460] width 91 height 13
click at [809, 463] on input "Tracking Website URL" at bounding box center [879, 476] width 295 height 31
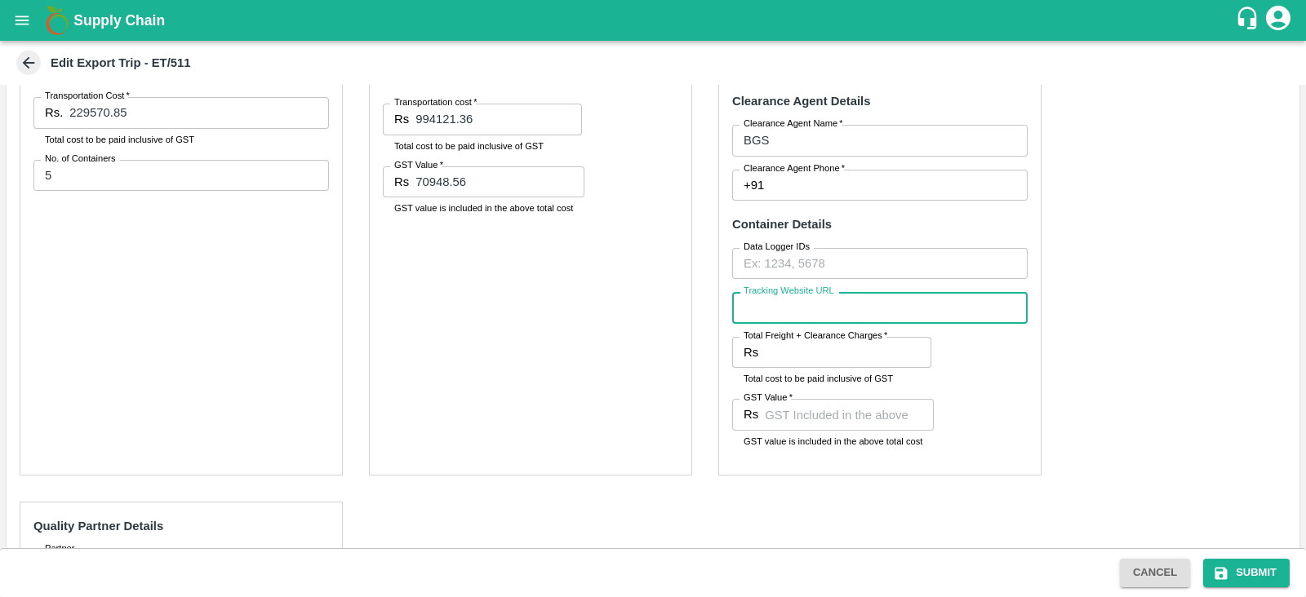
scroll to position [448, 0]
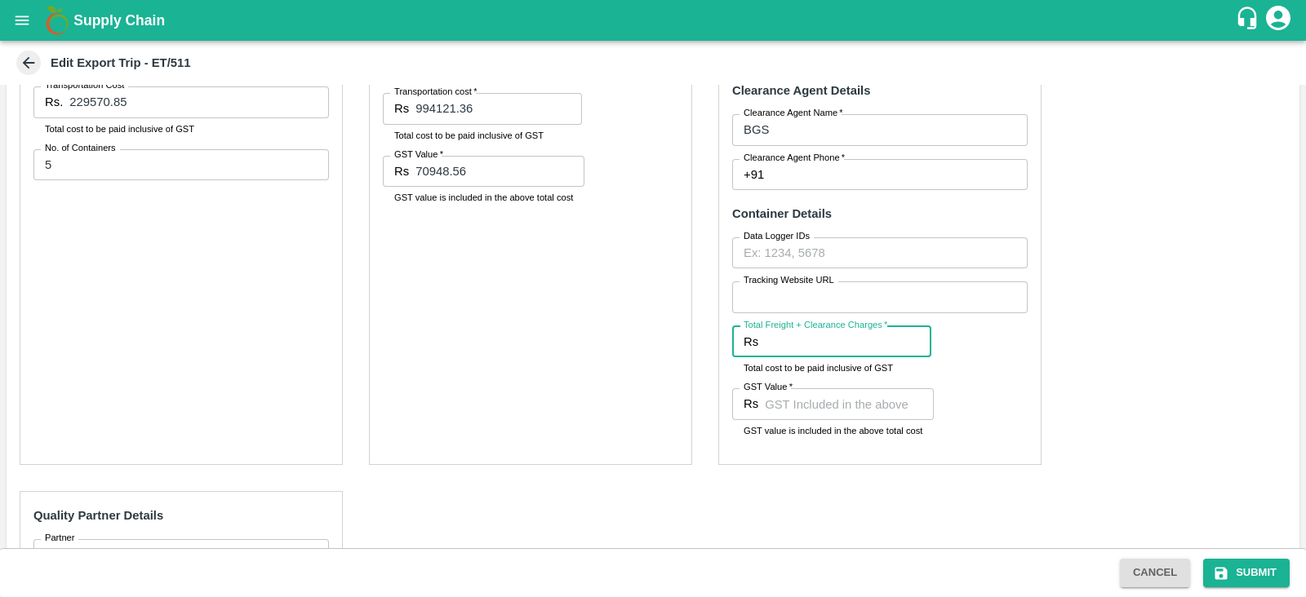
click at [778, 344] on input "Total Freight + Clearance Charges   *" at bounding box center [848, 341] width 167 height 31
paste input "24780.00"
type input "24780.00"
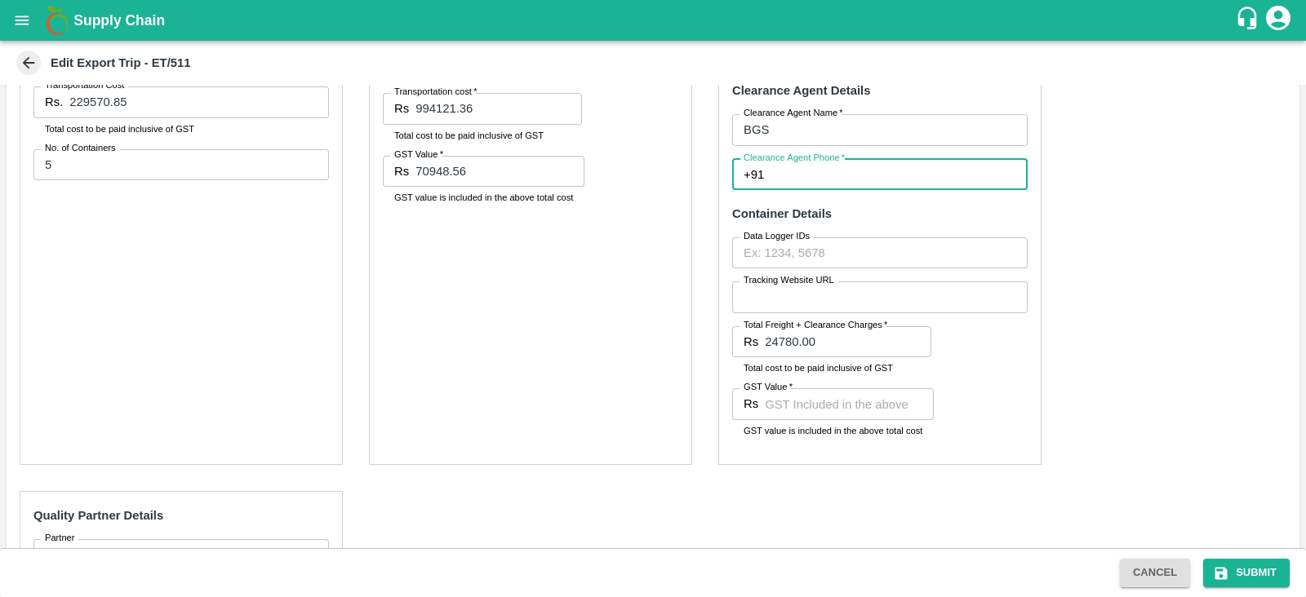
click at [806, 176] on input "Clearance Agent Phone   *" at bounding box center [899, 174] width 257 height 31
type input "9318355118"
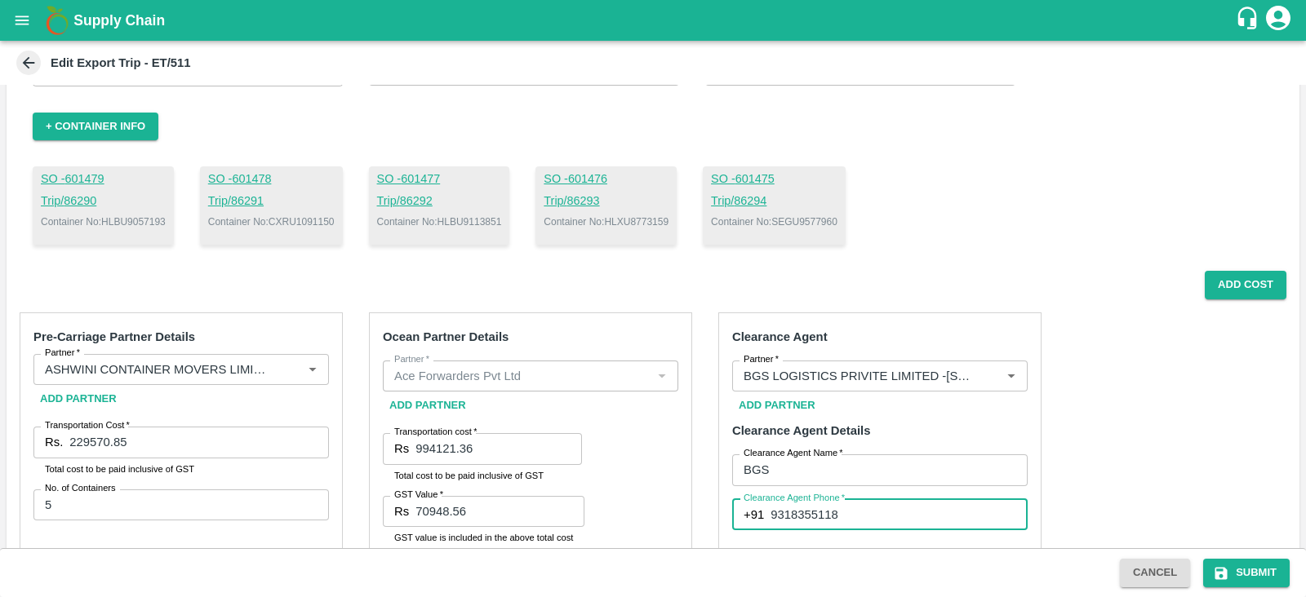
scroll to position [109, 0]
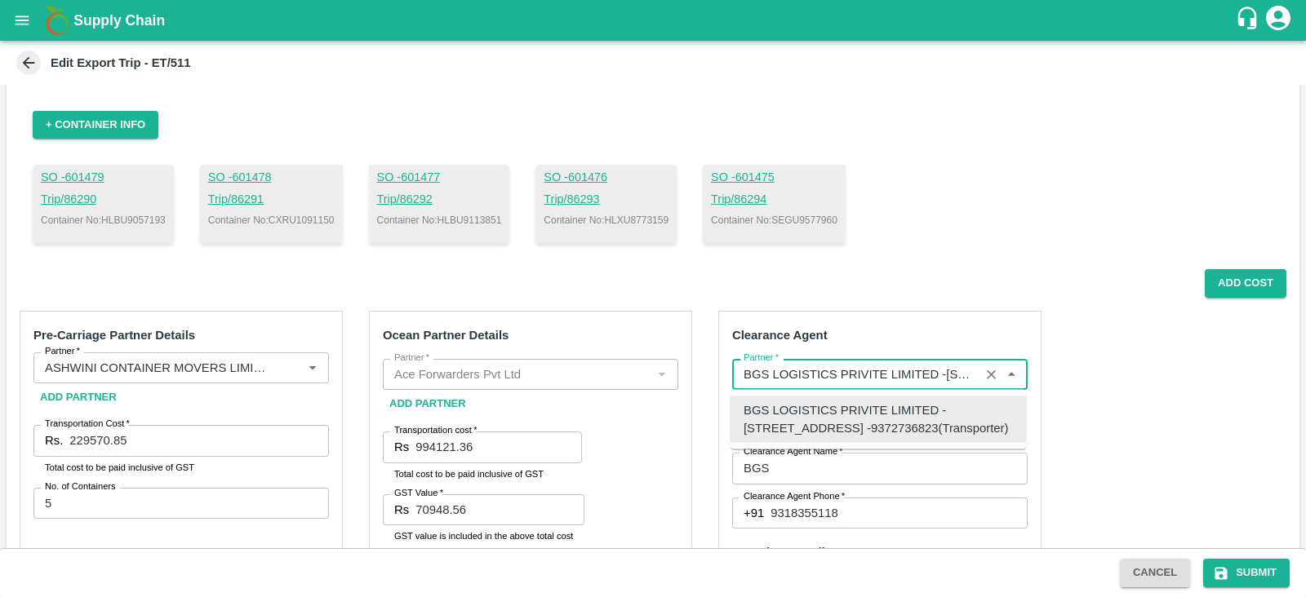
click at [892, 377] on input "Partner   *" at bounding box center [856, 374] width 238 height 21
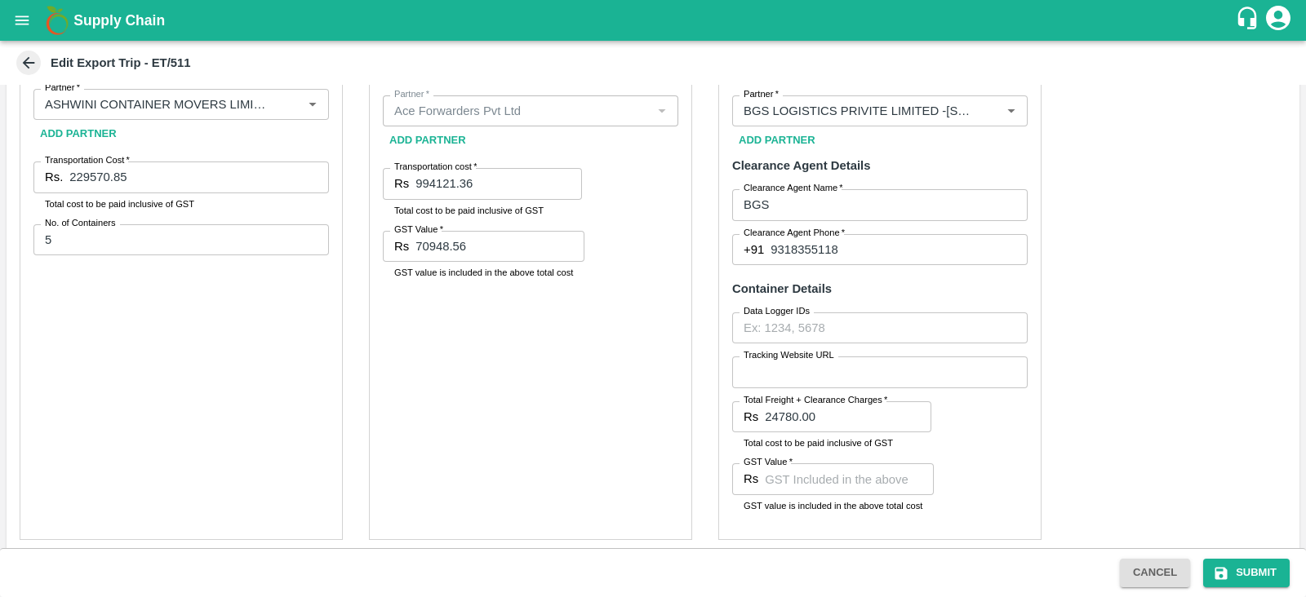
scroll to position [399, 0]
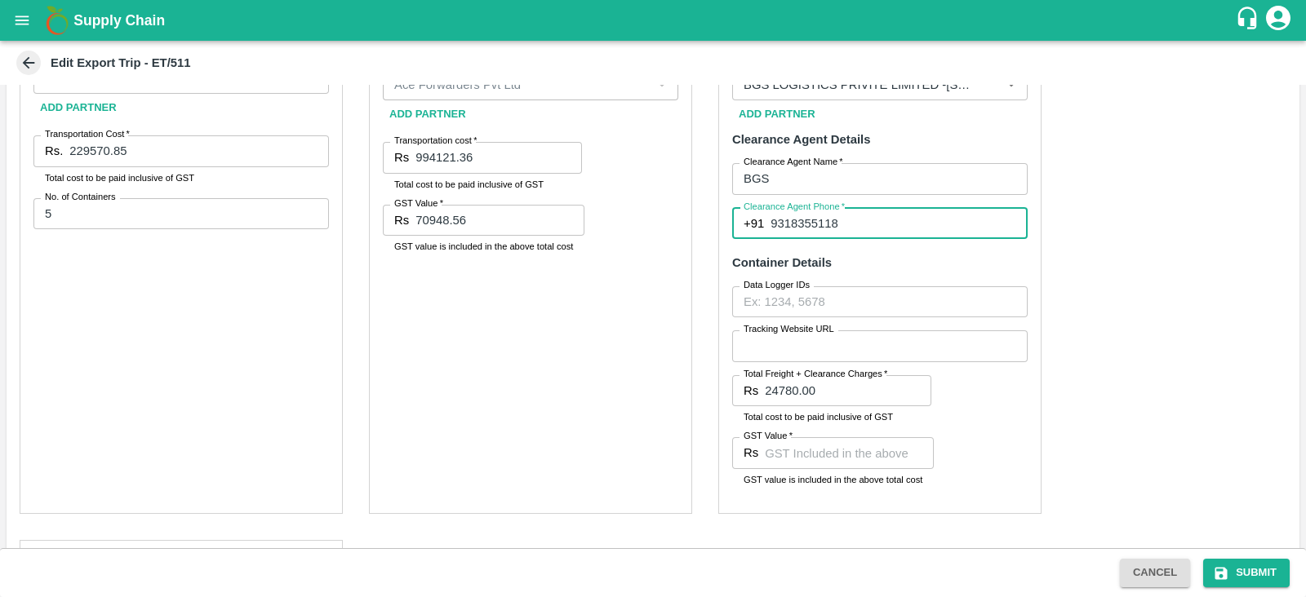
click at [838, 226] on input "9318355118" at bounding box center [899, 223] width 257 height 31
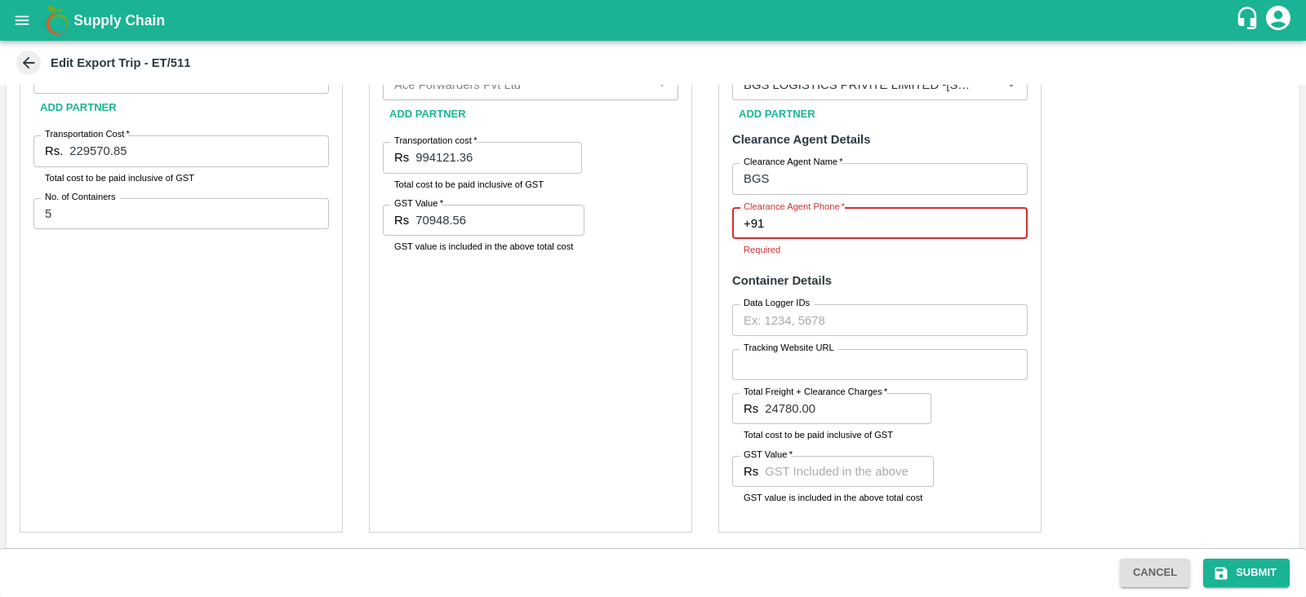
click at [838, 226] on input "Clearance Agent Phone   *" at bounding box center [899, 223] width 257 height 31
type input "9372736823"
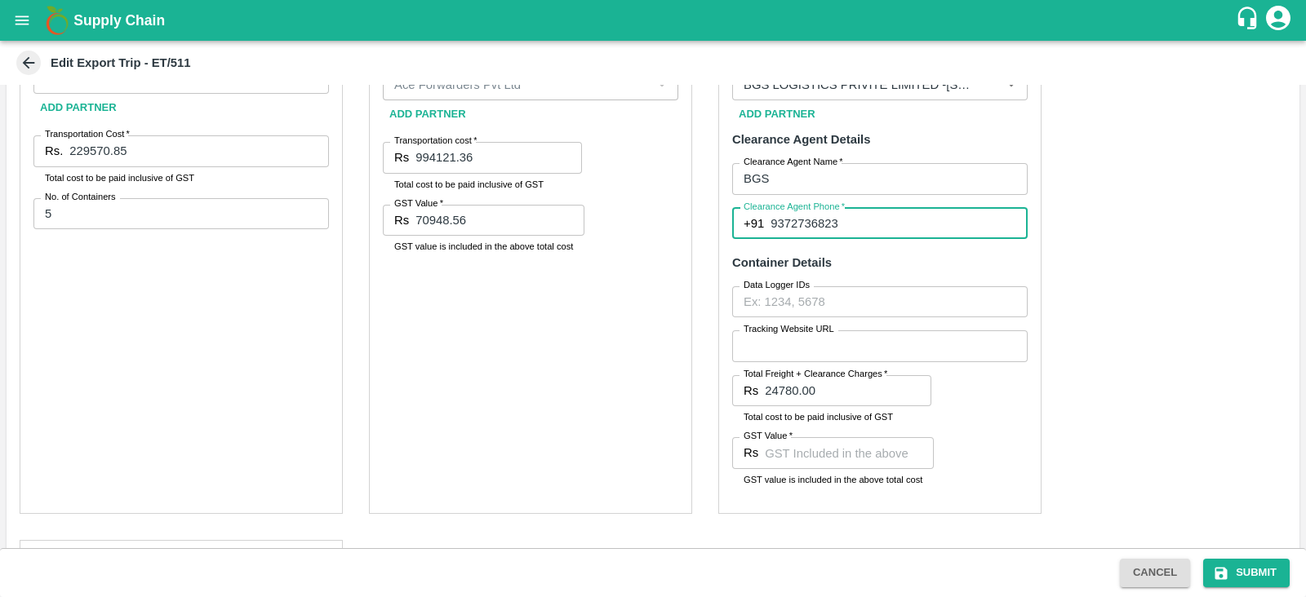
click at [1067, 353] on div "Pre-Carriage Partner Details Partner   * Partner   * Add Partner Transportation…" at bounding box center [653, 411] width 1293 height 806
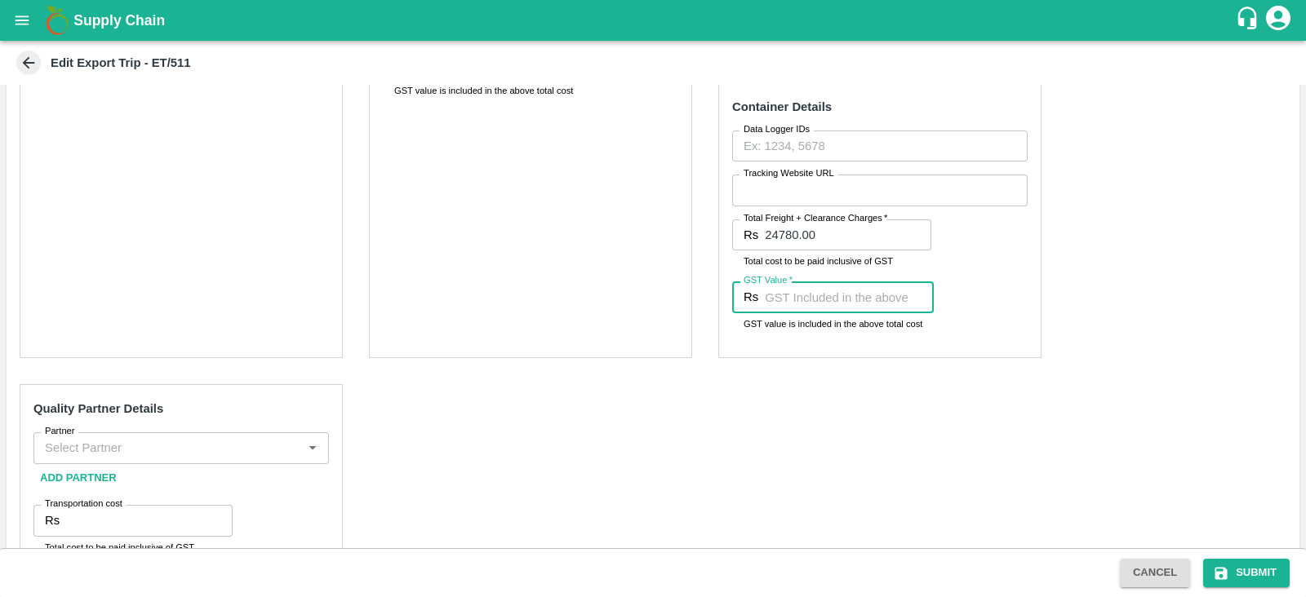
click at [819, 300] on input "GST Value   *" at bounding box center [849, 297] width 169 height 31
type input "3780"
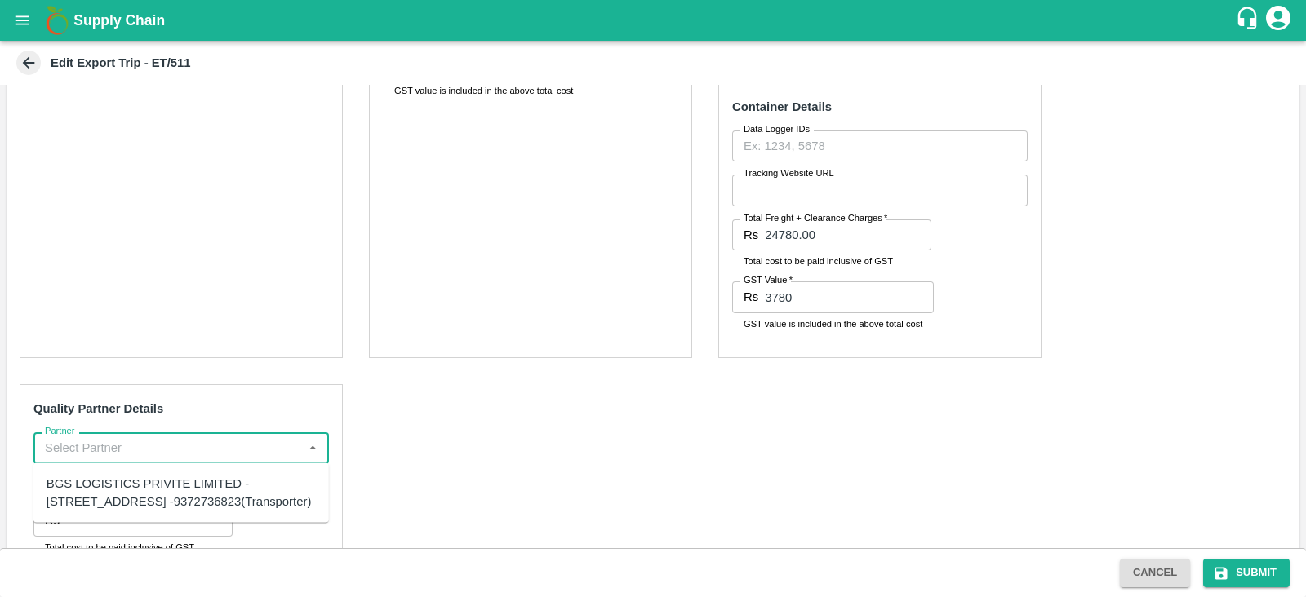
click at [209, 446] on input "Partner" at bounding box center [167, 447] width 259 height 21
click at [159, 487] on div "A2 ENTERPRISES-Plot No.[GEOGRAPHIC_DATA], [GEOGRAPHIC_DATA], [GEOGRAPHIC_DATA] …" at bounding box center [181, 511] width 269 height 73
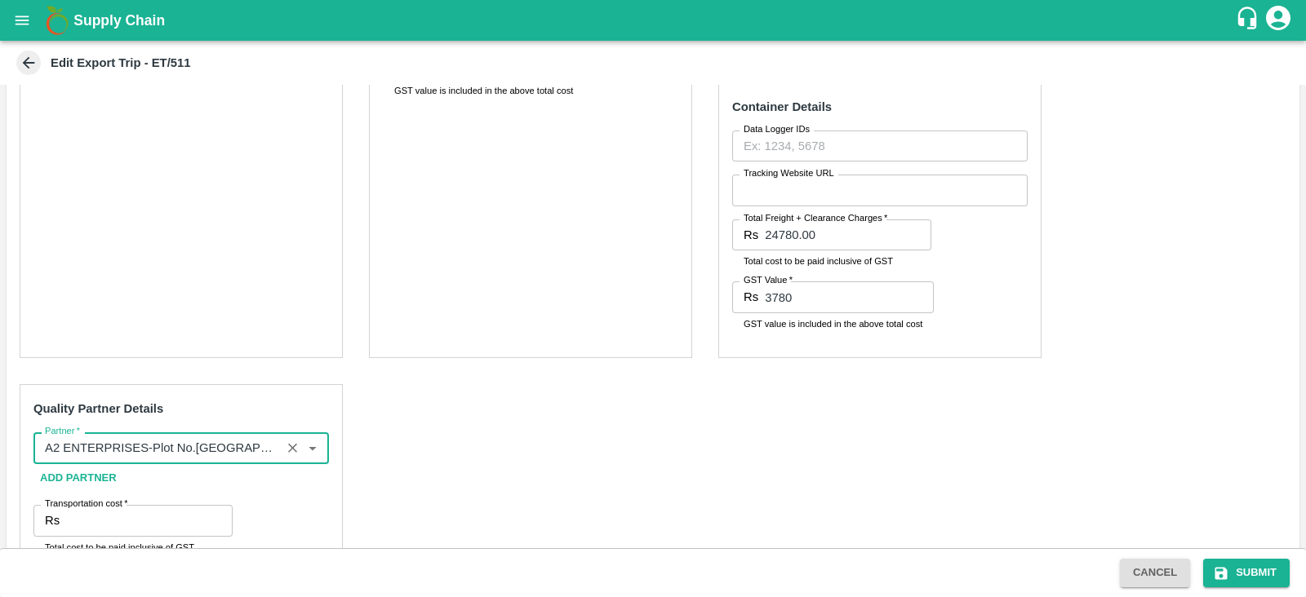
type input "A2 ENTERPRISES-Plot No.[GEOGRAPHIC_DATA], [GEOGRAPHIC_DATA], [GEOGRAPHIC_DATA] …"
click at [123, 524] on input "Transportation cost   *" at bounding box center [149, 520] width 167 height 31
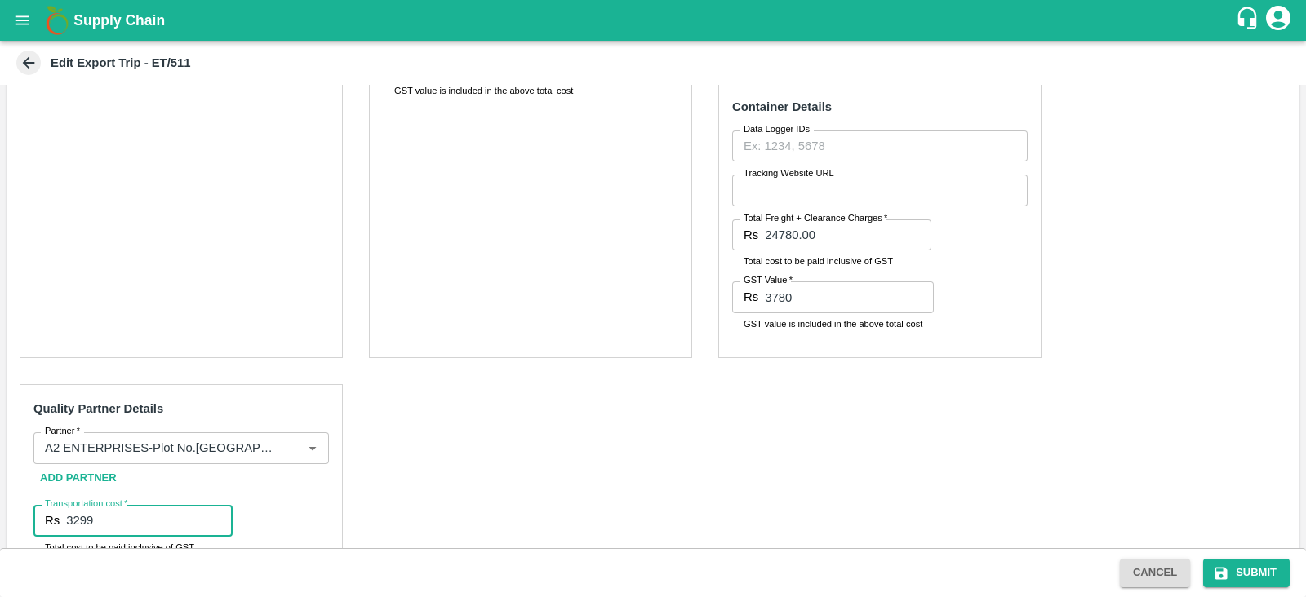
scroll to position [668, 0]
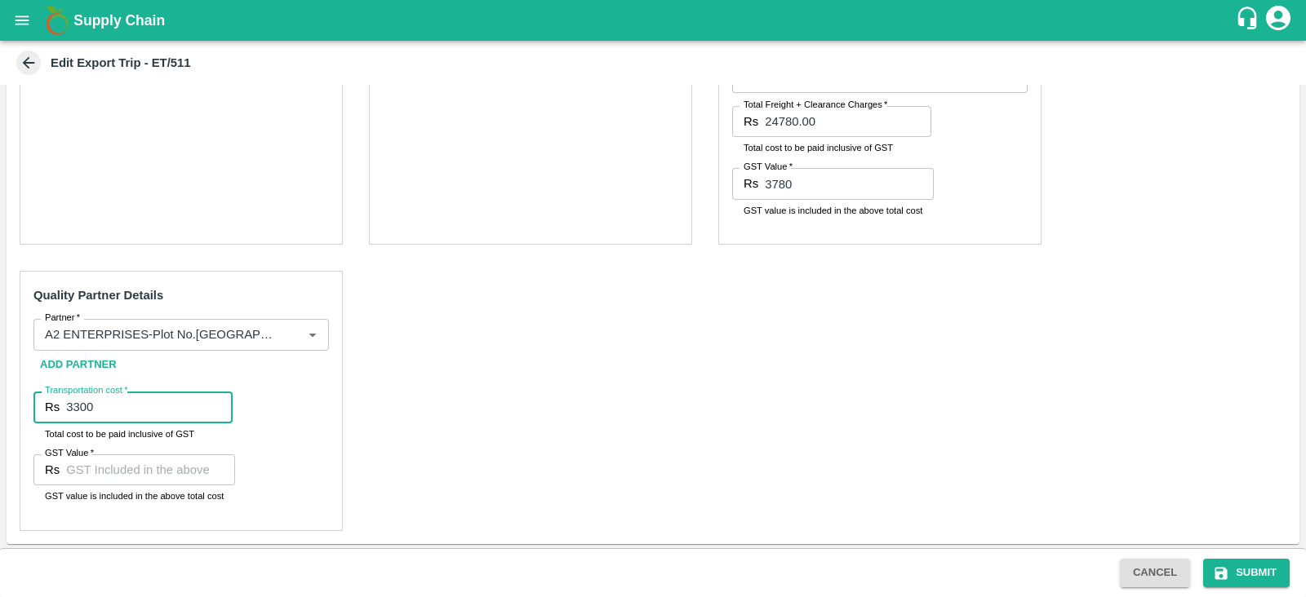
type input "3300"
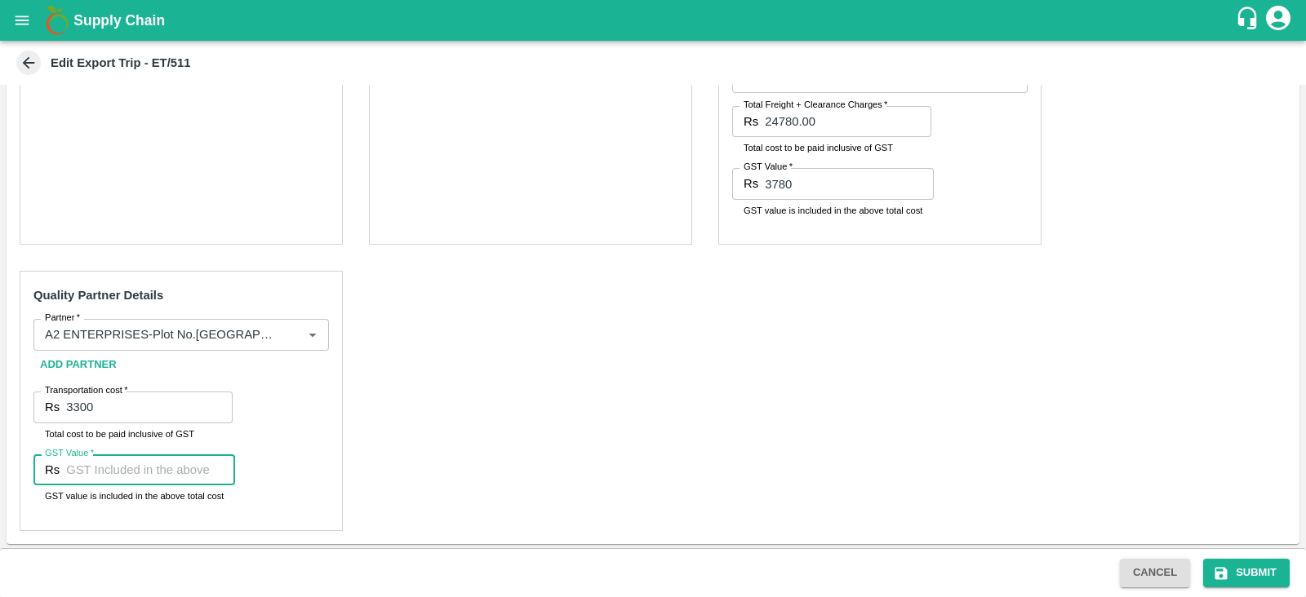
click at [131, 479] on input "GST Value   *" at bounding box center [150, 470] width 169 height 31
type input "00"
click at [430, 495] on div "Pre-Carriage Partner Details Partner   * Partner   * Add Partner Transportation…" at bounding box center [653, 142] width 1293 height 806
click at [1264, 566] on button "Submit" at bounding box center [1246, 573] width 87 height 29
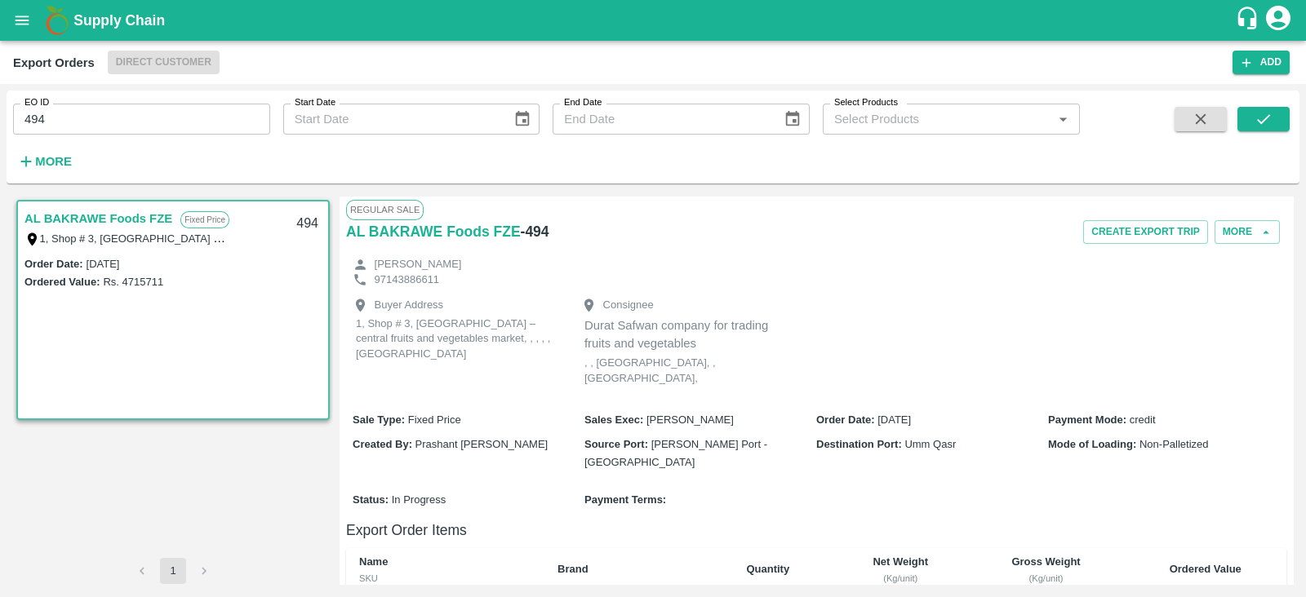
scroll to position [460, 0]
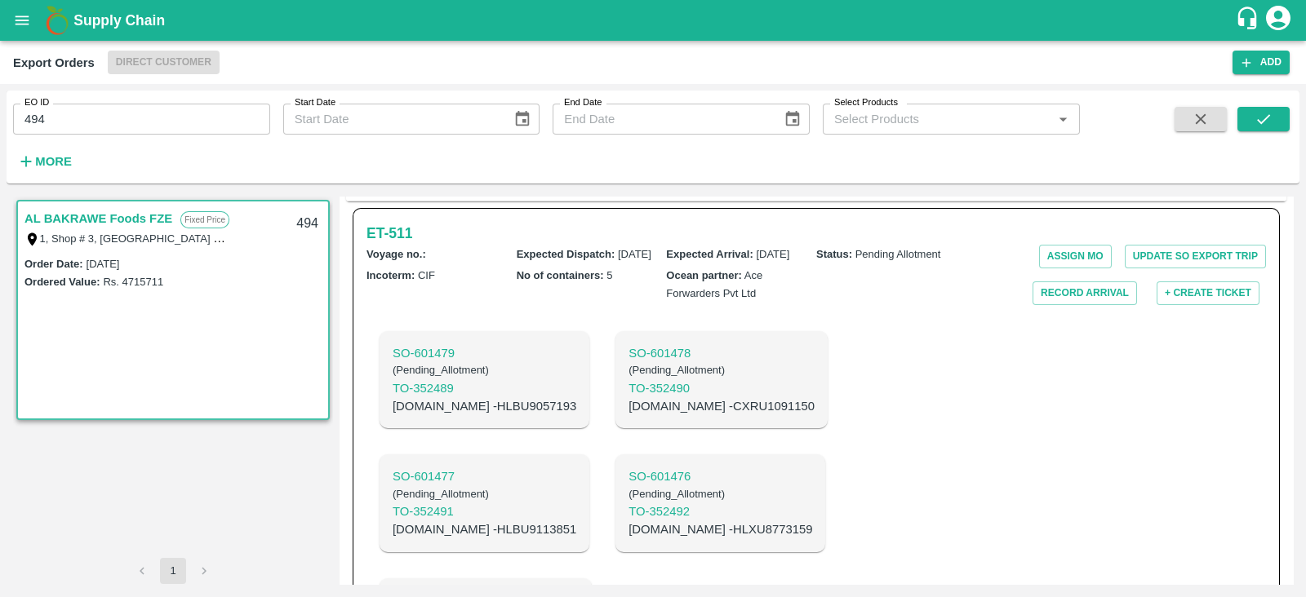
click at [930, 325] on div "SO- 601479 ( Pending_Allotment ) TO- 352489 C.No - HLBU9057193 SO- 601478 ( Pen…" at bounding box center [666, 503] width 600 height 371
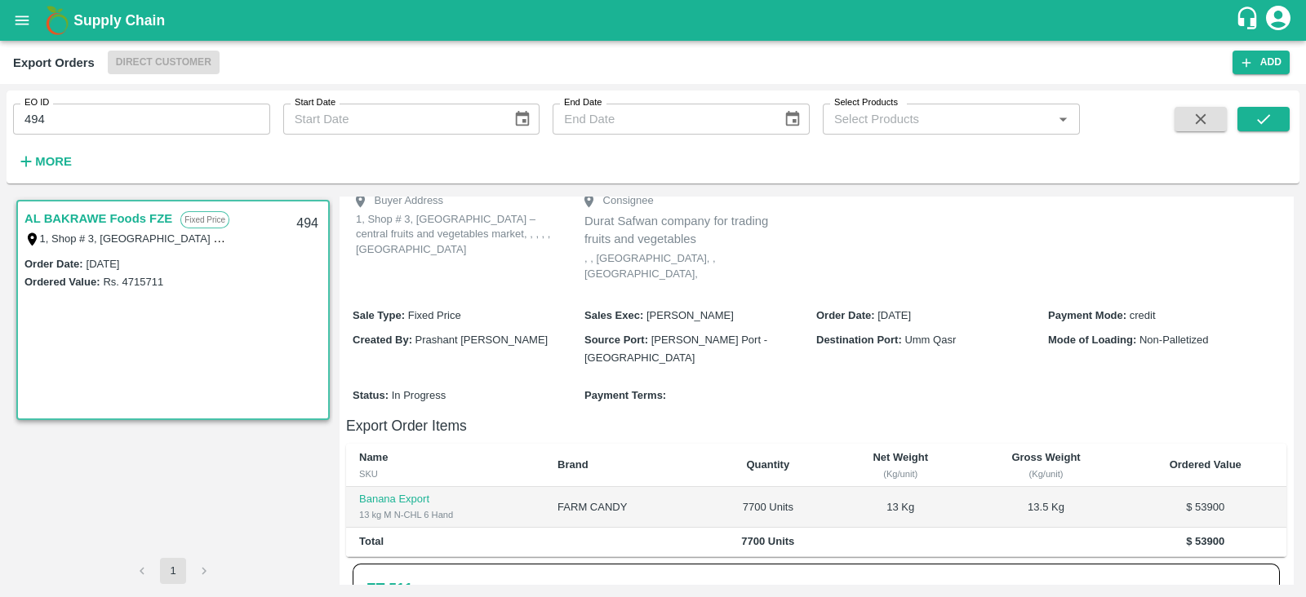
scroll to position [0, 0]
